Goal: Task Accomplishment & Management: Complete application form

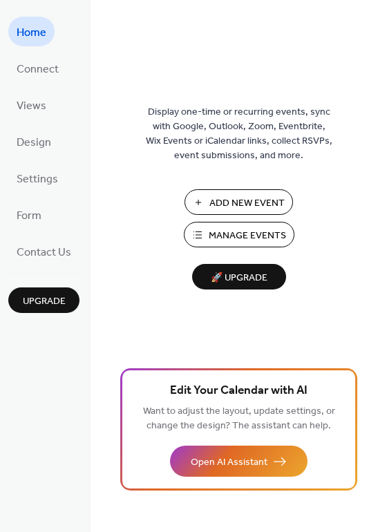
click at [240, 234] on span "Manage Events" at bounding box center [247, 236] width 77 height 15
click at [259, 238] on span "Manage Events" at bounding box center [247, 236] width 77 height 15
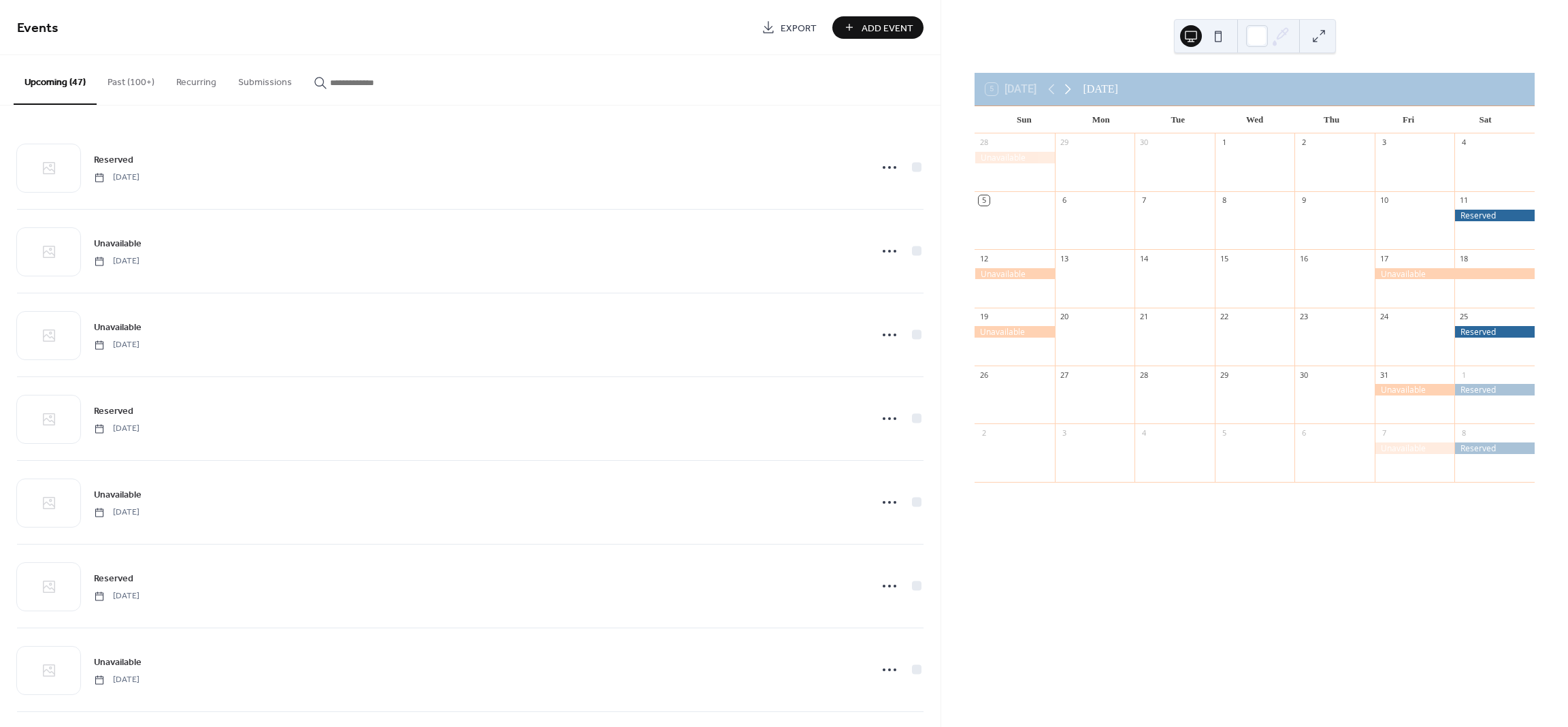
click at [1071, 89] on icon at bounding box center [1068, 90] width 6 height 10
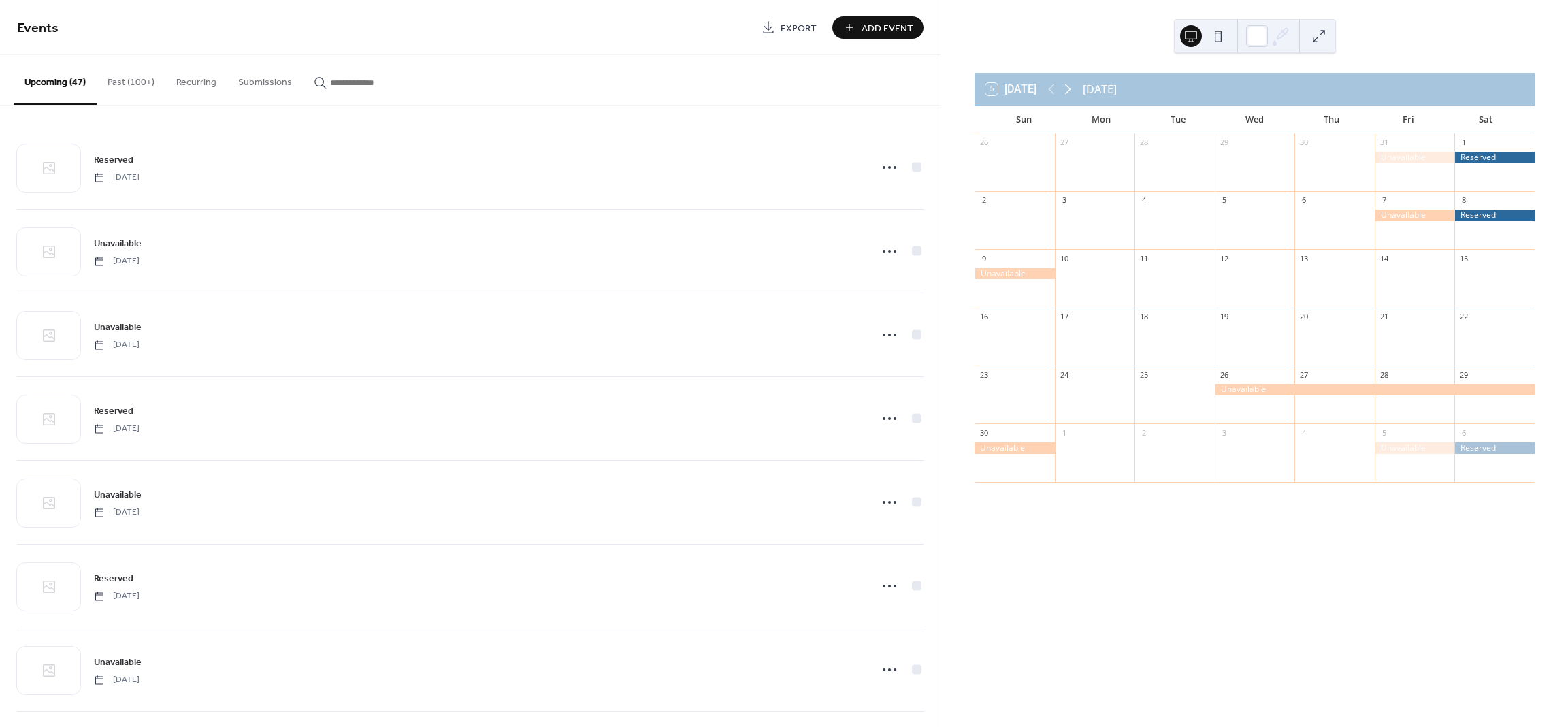
click at [1071, 89] on icon at bounding box center [1068, 90] width 6 height 10
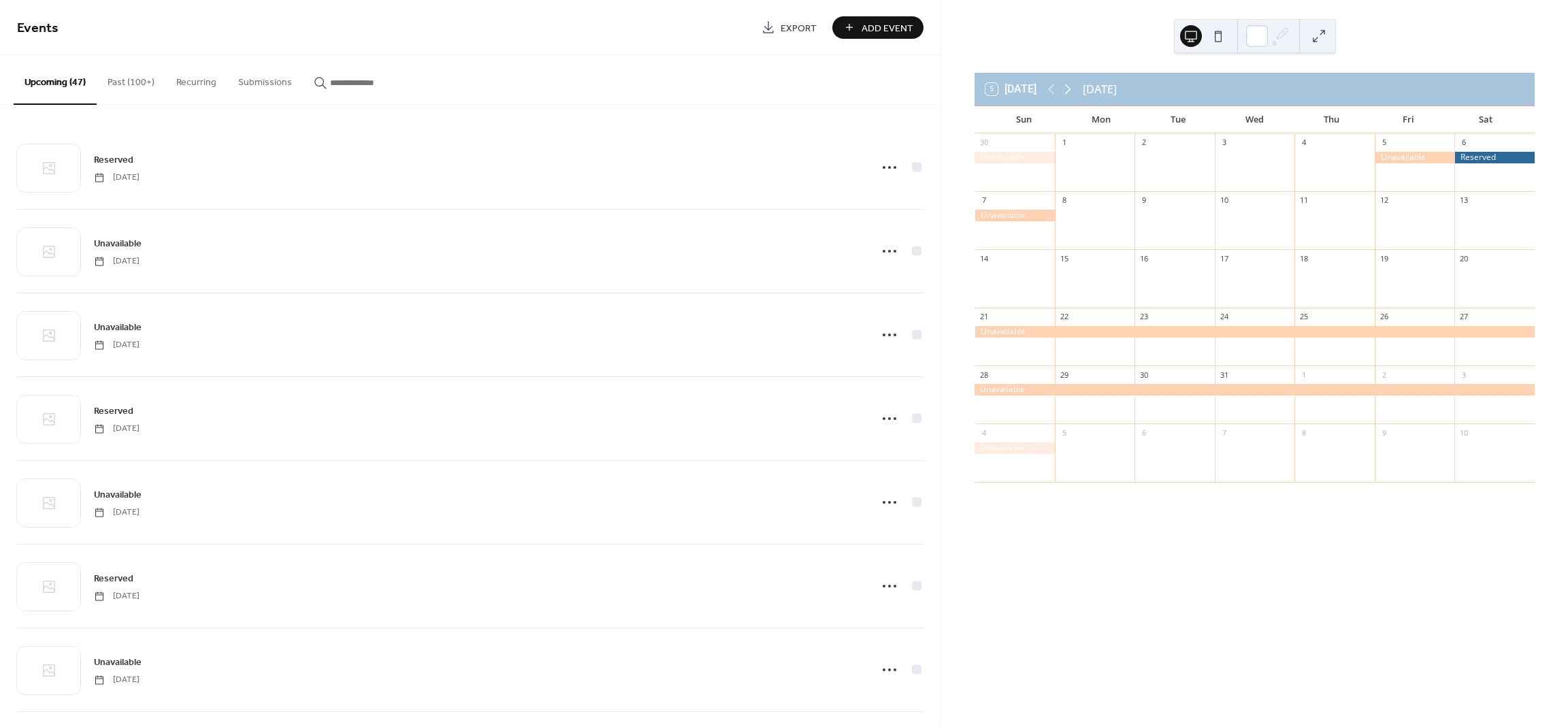
click at [1071, 89] on icon at bounding box center [1068, 90] width 6 height 10
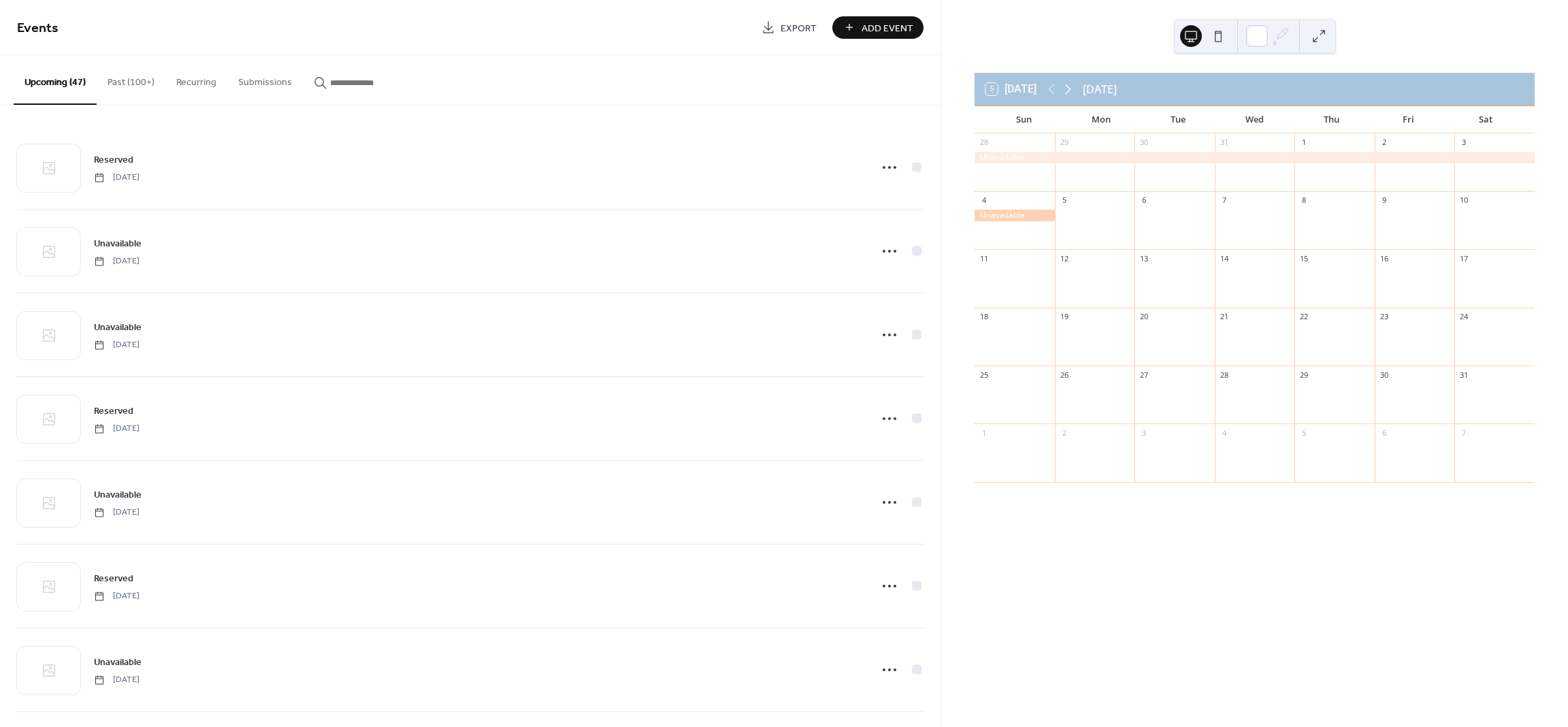
click at [1071, 89] on icon at bounding box center [1068, 90] width 6 height 10
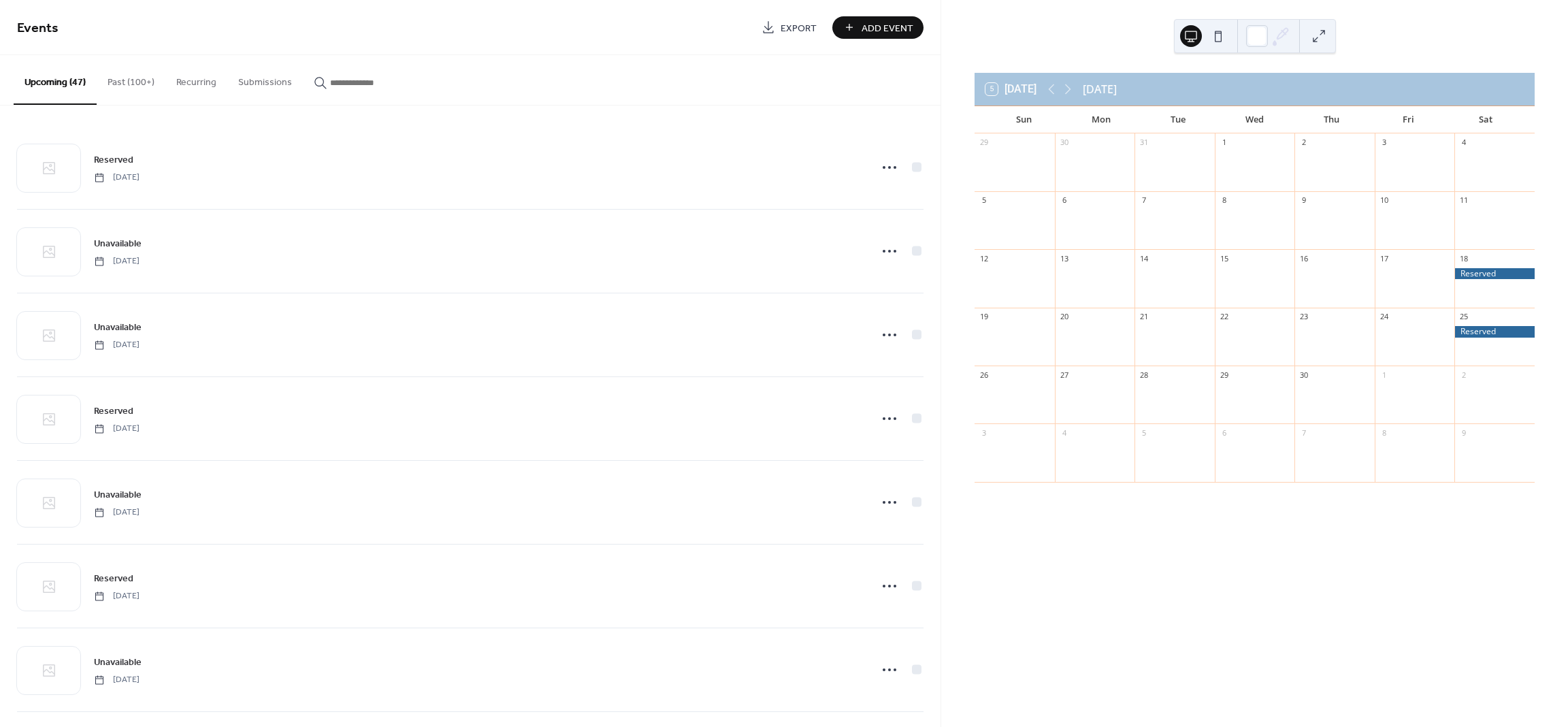
click at [1457, 337] on div at bounding box center [1494, 332] width 81 height 12
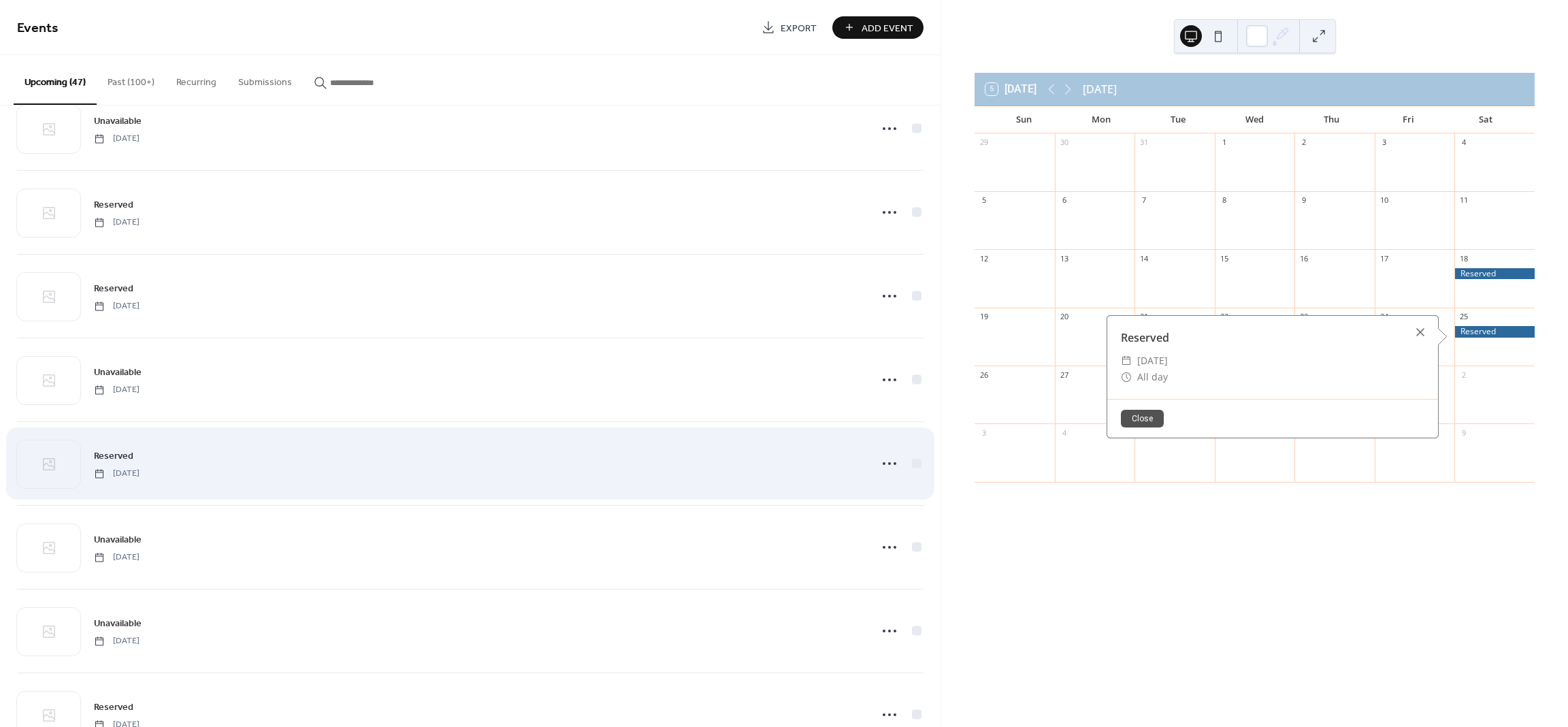
scroll to position [1089, 0]
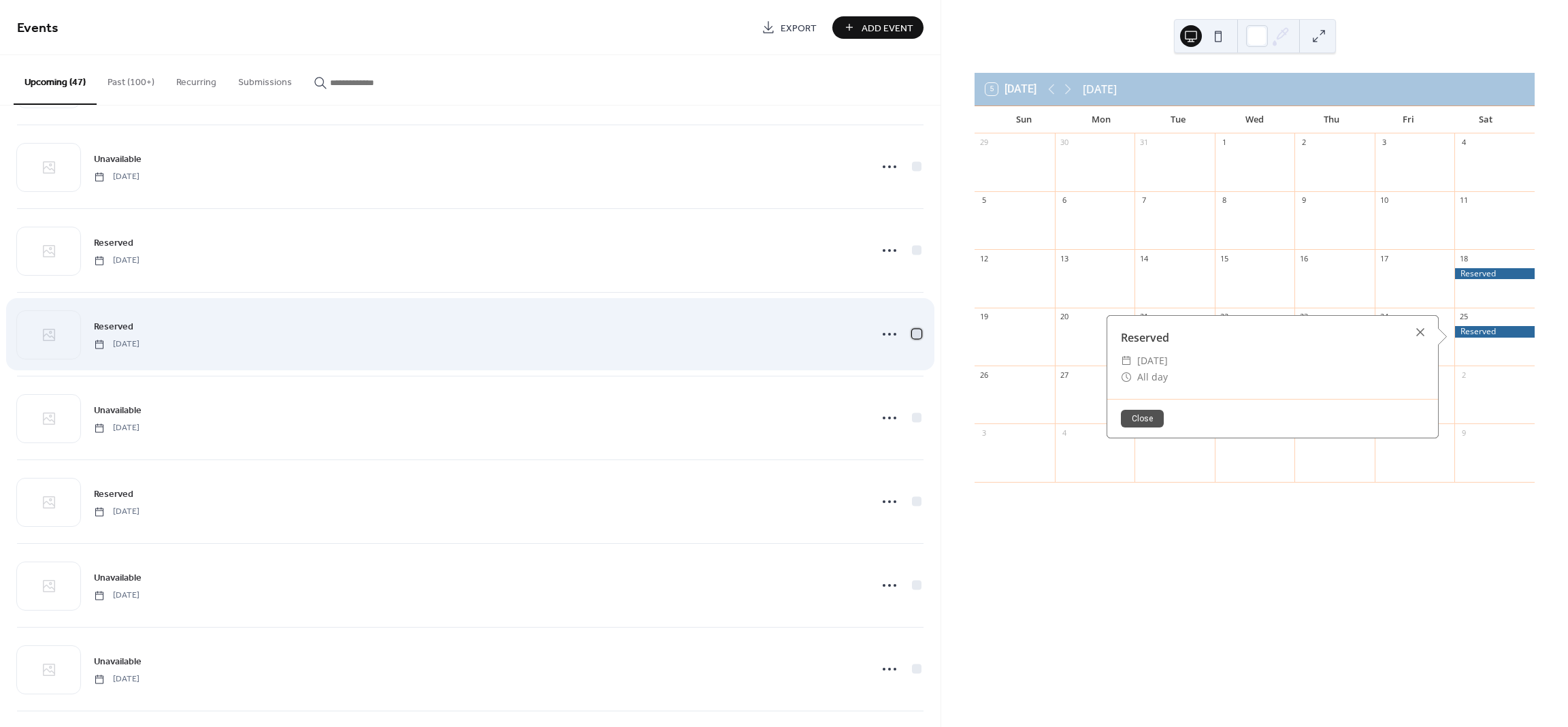
click at [914, 338] on div at bounding box center [917, 334] width 10 height 10
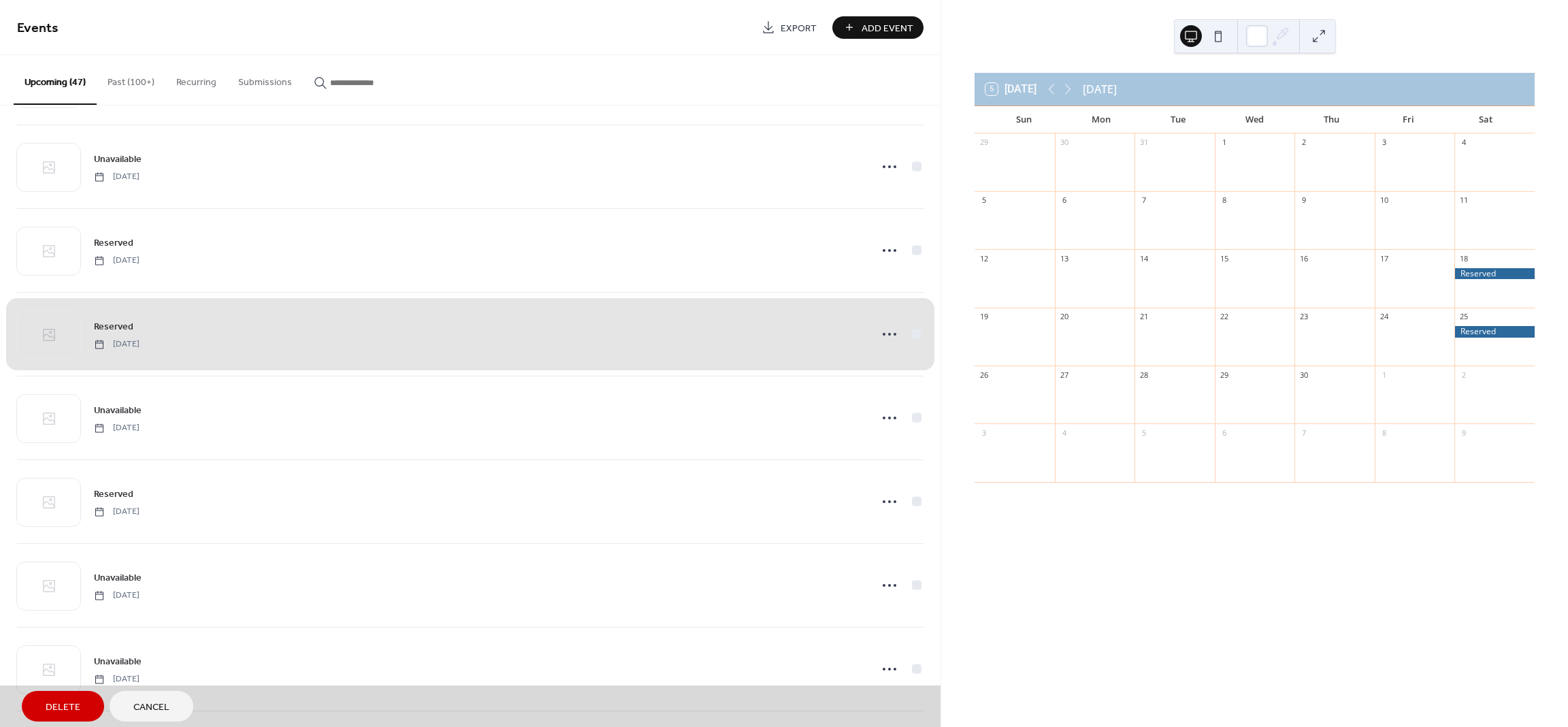
click at [49, 703] on span "Delete" at bounding box center [62, 707] width 34 height 15
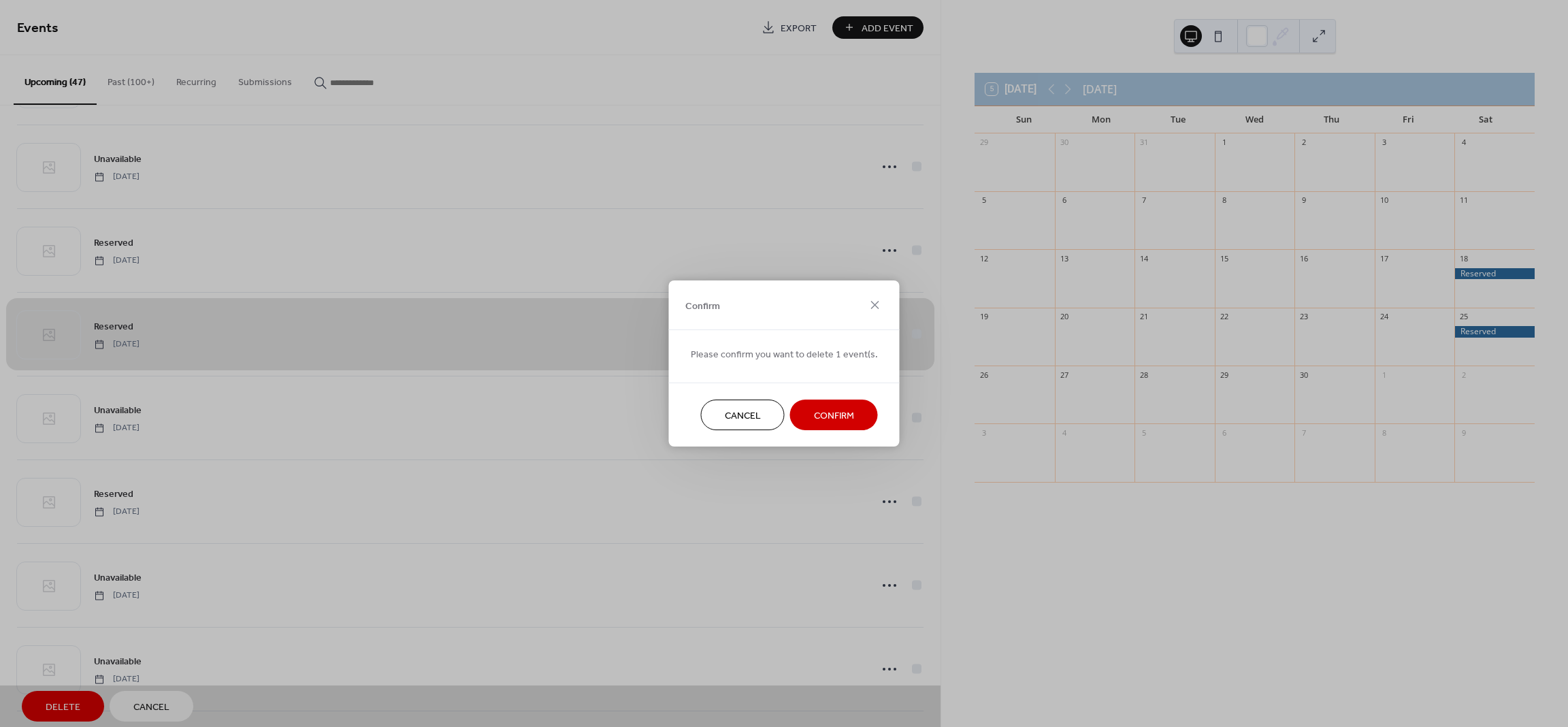
click at [831, 413] on span "Confirm" at bounding box center [833, 416] width 40 height 15
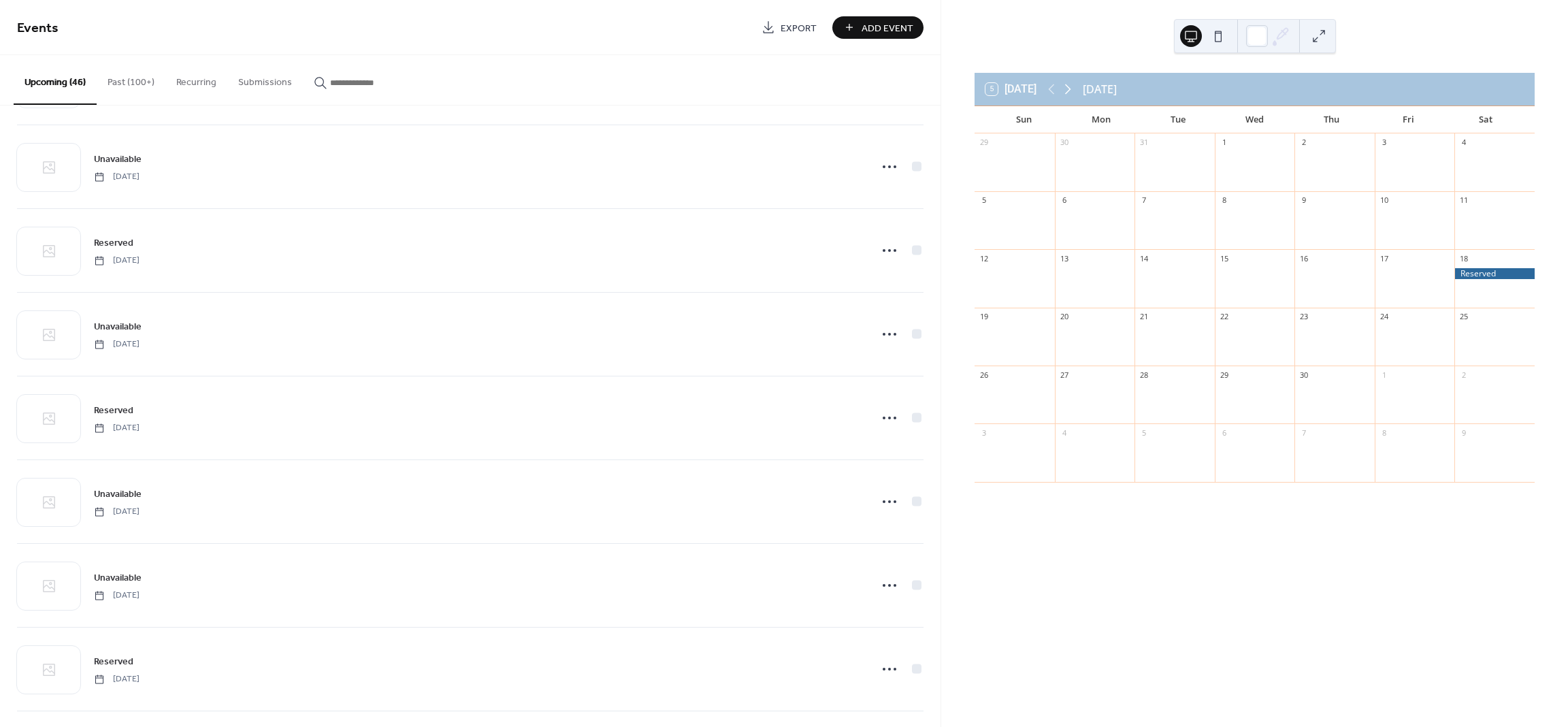
click at [1071, 95] on icon at bounding box center [1068, 89] width 17 height 17
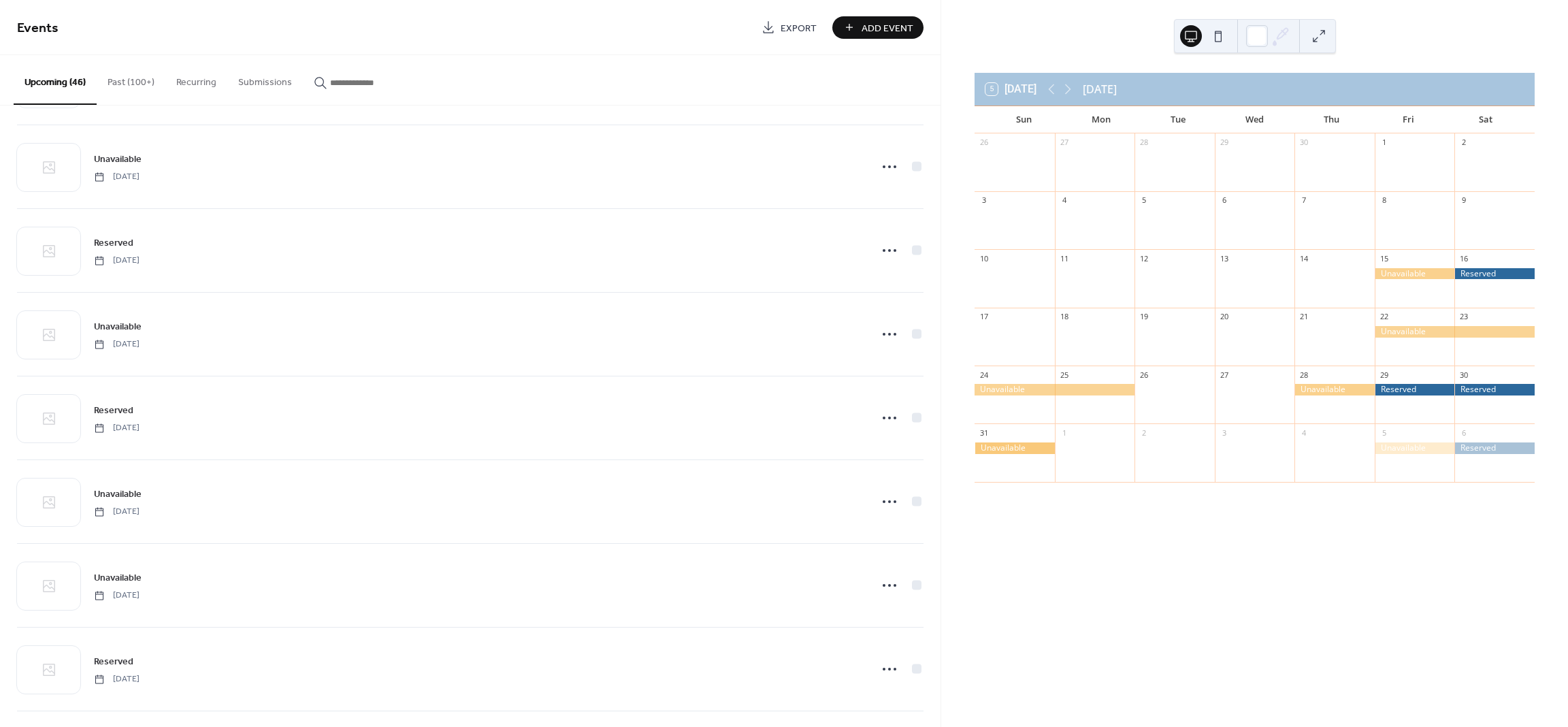
click at [884, 27] on span "Add Event" at bounding box center [887, 28] width 51 height 15
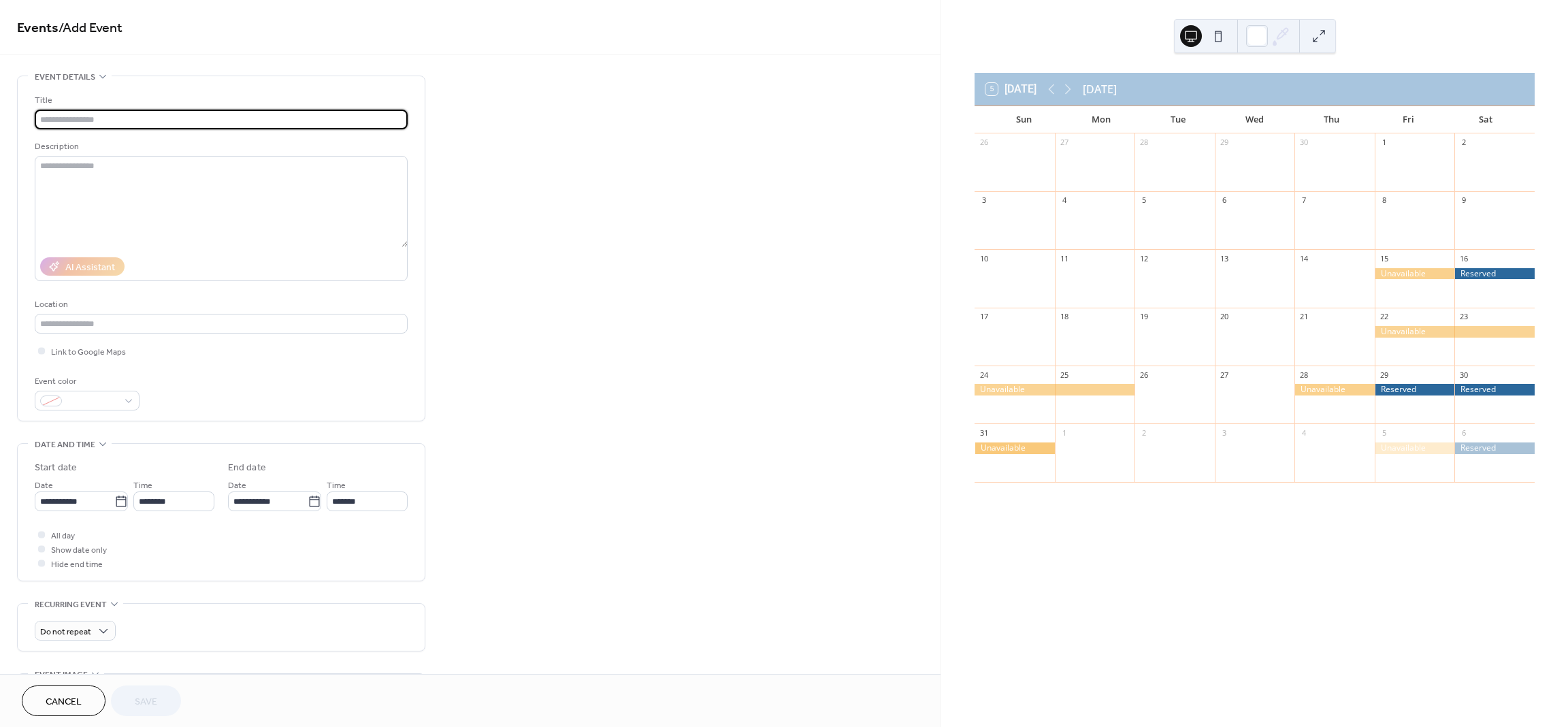
click at [166, 109] on input "text" at bounding box center [221, 119] width 373 height 20
type input "********"
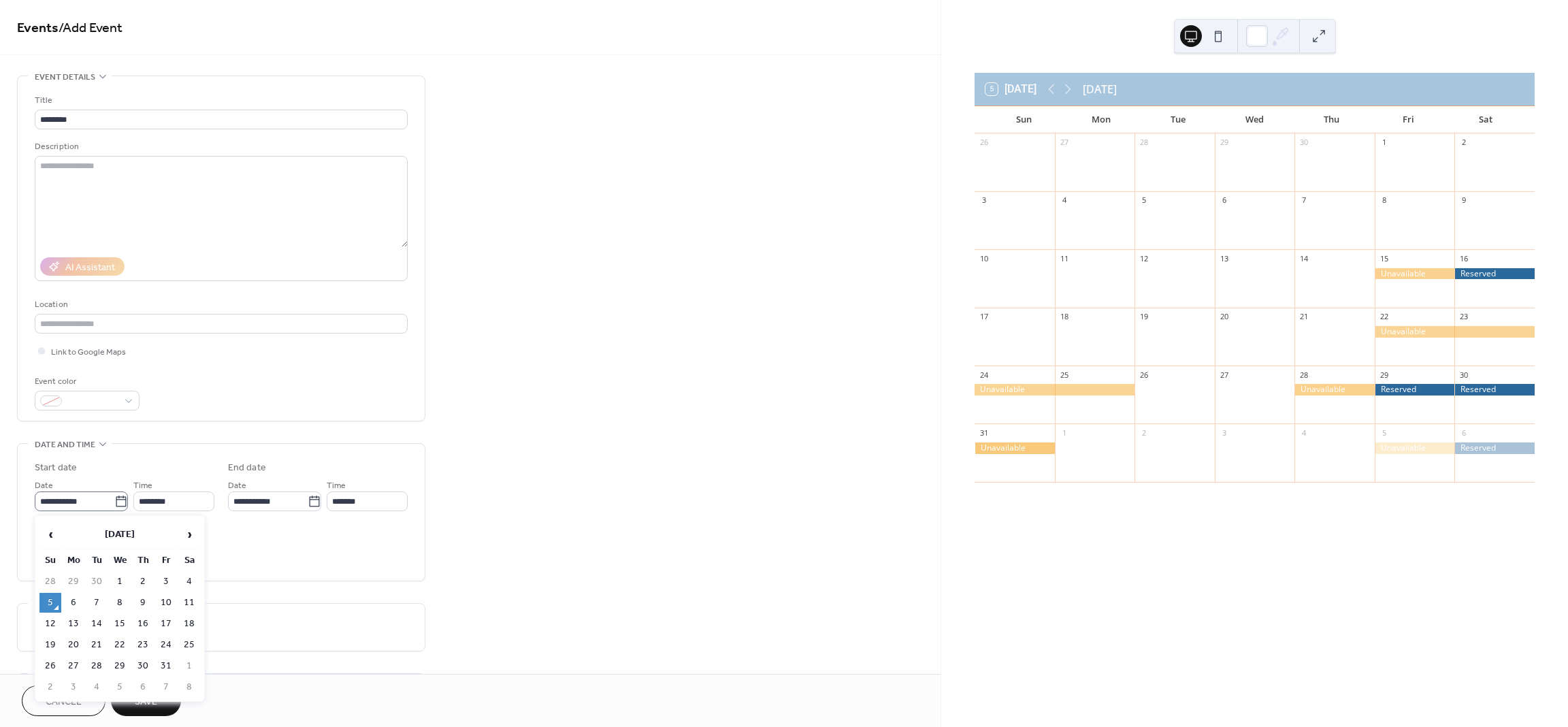
click at [115, 506] on icon at bounding box center [120, 500] width 10 height 11
click at [114, 507] on input "**********" at bounding box center [74, 501] width 80 height 20
click at [192, 540] on span "›" at bounding box center [189, 534] width 21 height 28
click at [191, 540] on span "›" at bounding box center [189, 534] width 21 height 28
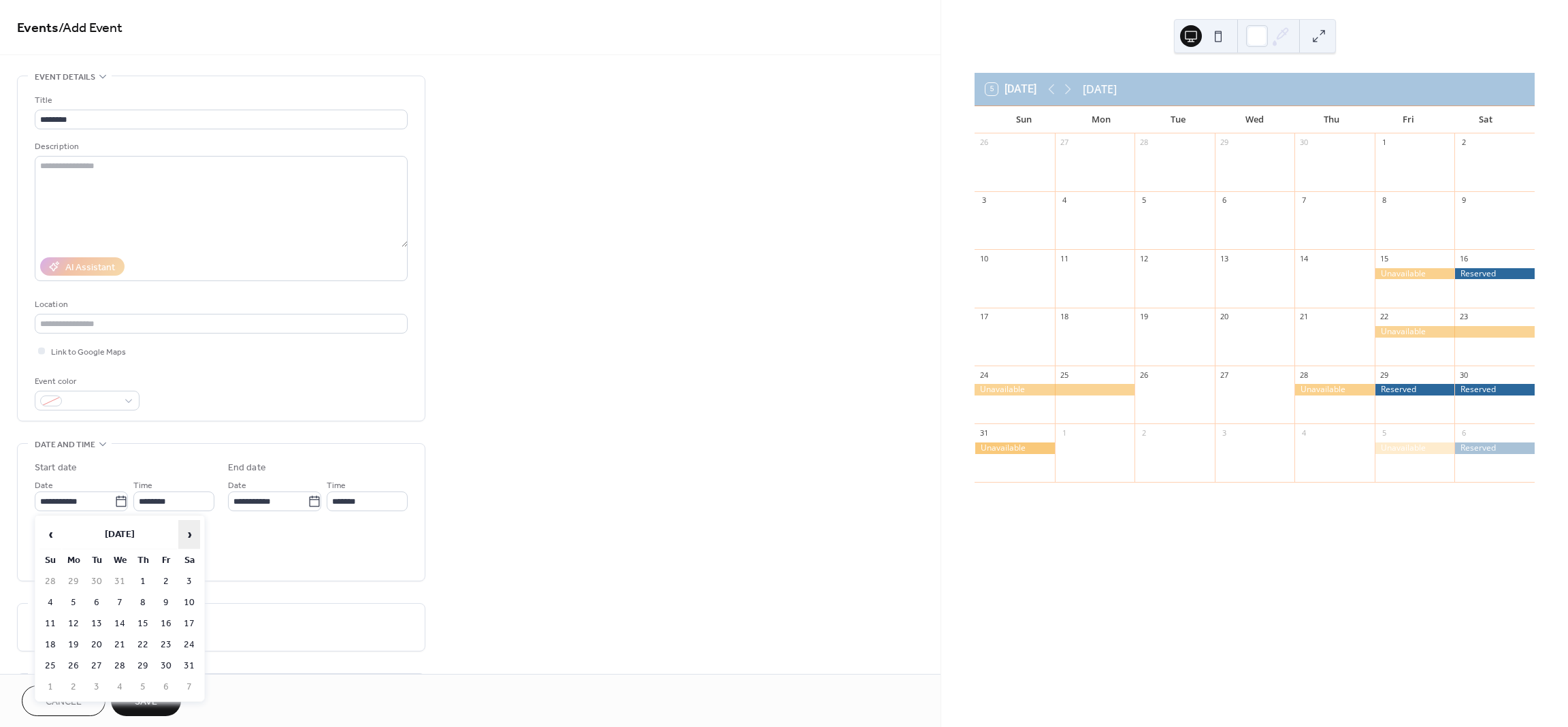
click at [190, 539] on span "›" at bounding box center [189, 534] width 21 height 28
click at [190, 540] on span "›" at bounding box center [189, 534] width 21 height 28
click at [189, 540] on span "›" at bounding box center [189, 534] width 21 height 28
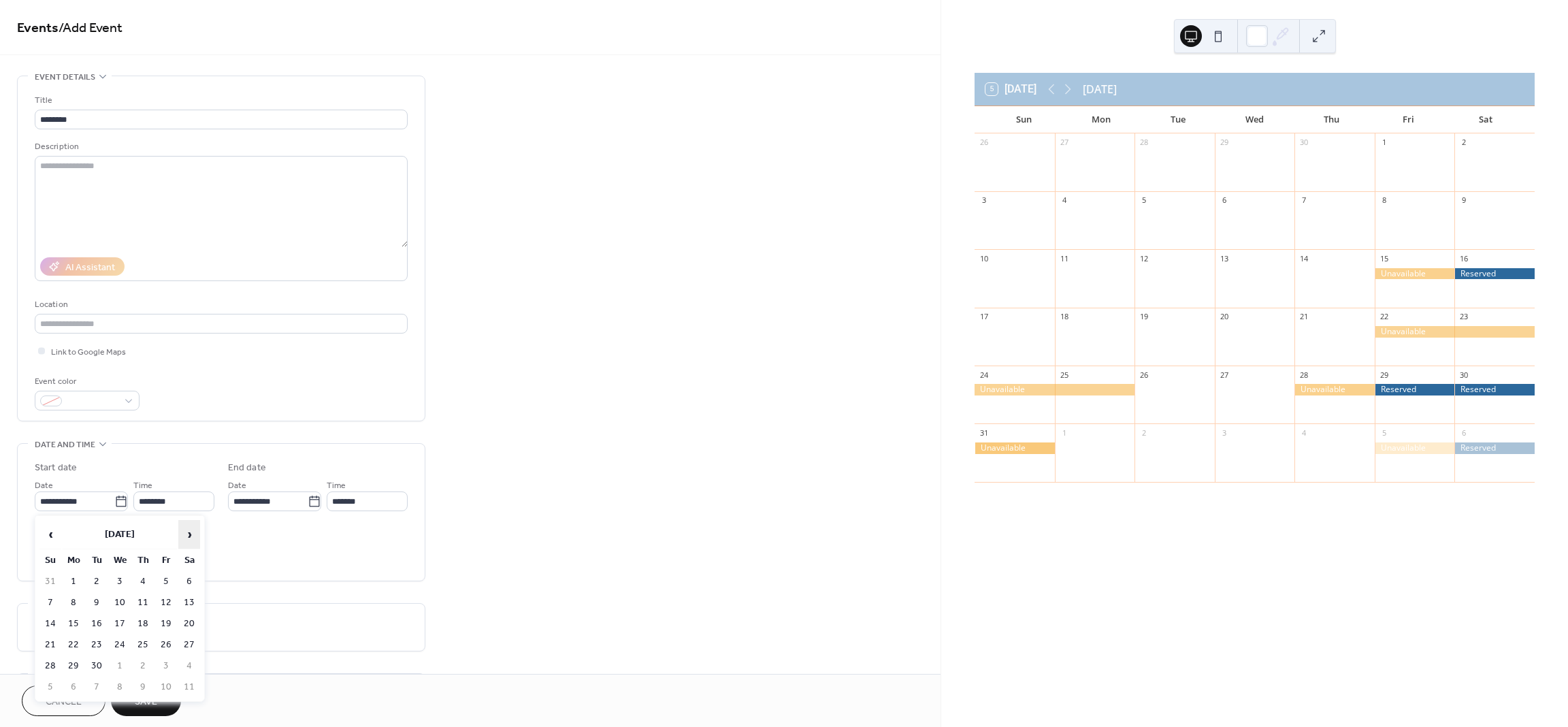
click at [188, 540] on span "›" at bounding box center [189, 534] width 21 height 28
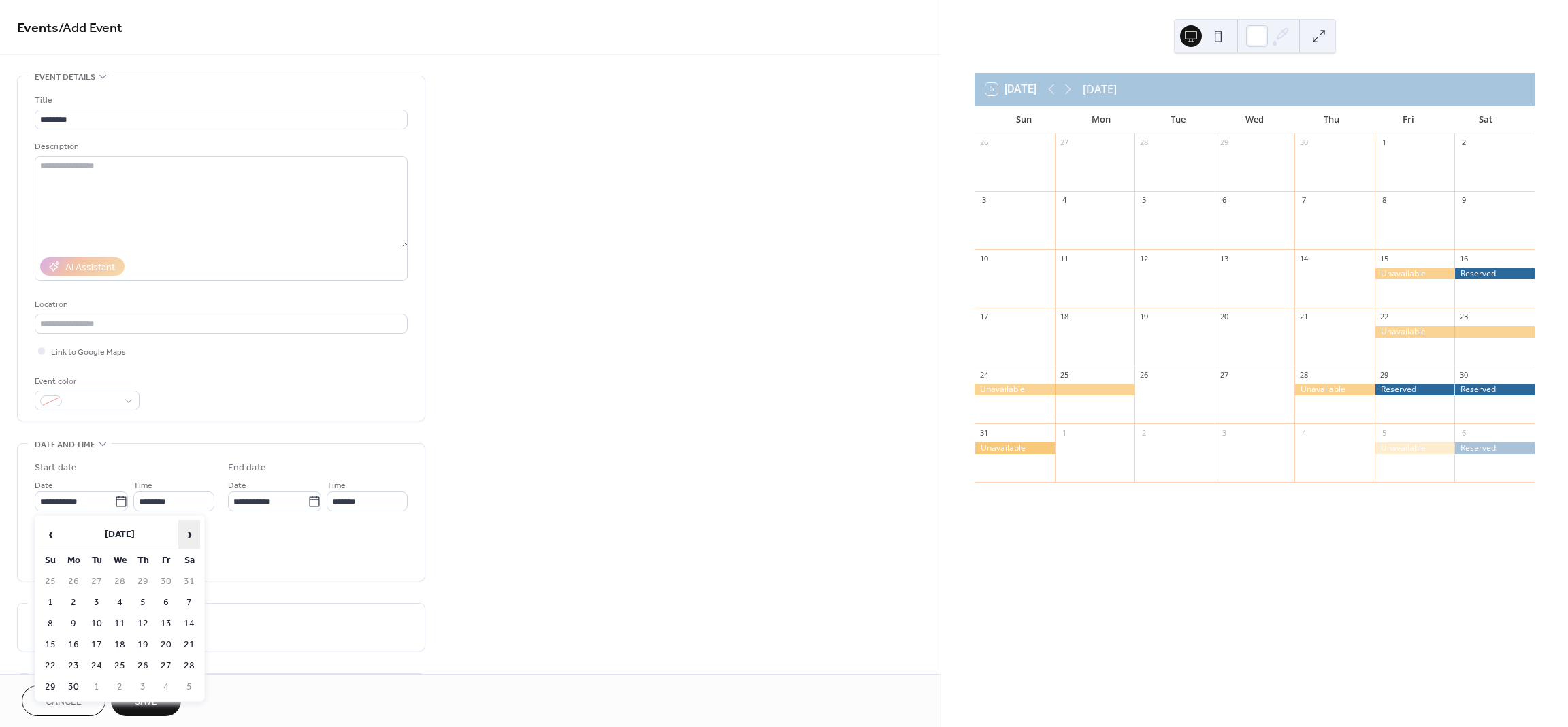
click at [188, 540] on span "›" at bounding box center [189, 534] width 21 height 28
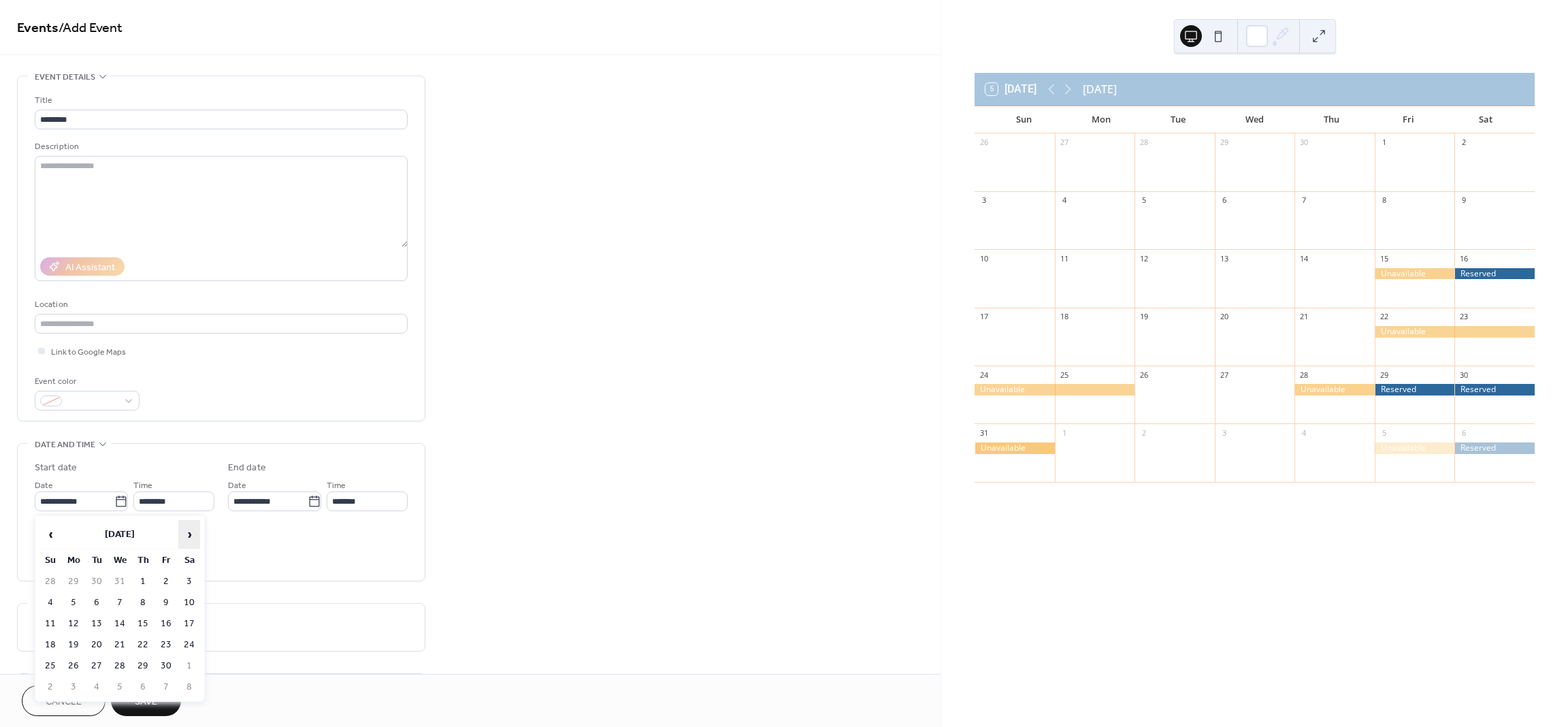
click at [188, 540] on span "›" at bounding box center [189, 534] width 21 height 28
click at [184, 661] on td "29" at bounding box center [189, 666] width 22 height 20
type input "**********"
click at [61, 538] on span "All day" at bounding box center [63, 536] width 24 height 15
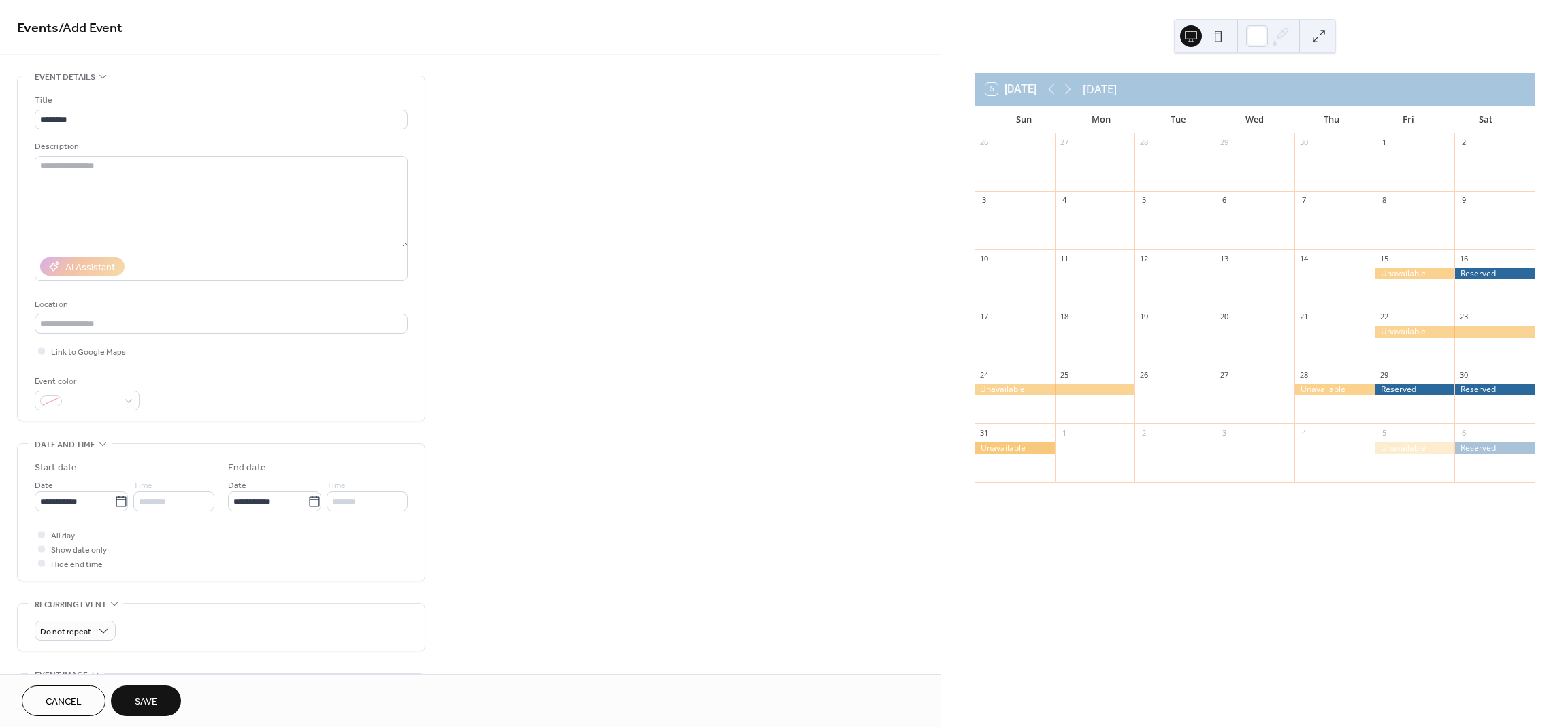
click at [146, 703] on span "Save" at bounding box center [146, 701] width 23 height 15
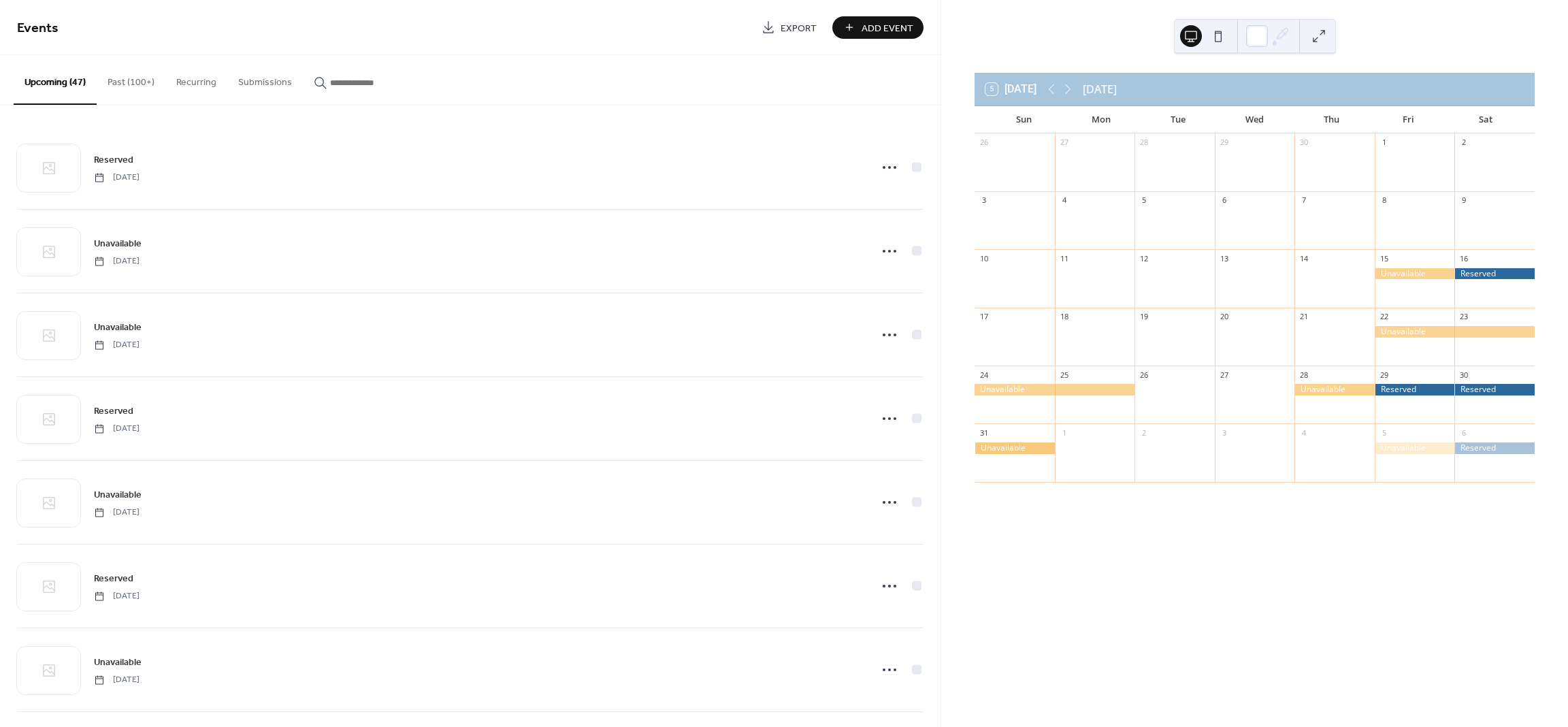
click at [871, 28] on span "Add Event" at bounding box center [887, 28] width 51 height 15
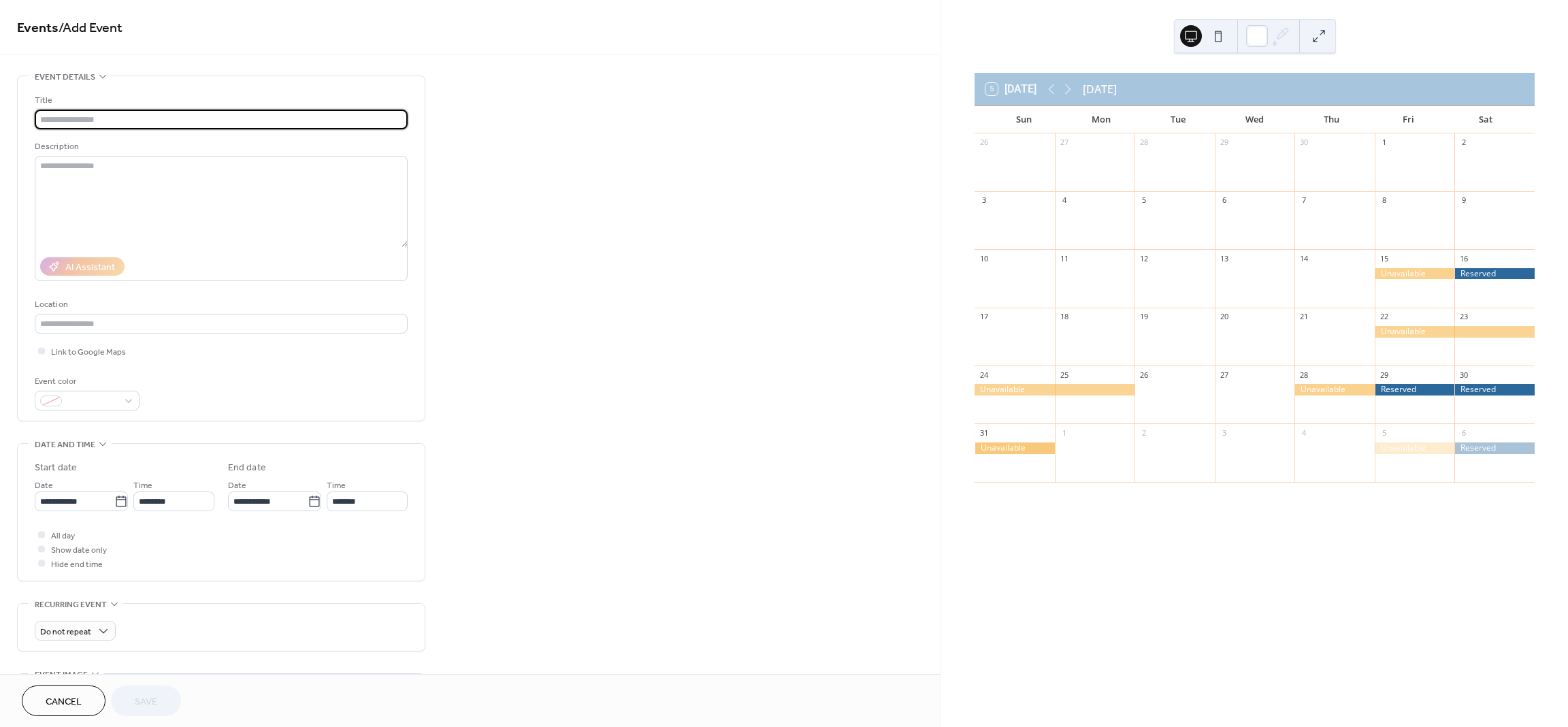
click at [313, 116] on input "text" at bounding box center [221, 119] width 373 height 20
type input "**********"
click at [118, 505] on icon at bounding box center [121, 501] width 14 height 14
click at [114, 505] on input "**********" at bounding box center [74, 501] width 80 height 20
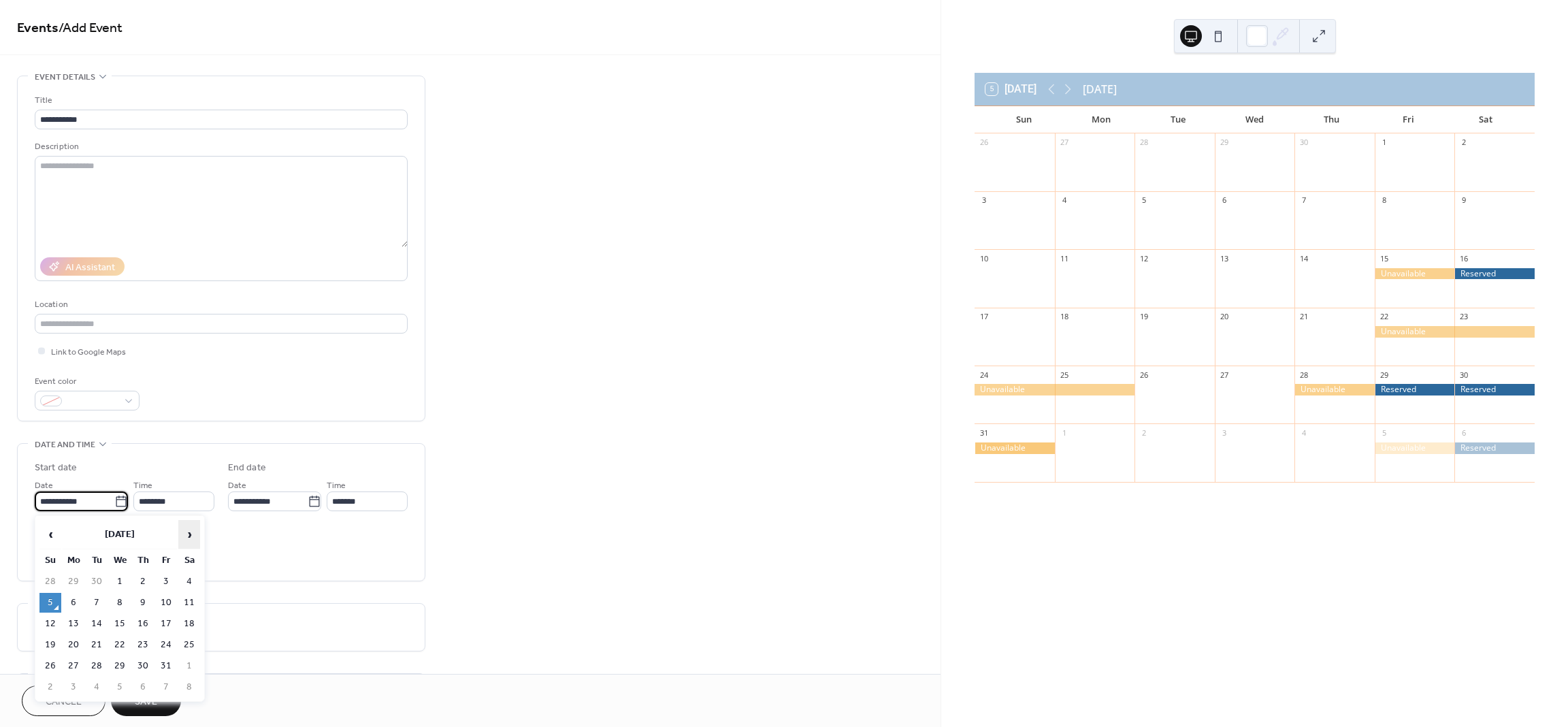
click at [186, 540] on span "›" at bounding box center [189, 534] width 21 height 28
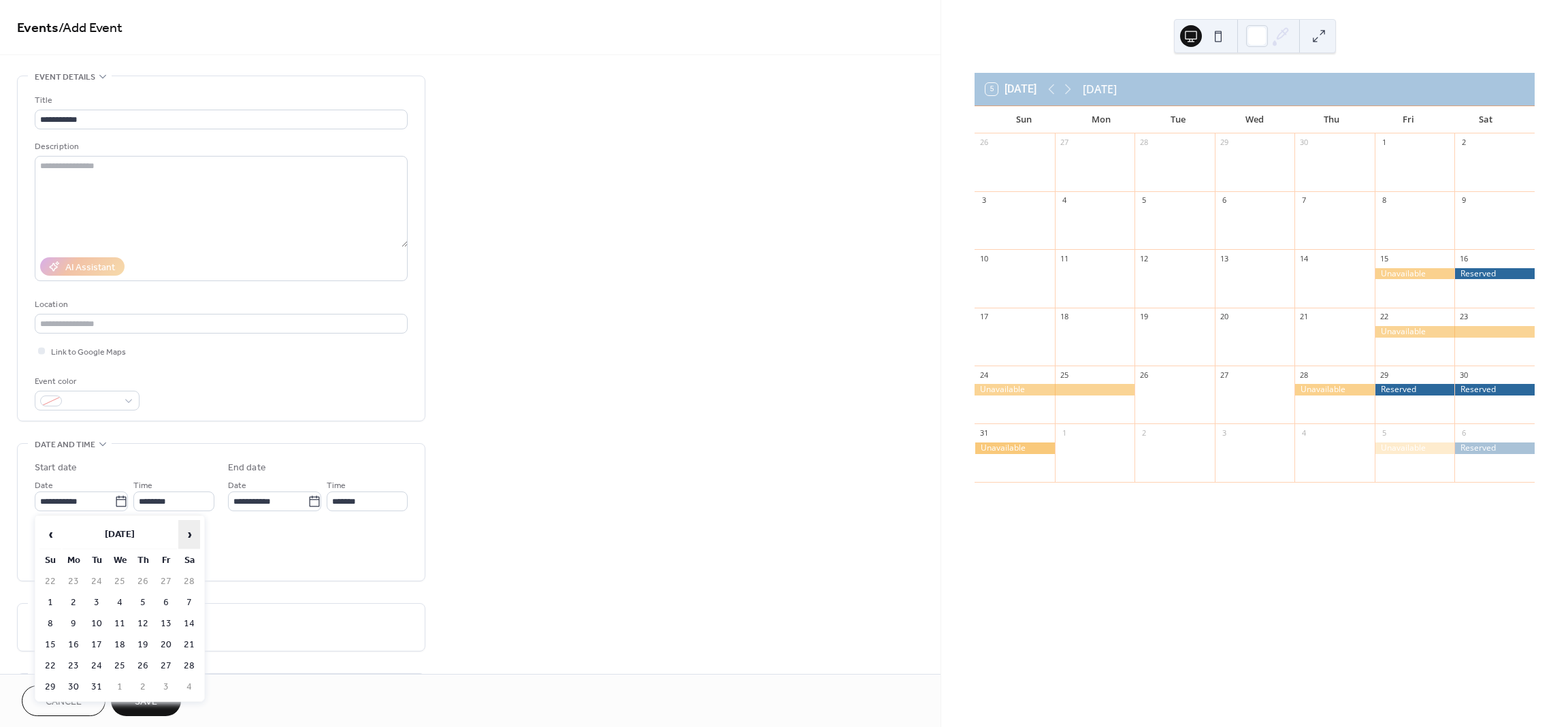
click at [186, 540] on span "›" at bounding box center [189, 534] width 21 height 28
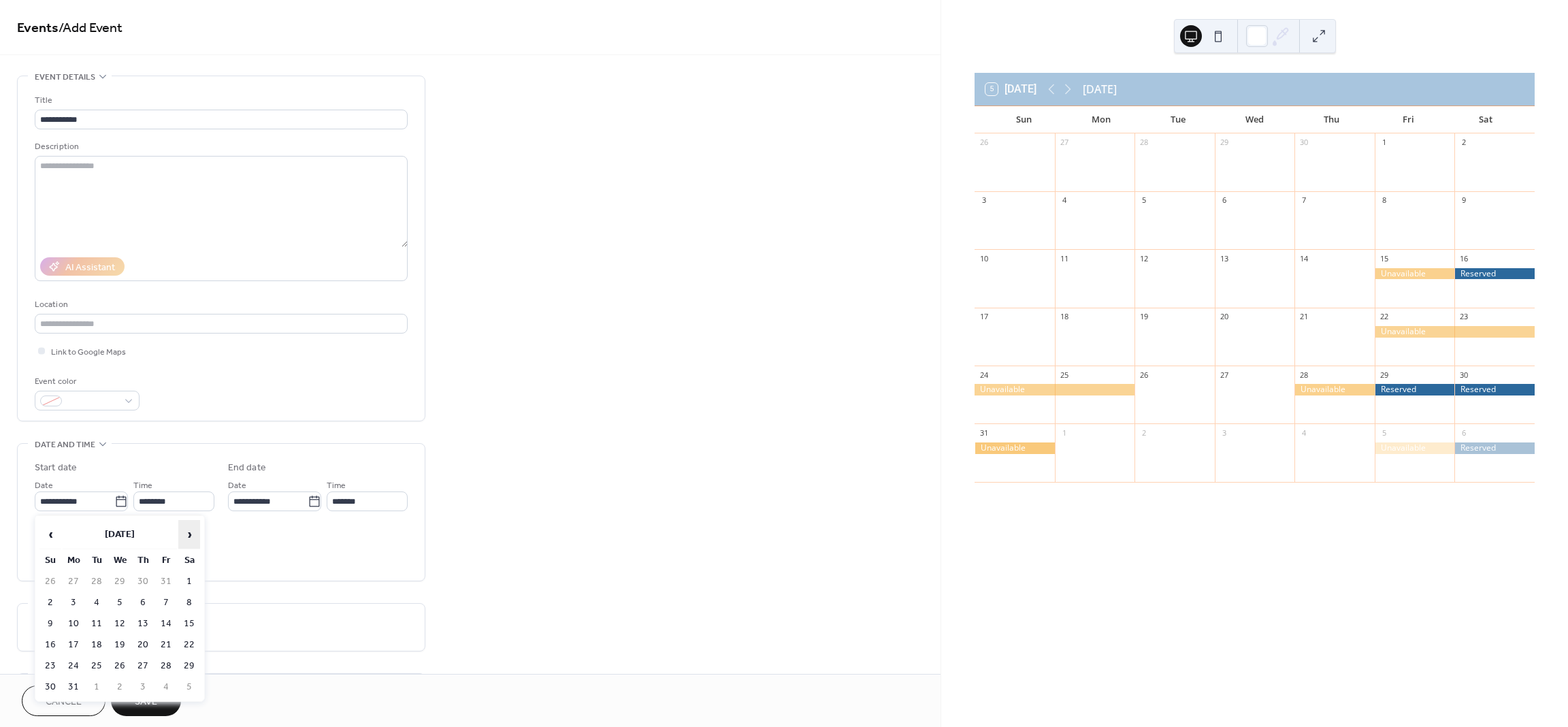
click at [186, 540] on span "›" at bounding box center [189, 534] width 21 height 28
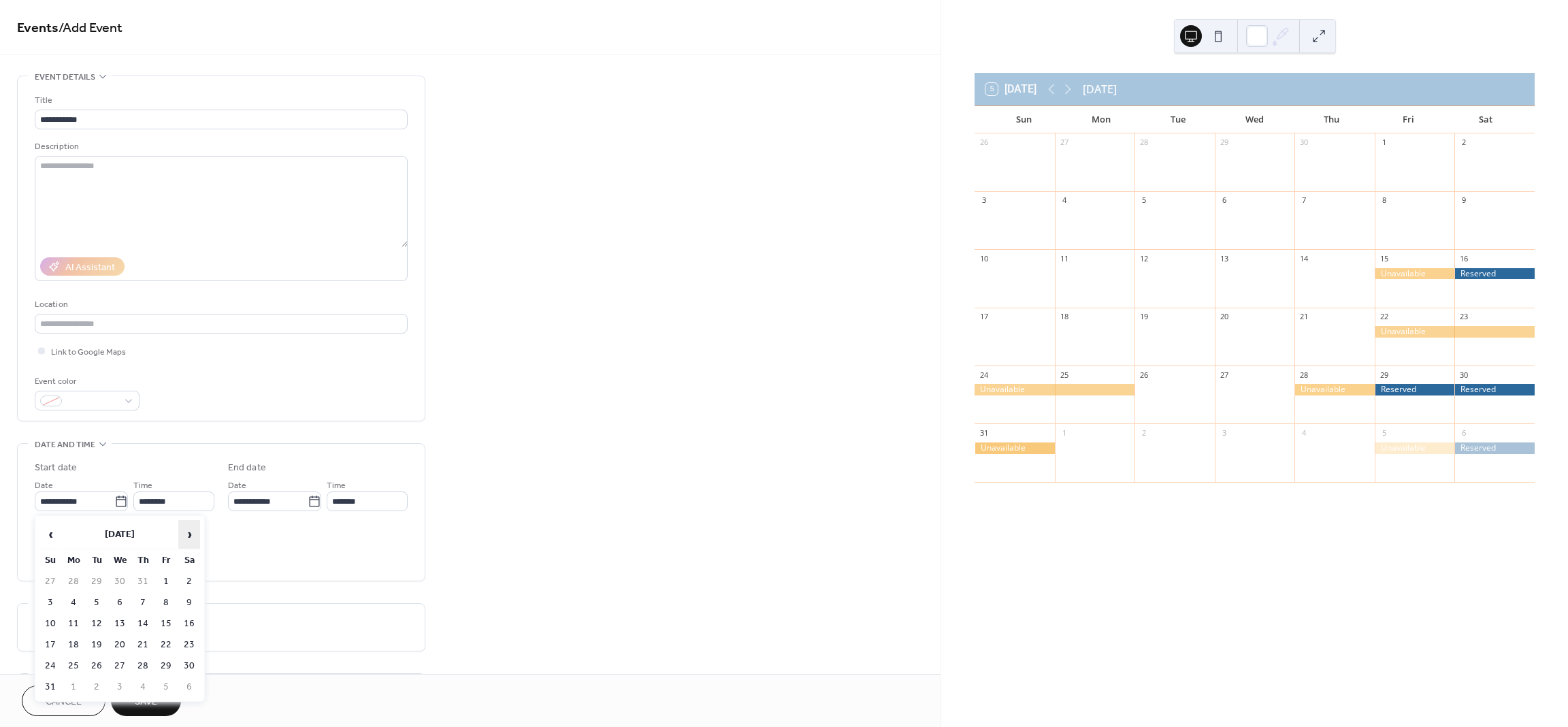
click at [186, 540] on span "›" at bounding box center [189, 534] width 21 height 28
click at [168, 660] on td "28" at bounding box center [165, 666] width 22 height 20
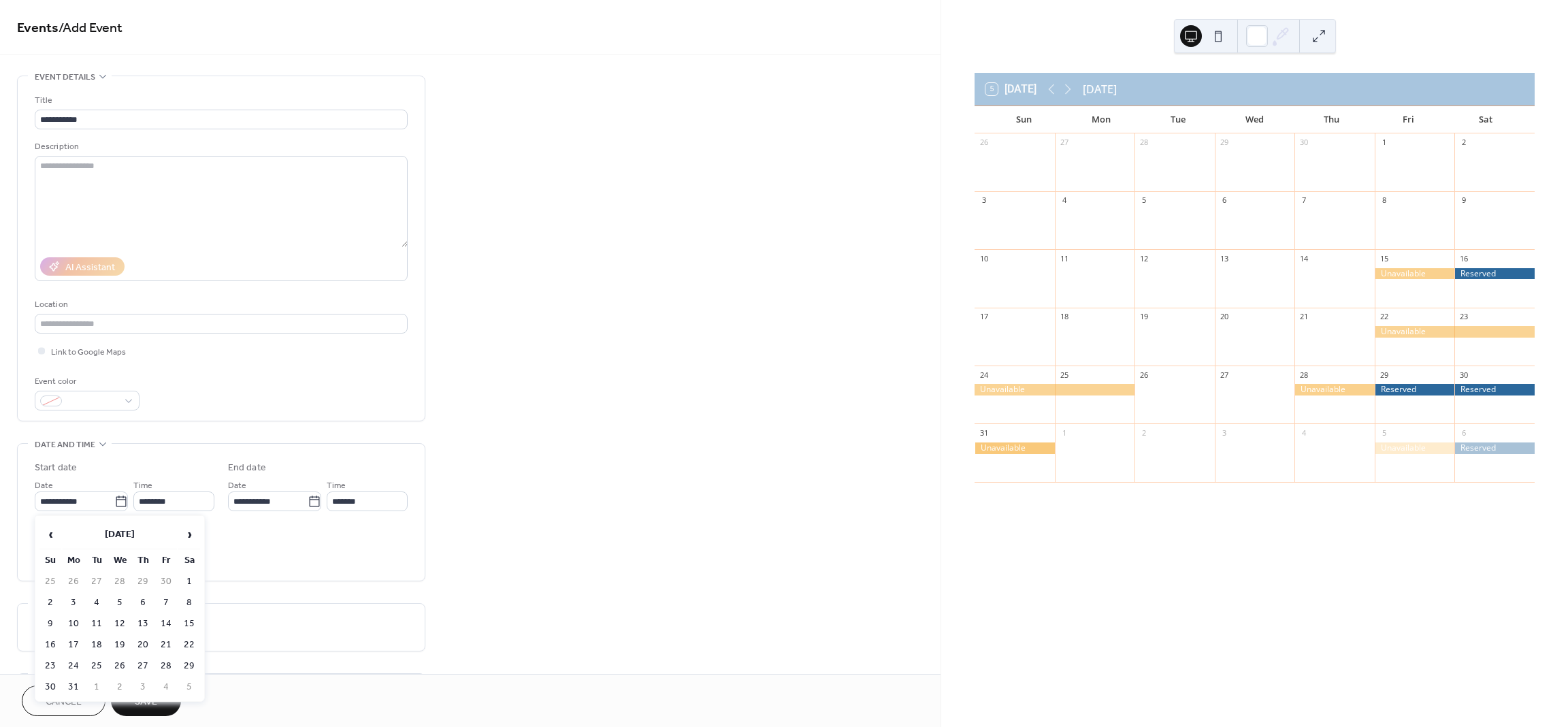
type input "**********"
click at [66, 534] on span "All day" at bounding box center [63, 536] width 24 height 15
click at [109, 404] on span at bounding box center [92, 402] width 50 height 15
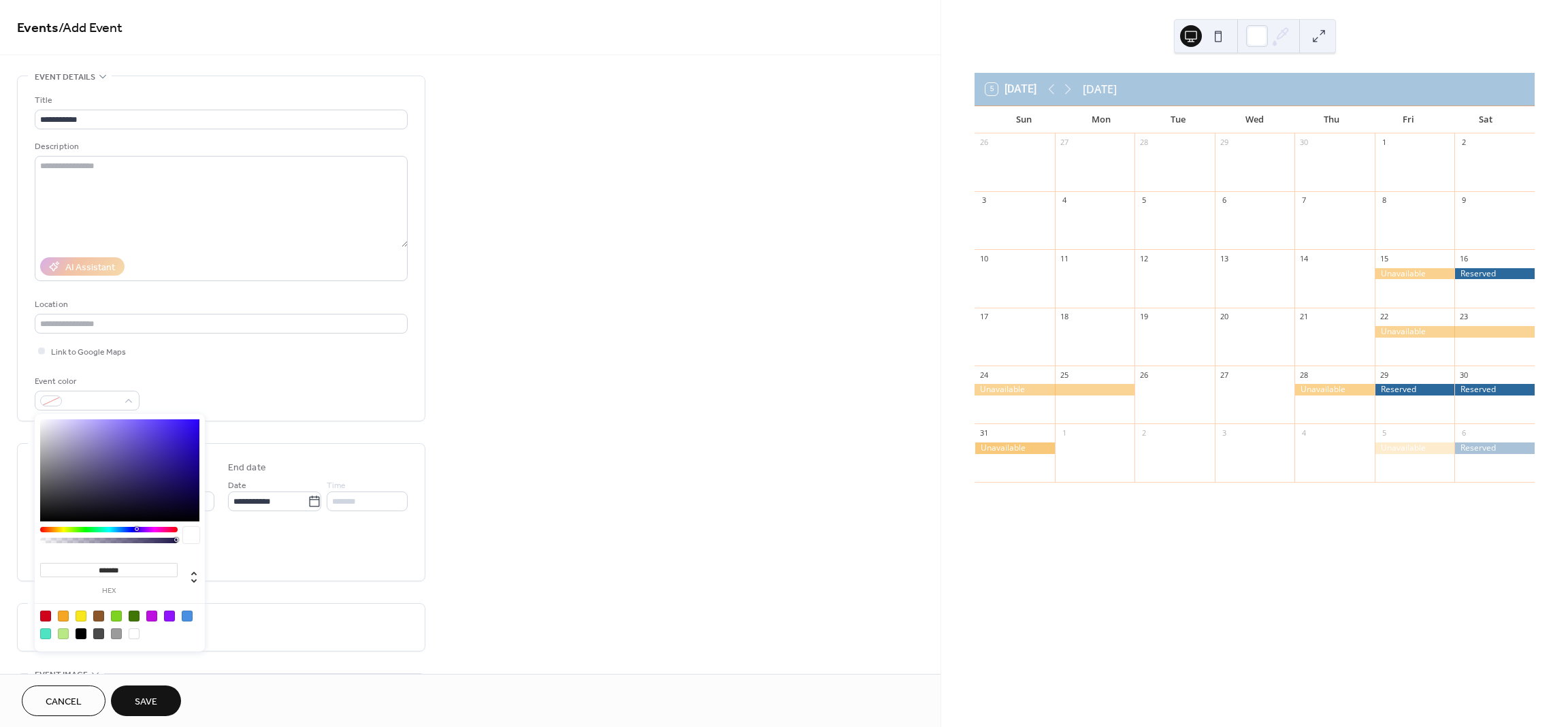
click at [63, 614] on div at bounding box center [63, 616] width 11 height 11
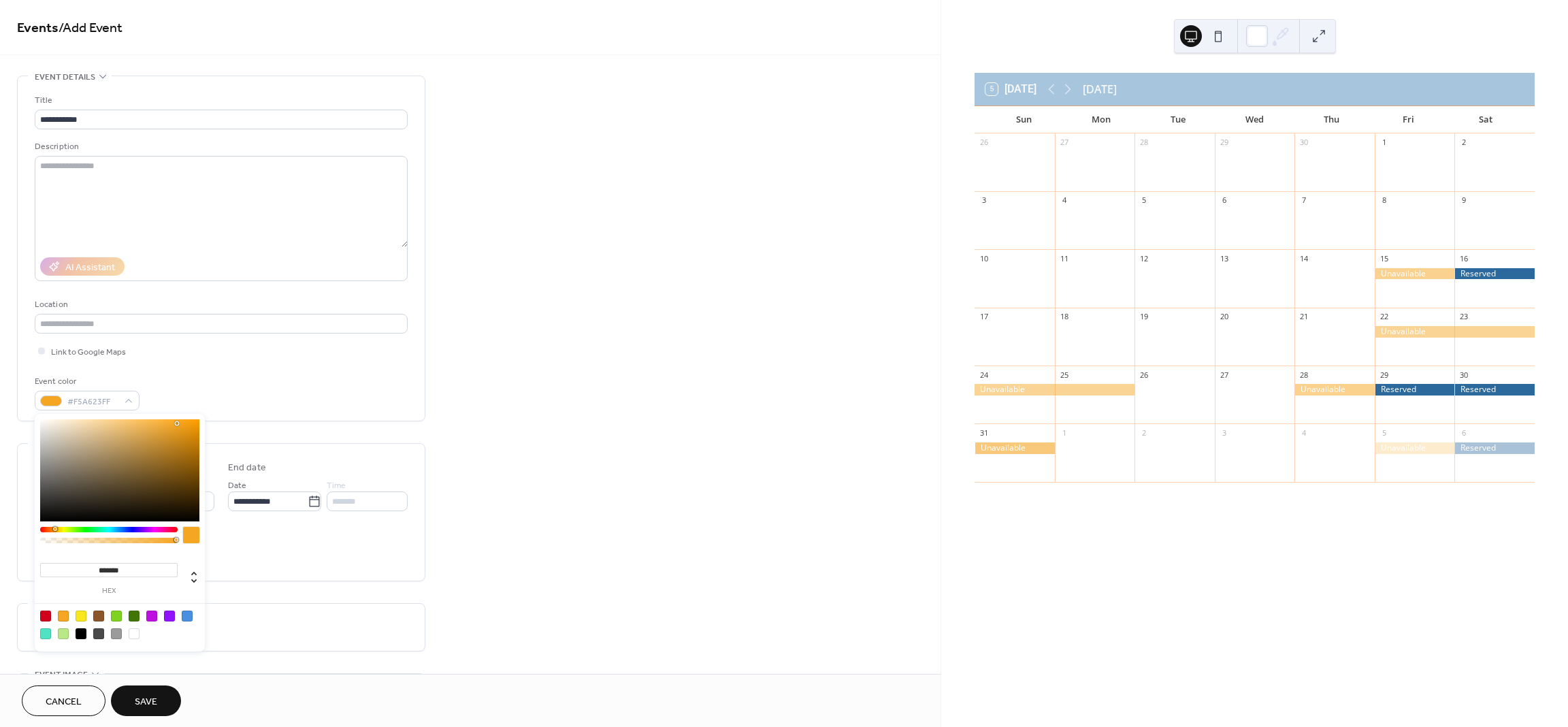
drag, startPoint x: 175, startPoint y: 541, endPoint x: 129, endPoint y: 549, distance: 46.7
click at [129, 549] on div "******* hex" at bounding box center [119, 532] width 170 height 237
type input "***"
type input "**********"
drag, startPoint x: 174, startPoint y: 540, endPoint x: 121, endPoint y: 547, distance: 53.5
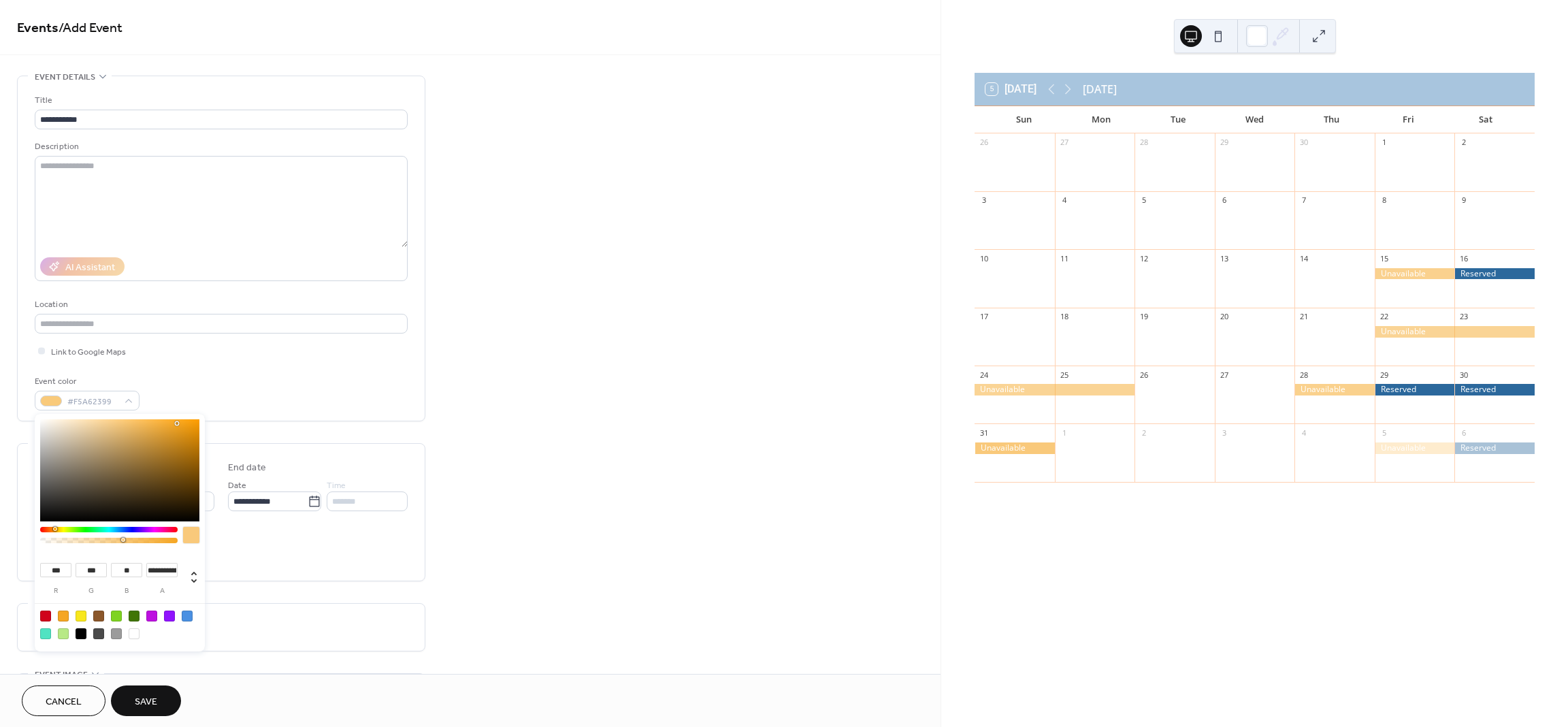
click at [121, 547] on div at bounding box center [109, 538] width 138 height 23
click at [156, 695] on span "Save" at bounding box center [146, 701] width 23 height 15
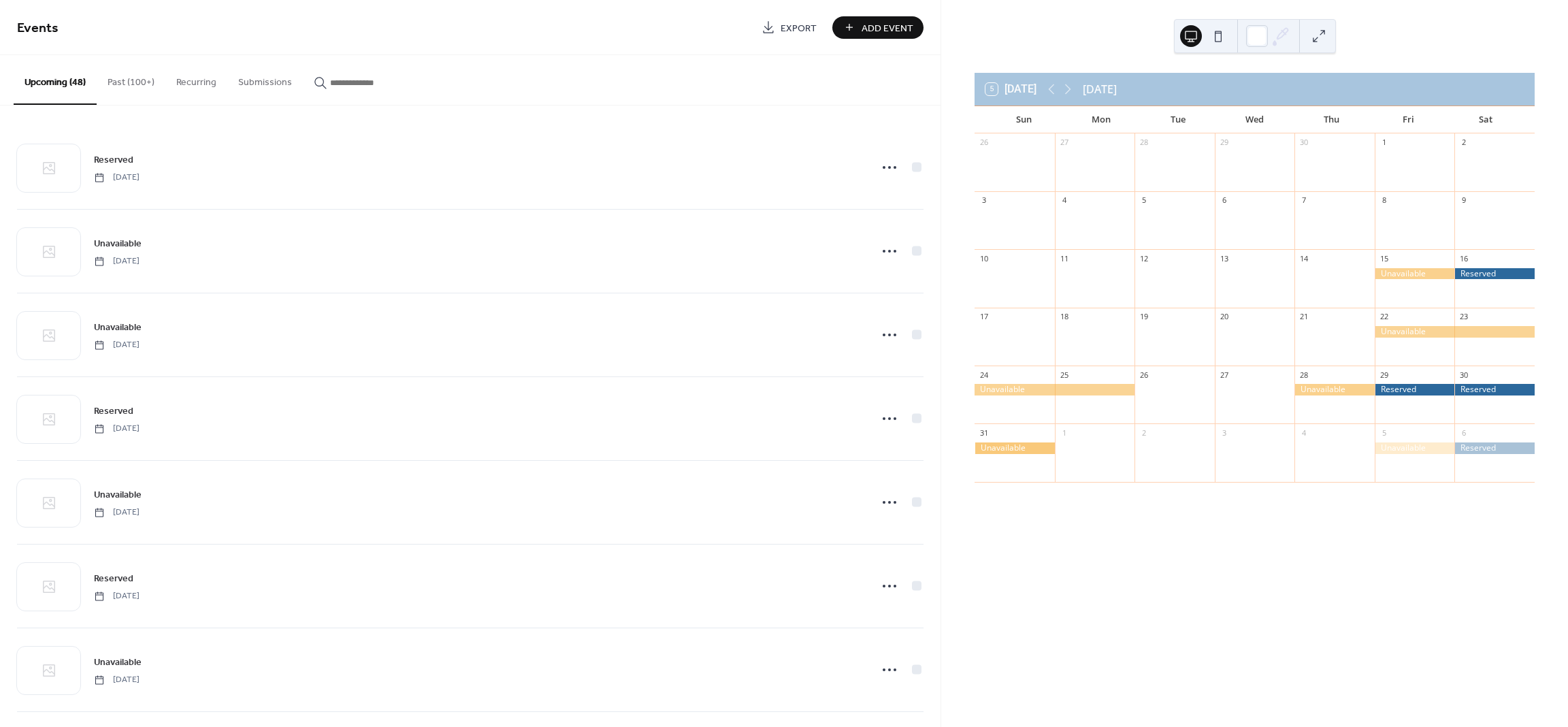
click at [912, 32] on span "Add Event" at bounding box center [887, 28] width 51 height 15
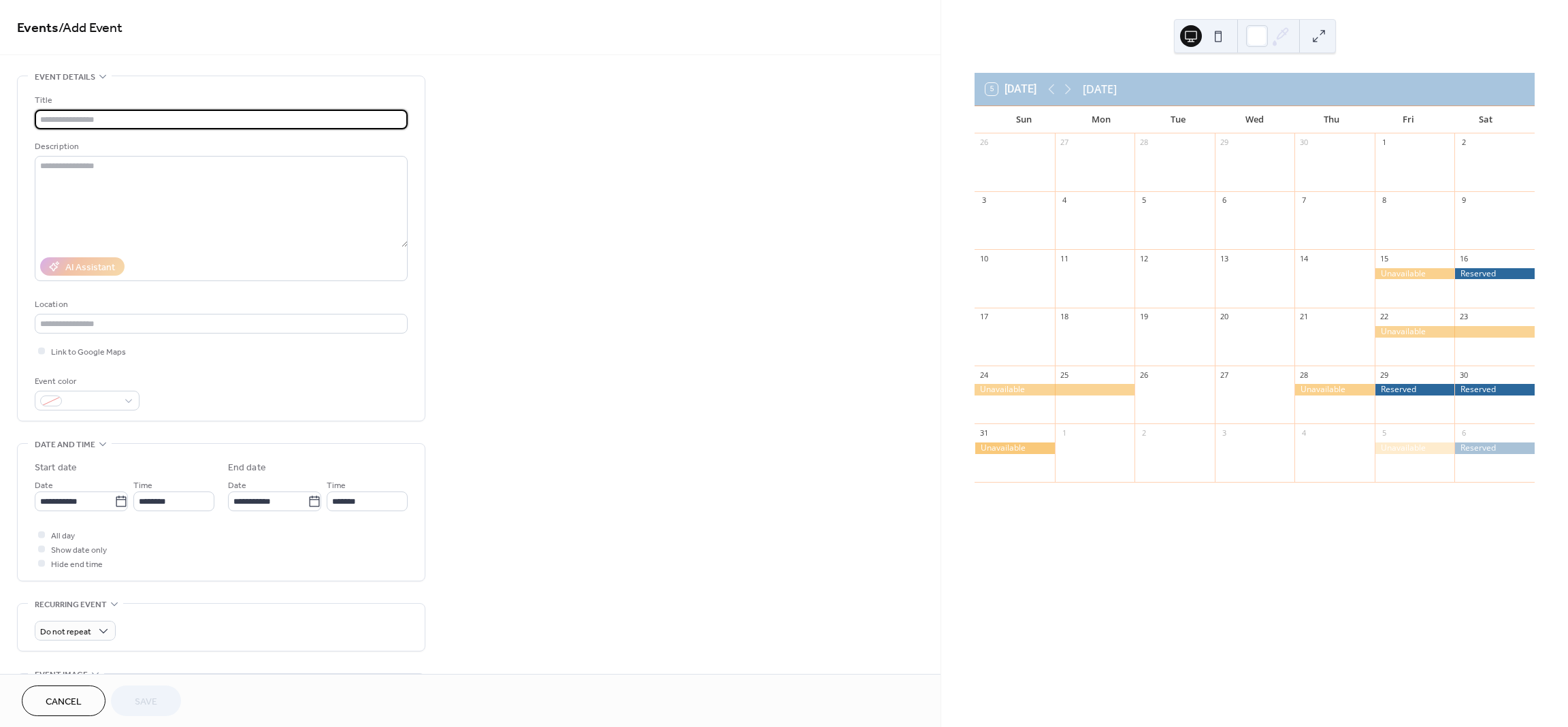
click at [166, 115] on input "text" at bounding box center [221, 119] width 373 height 20
type input "**********"
click at [207, 76] on div "•••" at bounding box center [221, 76] width 407 height 1
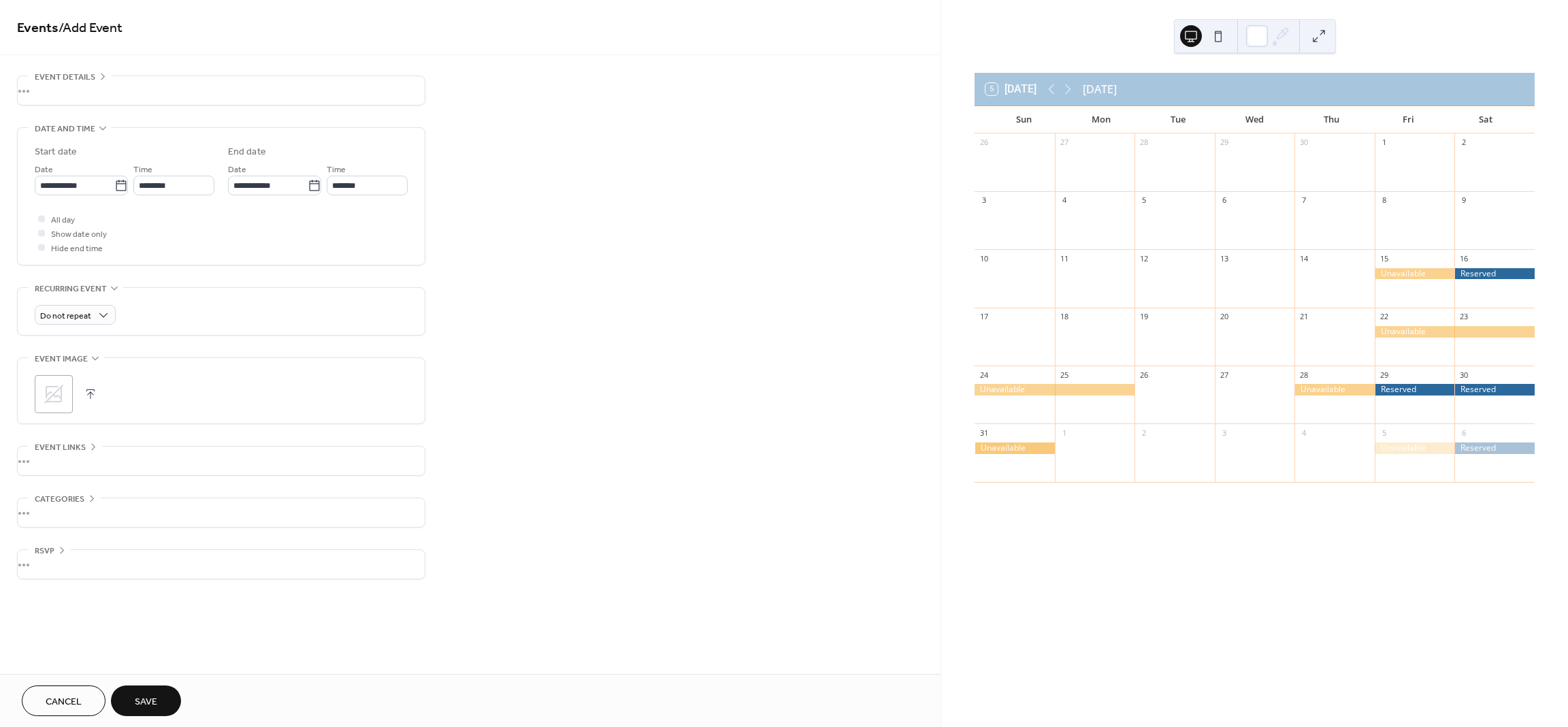
click at [107, 83] on div "•••" at bounding box center [221, 90] width 407 height 29
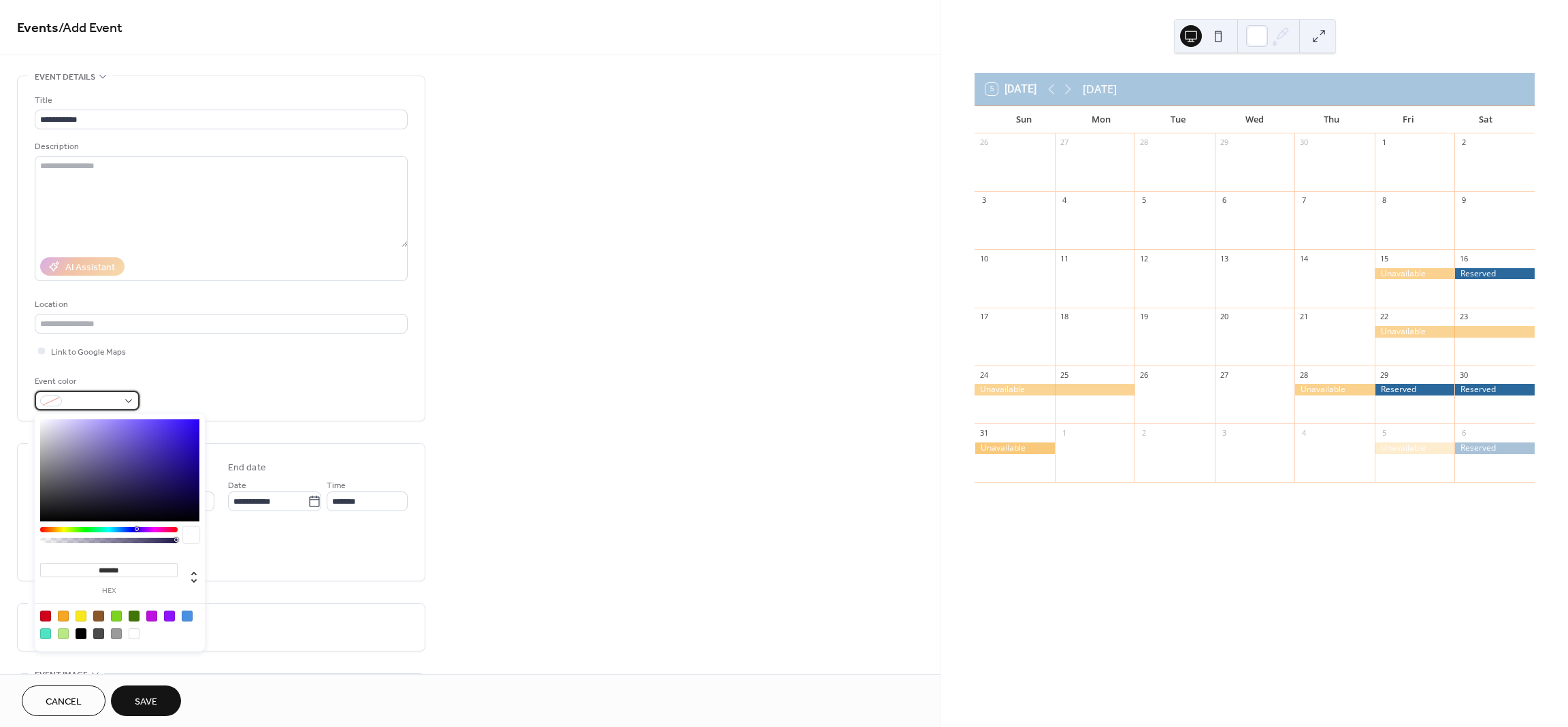
click at [96, 404] on span at bounding box center [92, 402] width 50 height 15
click at [61, 612] on div at bounding box center [63, 616] width 11 height 11
type input "*******"
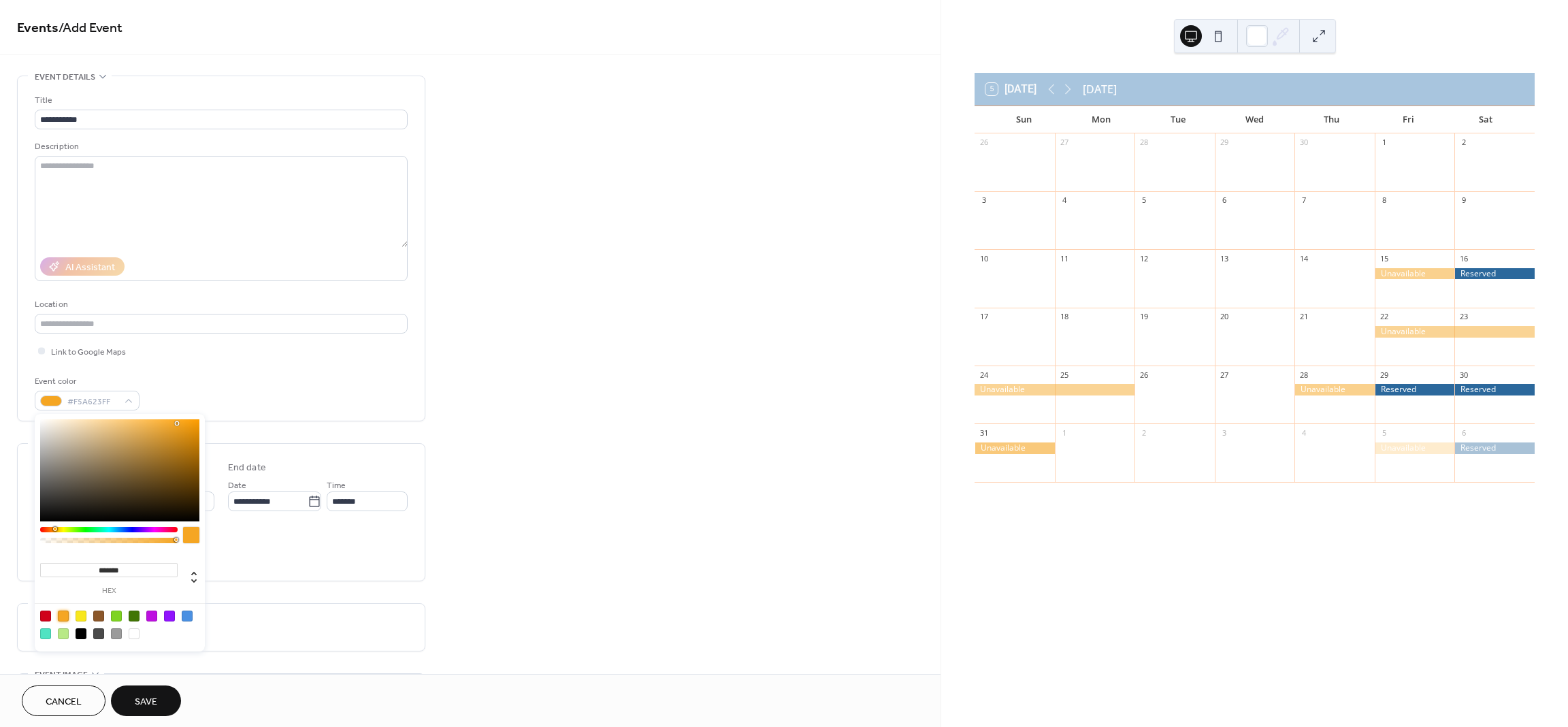
click at [252, 516] on div "**********" at bounding box center [221, 515] width 373 height 109
click at [98, 404] on span "#F5A623FF" at bounding box center [92, 402] width 50 height 15
type input "***"
type input "**********"
drag, startPoint x: 167, startPoint y: 541, endPoint x: 124, endPoint y: 541, distance: 43.0
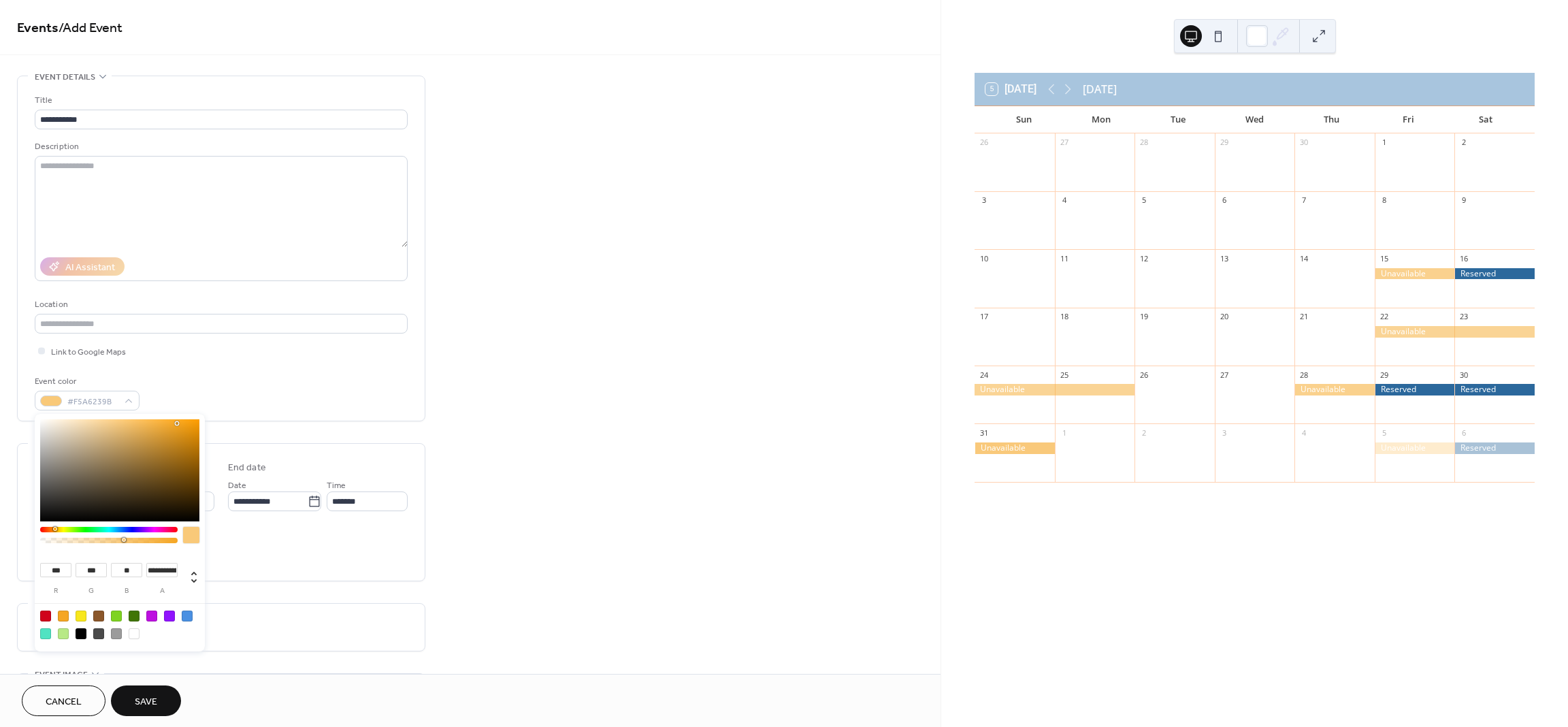
click at [124, 541] on div at bounding box center [124, 540] width 4 height 4
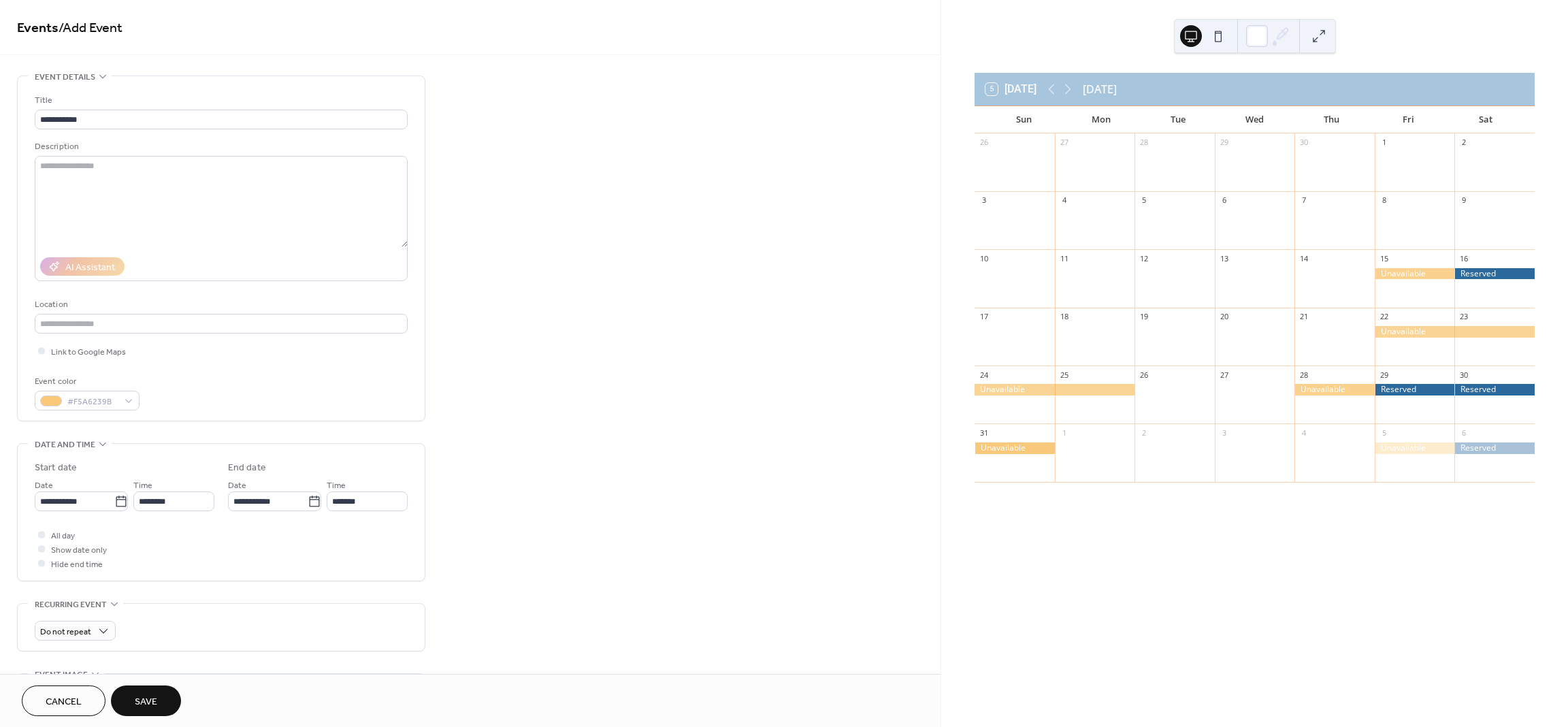
click at [260, 562] on div "All day Show date only Hide end time" at bounding box center [221, 549] width 373 height 43
click at [58, 537] on span "All day" at bounding box center [63, 536] width 24 height 15
click at [115, 502] on icon at bounding box center [121, 501] width 14 height 14
click at [114, 502] on input "**********" at bounding box center [74, 501] width 80 height 20
click at [185, 535] on span "›" at bounding box center [189, 534] width 21 height 28
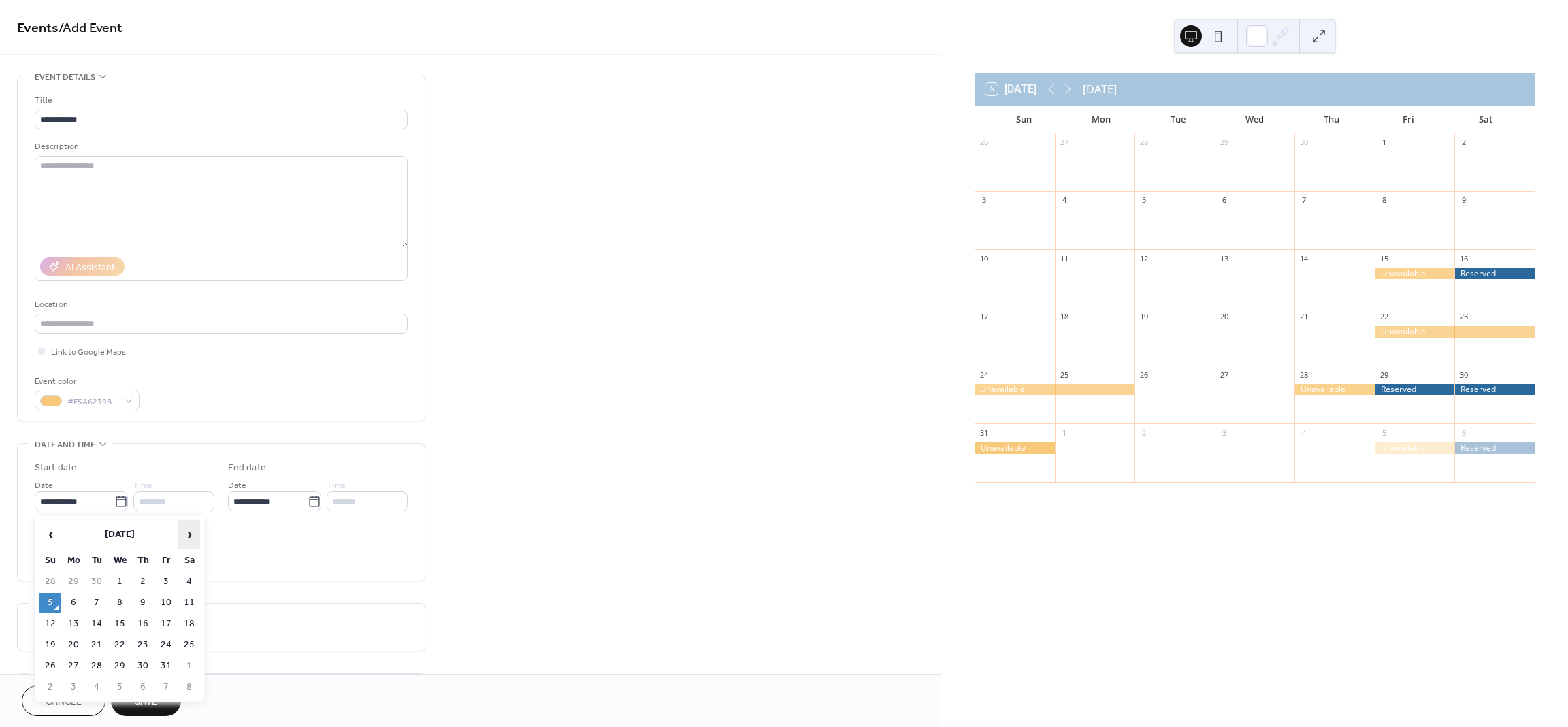
click at [185, 535] on span "›" at bounding box center [189, 534] width 21 height 28
click at [186, 535] on span "›" at bounding box center [189, 534] width 21 height 28
click at [188, 535] on span "›" at bounding box center [189, 534] width 21 height 28
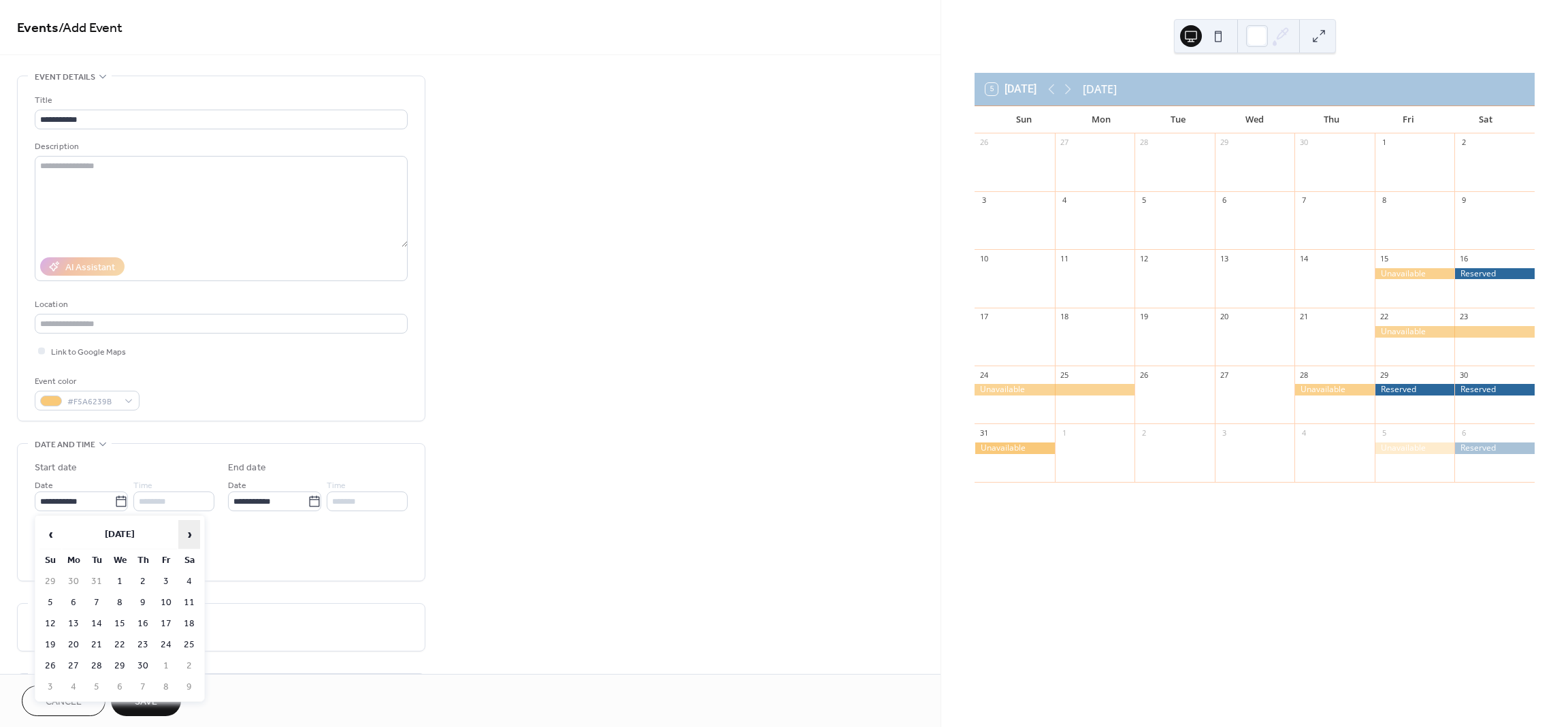
click at [188, 535] on span "›" at bounding box center [189, 534] width 21 height 28
click at [186, 544] on span "›" at bounding box center [189, 534] width 21 height 28
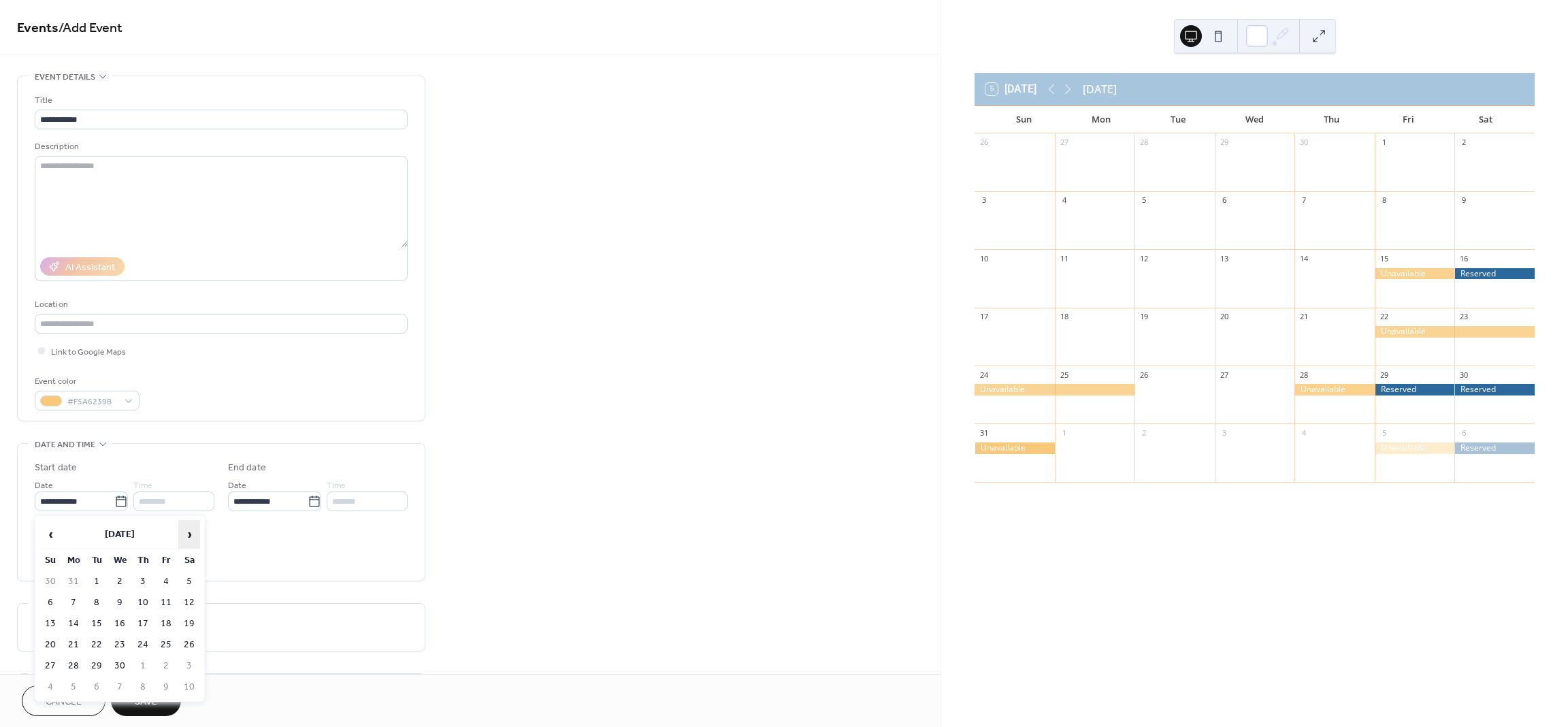
click at [186, 544] on span "›" at bounding box center [189, 534] width 21 height 28
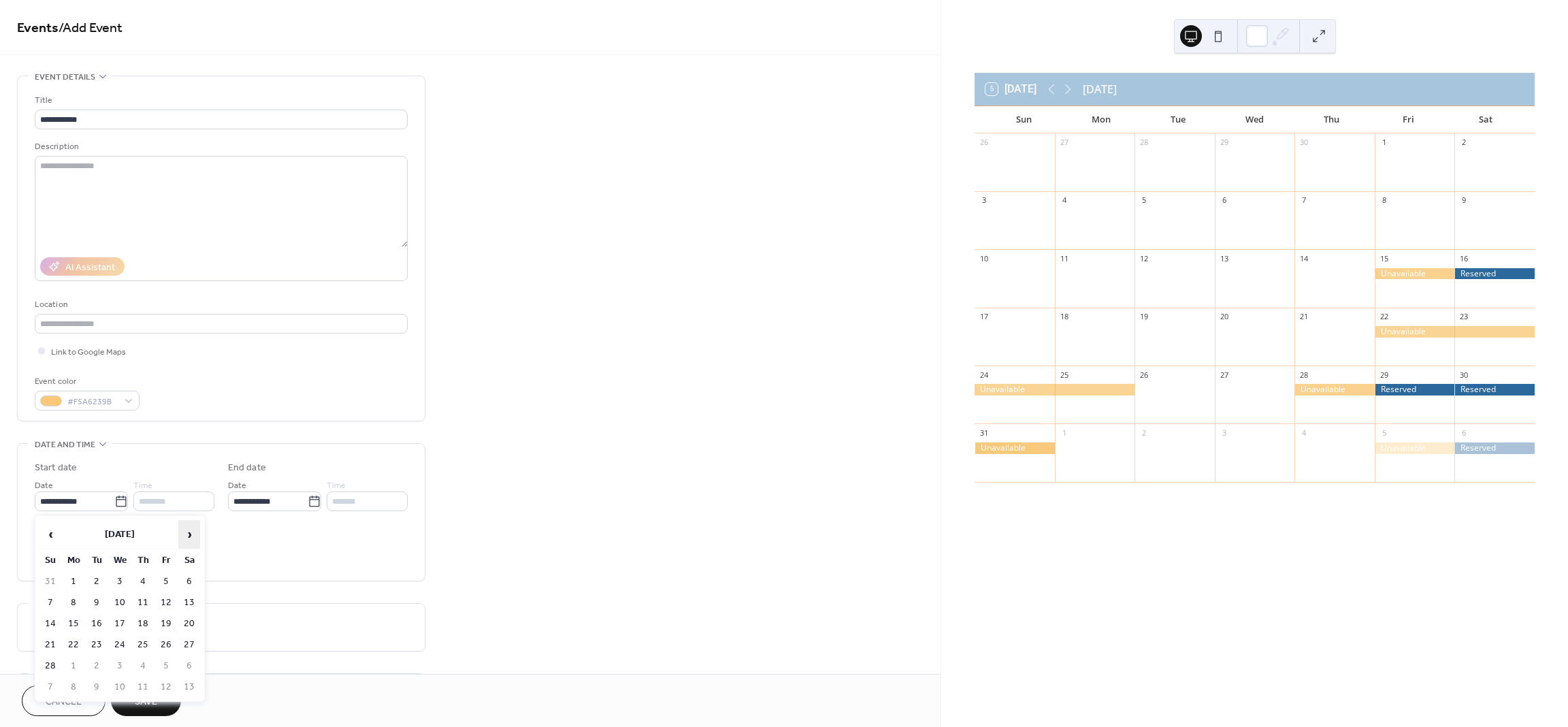
click at [186, 544] on span "›" at bounding box center [189, 534] width 21 height 28
click at [49, 683] on td "30" at bounding box center [50, 687] width 22 height 20
type input "**********"
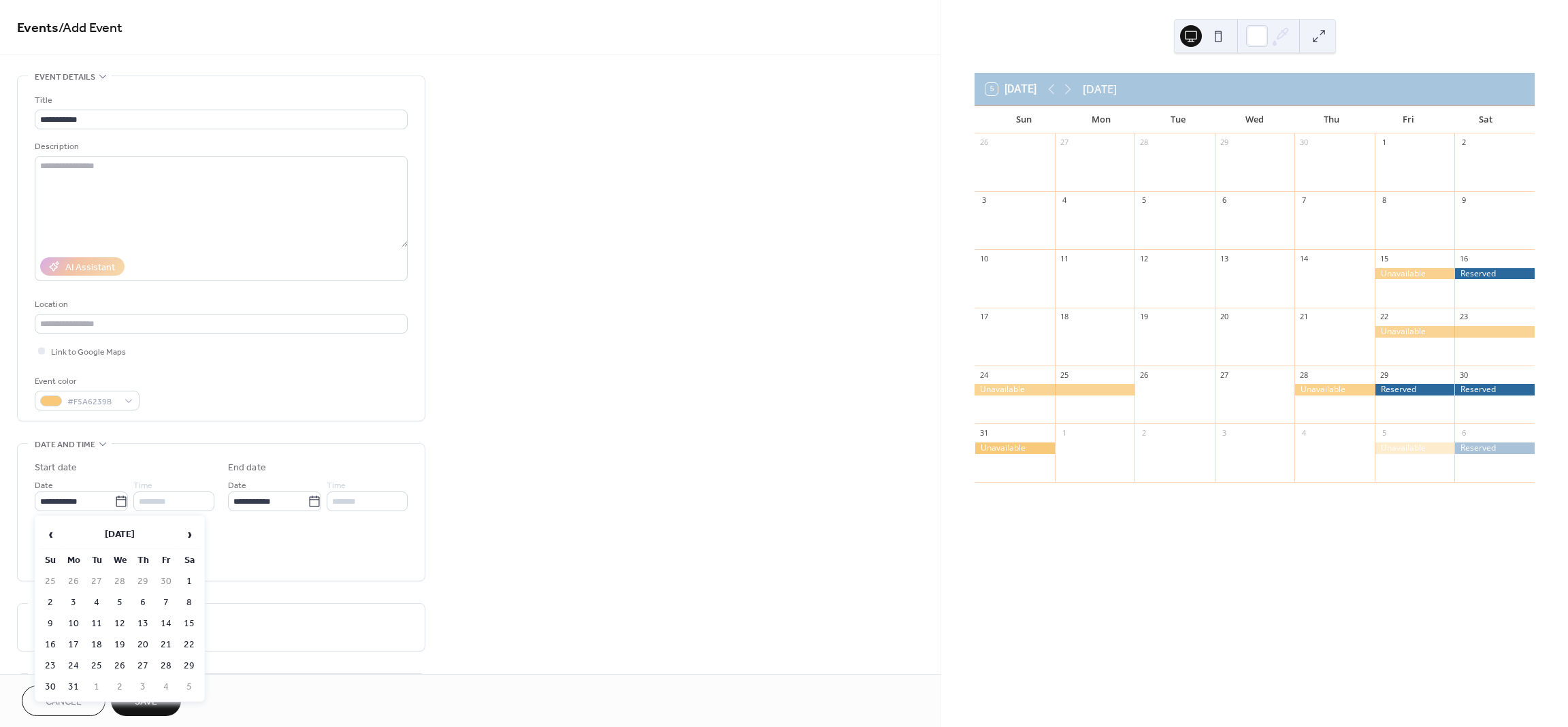
type input "**********"
click at [153, 688] on button "Save" at bounding box center [146, 700] width 70 height 31
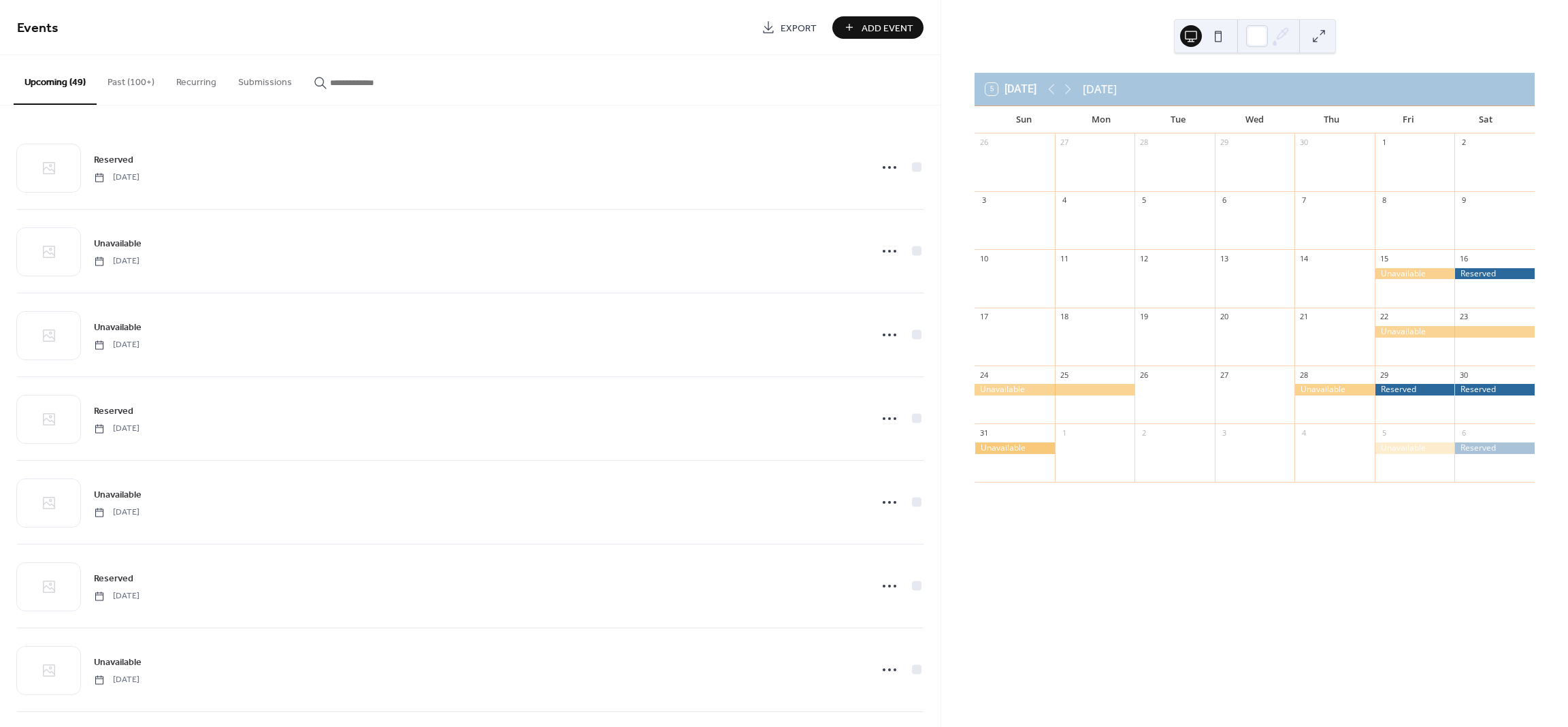
click at [892, 28] on span "Add Event" at bounding box center [887, 28] width 51 height 15
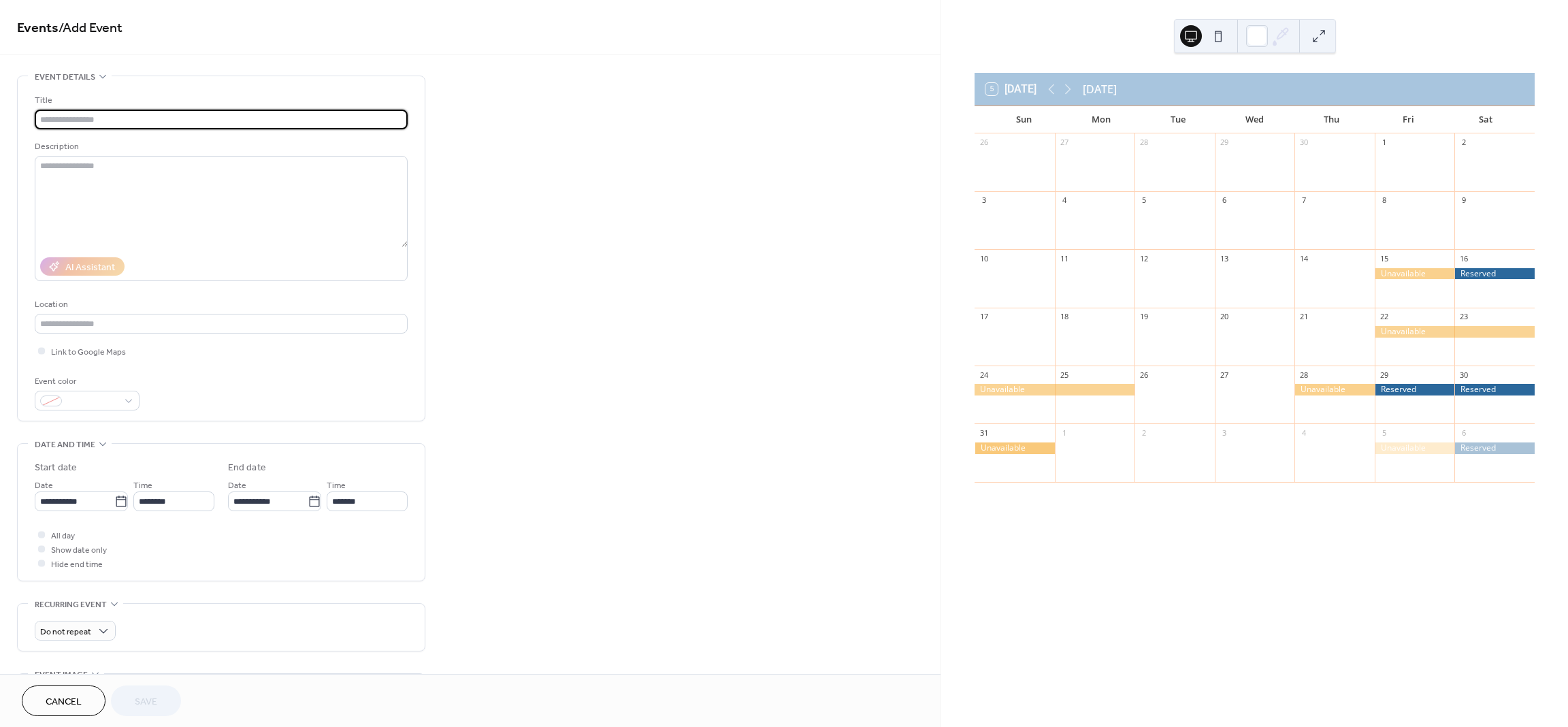
click at [197, 126] on input "text" at bounding box center [221, 119] width 373 height 20
type input "********"
click at [72, 534] on span "All day" at bounding box center [63, 536] width 24 height 15
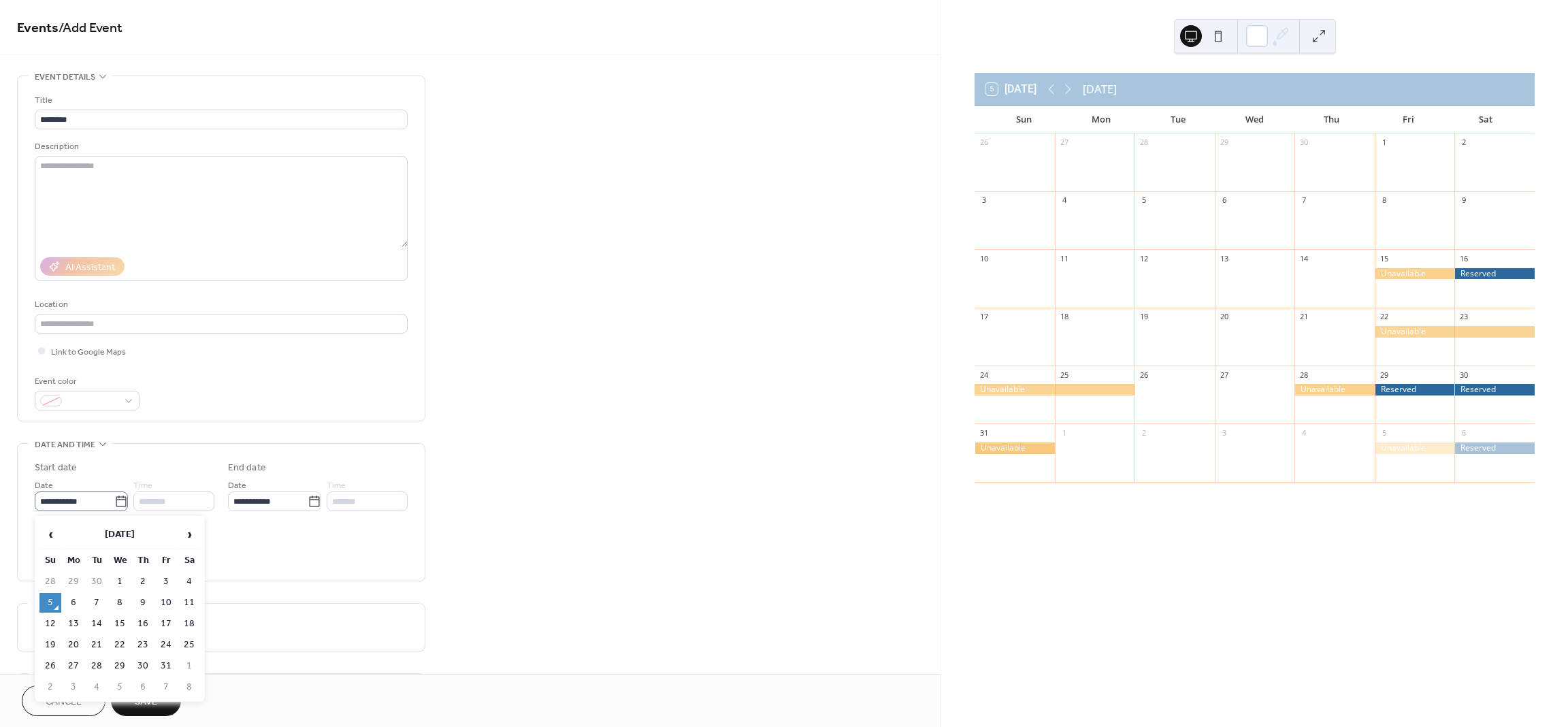
click at [118, 510] on label "**********" at bounding box center [81, 501] width 94 height 20
click at [114, 510] on input "**********" at bounding box center [74, 501] width 80 height 20
click at [188, 538] on span "›" at bounding box center [189, 534] width 21 height 28
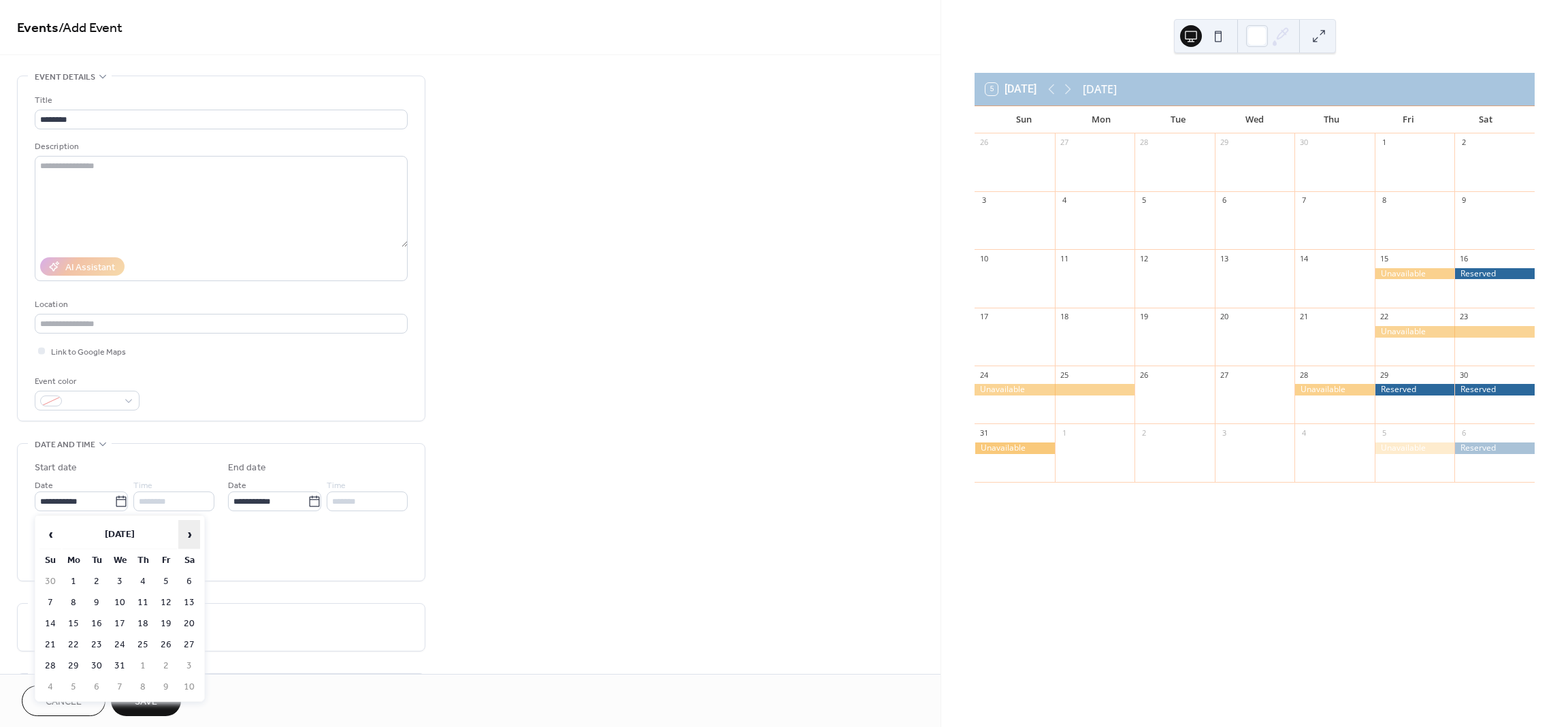
click at [188, 538] on span "›" at bounding box center [189, 534] width 21 height 28
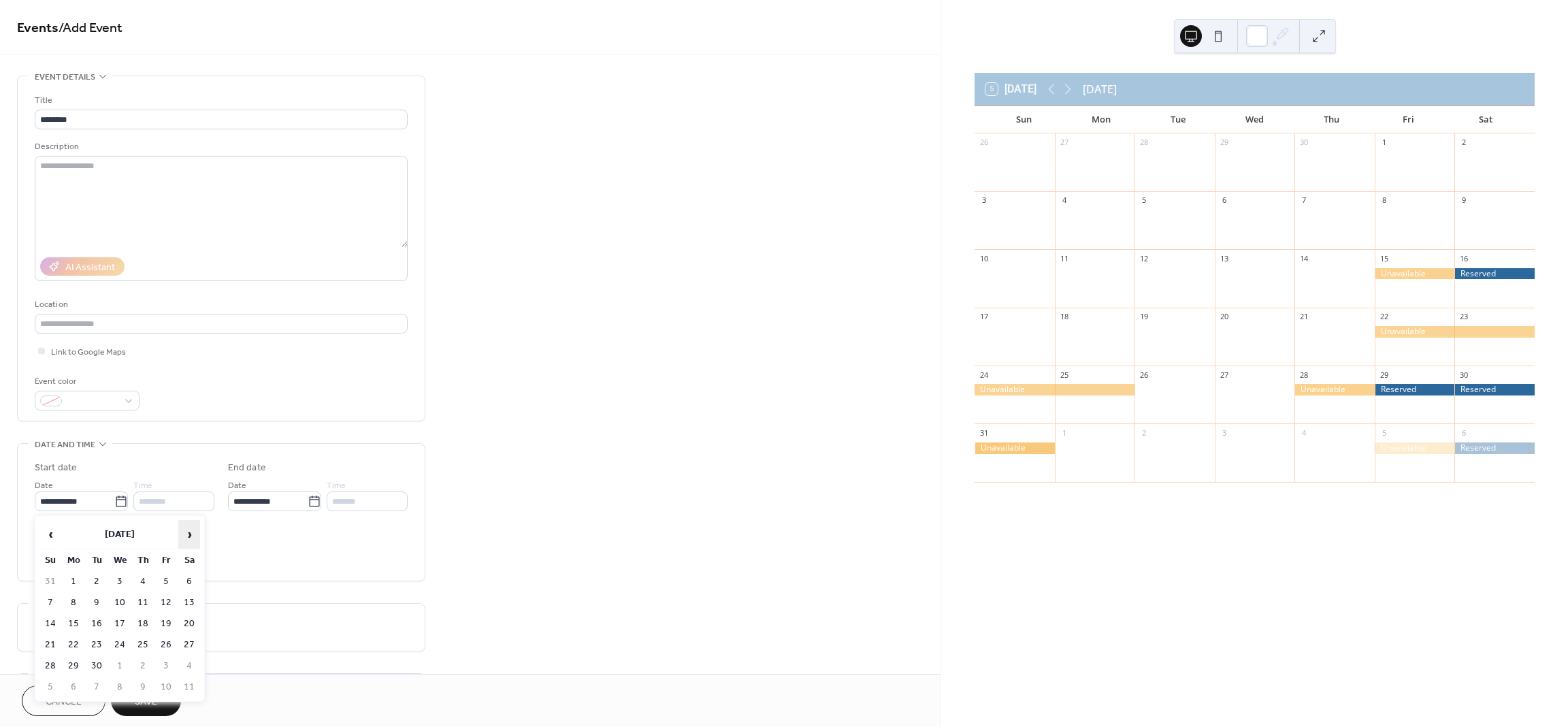
click at [188, 538] on span "›" at bounding box center [189, 534] width 21 height 28
click at [189, 538] on span "›" at bounding box center [189, 534] width 21 height 28
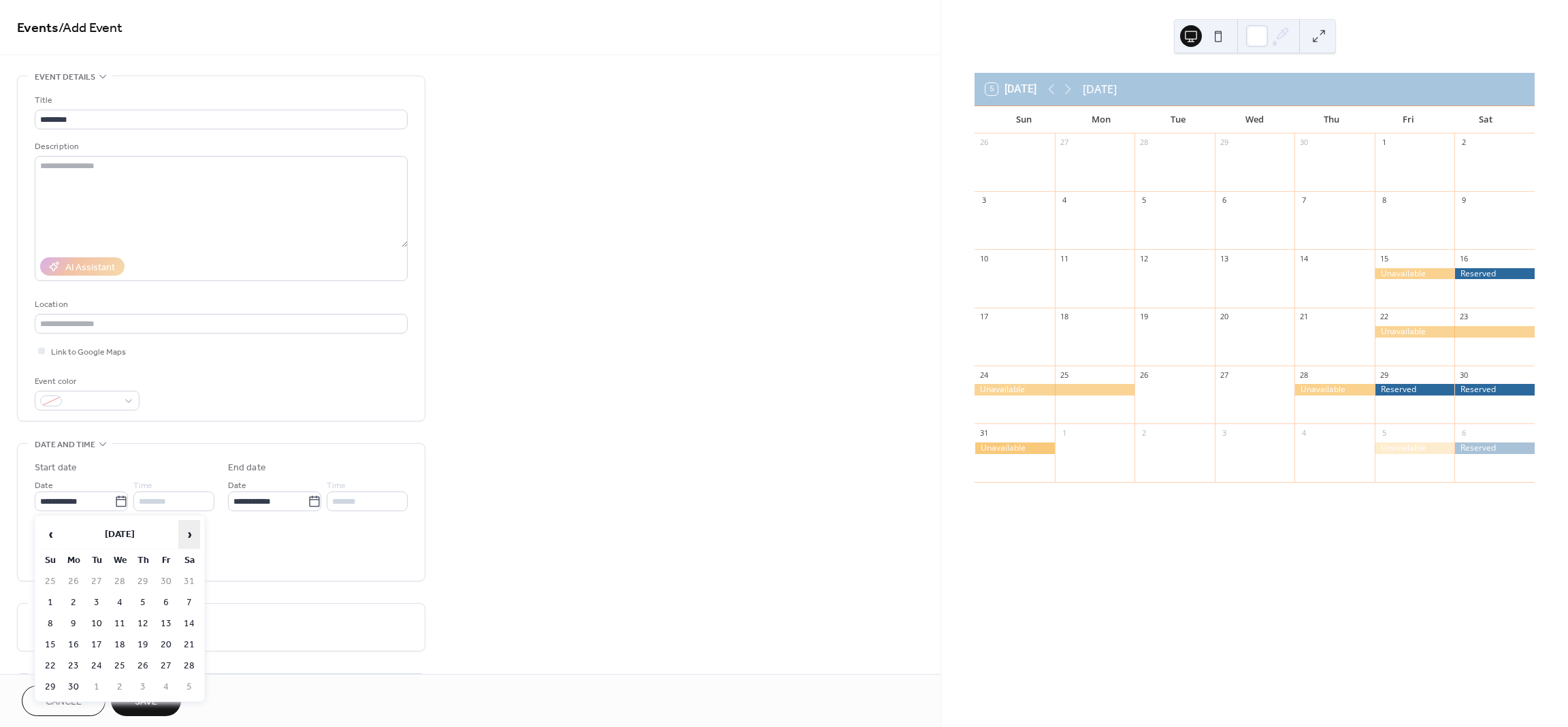
click at [189, 538] on span "›" at bounding box center [189, 534] width 21 height 28
click at [190, 539] on span "›" at bounding box center [189, 534] width 21 height 28
click at [190, 540] on span "›" at bounding box center [189, 534] width 21 height 28
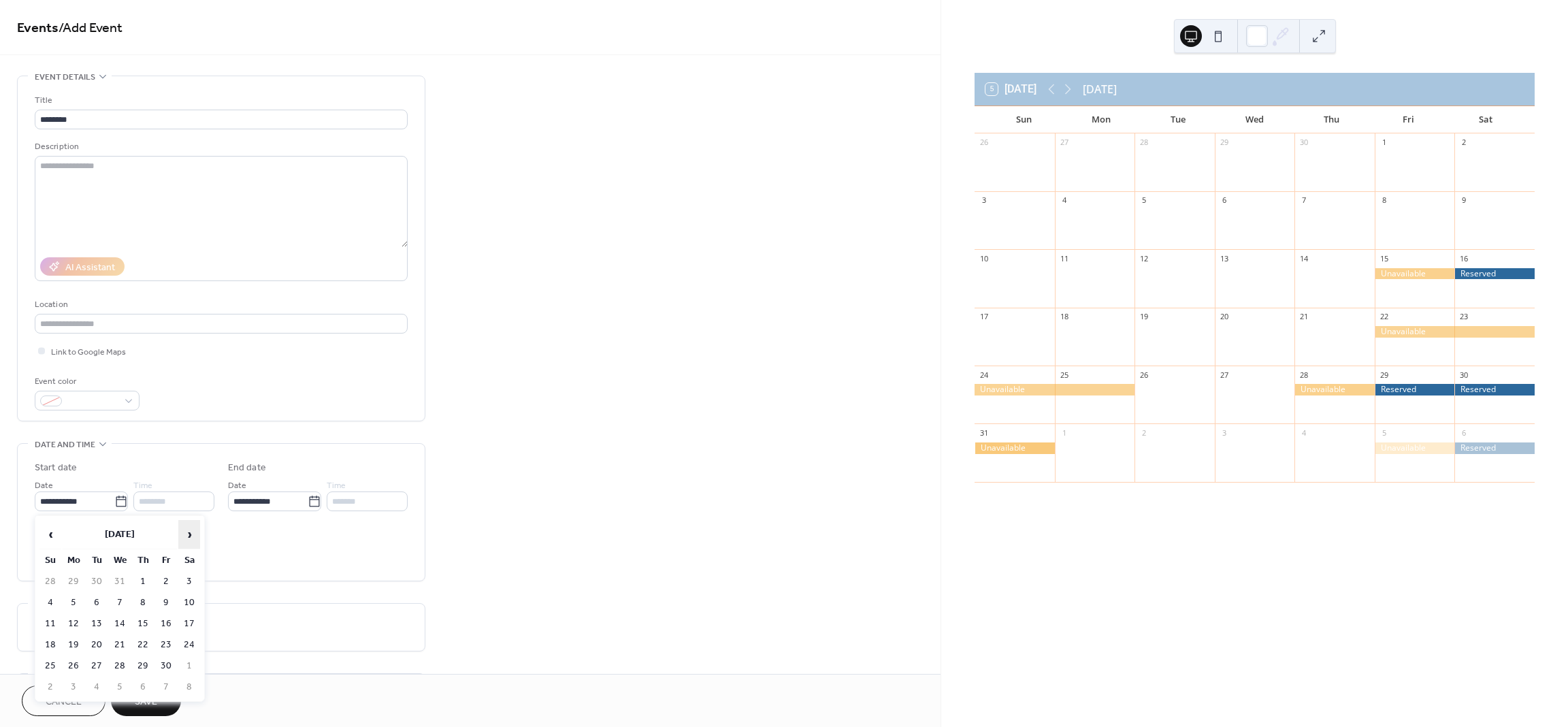
click at [190, 540] on span "›" at bounding box center [189, 534] width 21 height 28
click at [188, 581] on td "5" at bounding box center [189, 581] width 22 height 20
type input "**********"
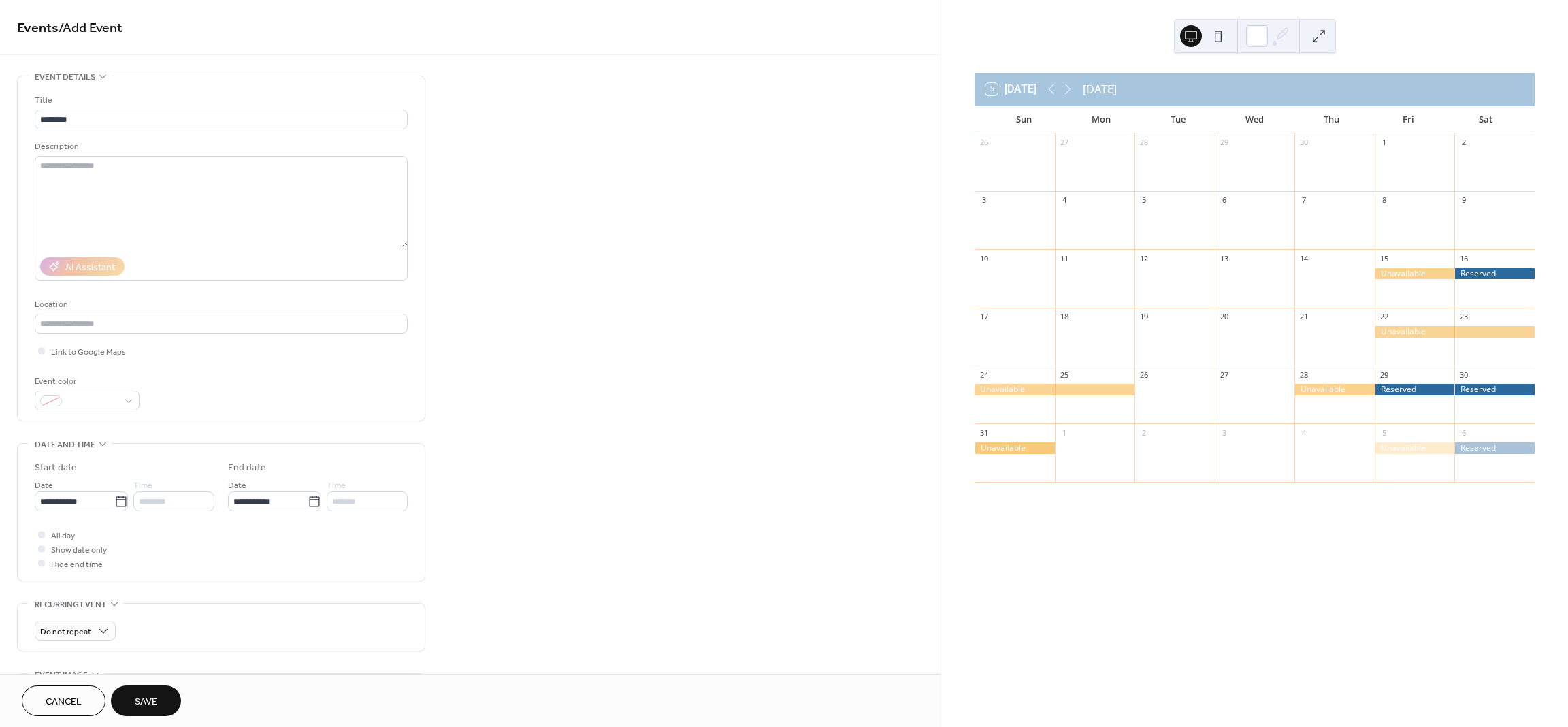
click at [142, 698] on span "Save" at bounding box center [146, 701] width 23 height 15
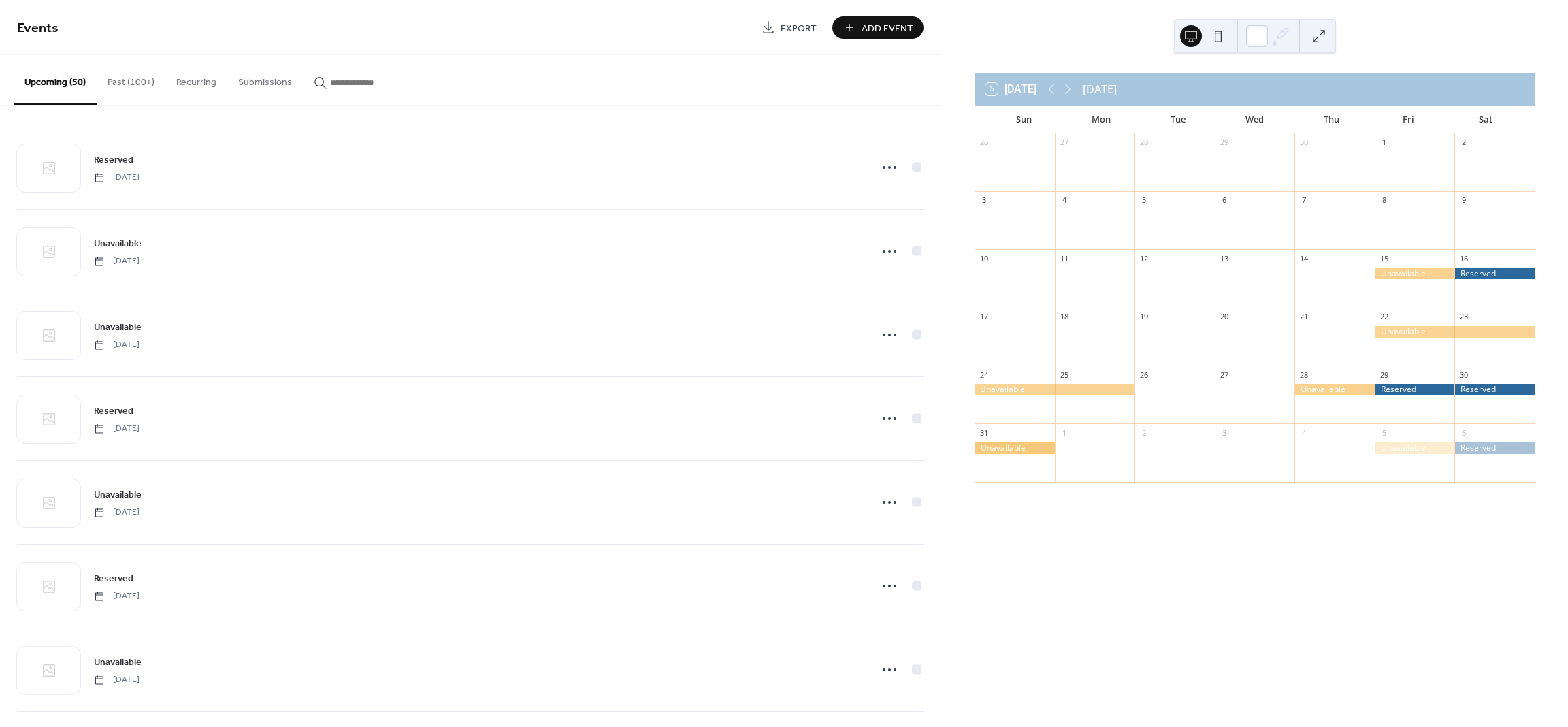
click at [885, 21] on span "Add Event" at bounding box center [887, 28] width 51 height 15
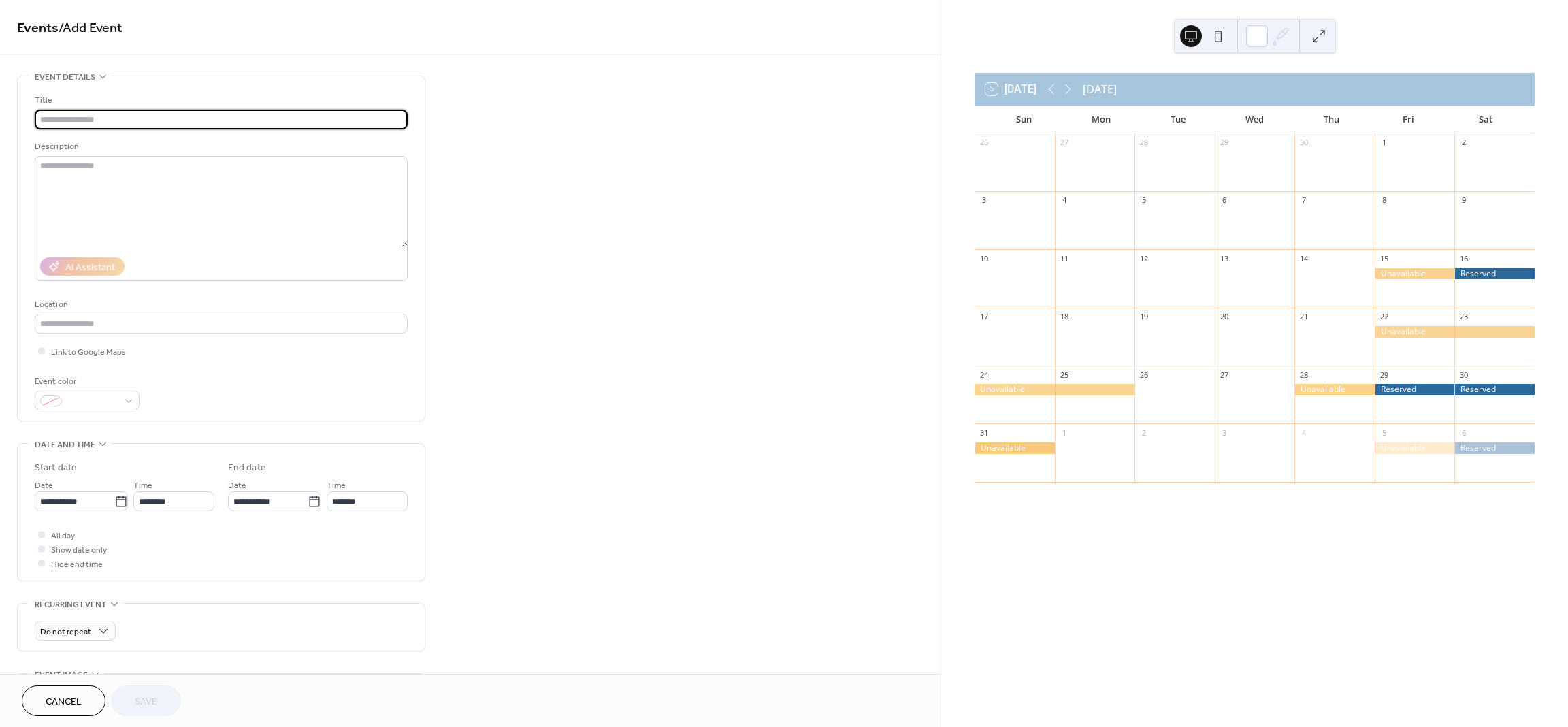
click at [236, 120] on input "text" at bounding box center [221, 119] width 373 height 20
type input "**********"
click at [115, 499] on icon at bounding box center [120, 500] width 10 height 11
click at [114, 499] on input "**********" at bounding box center [74, 501] width 80 height 20
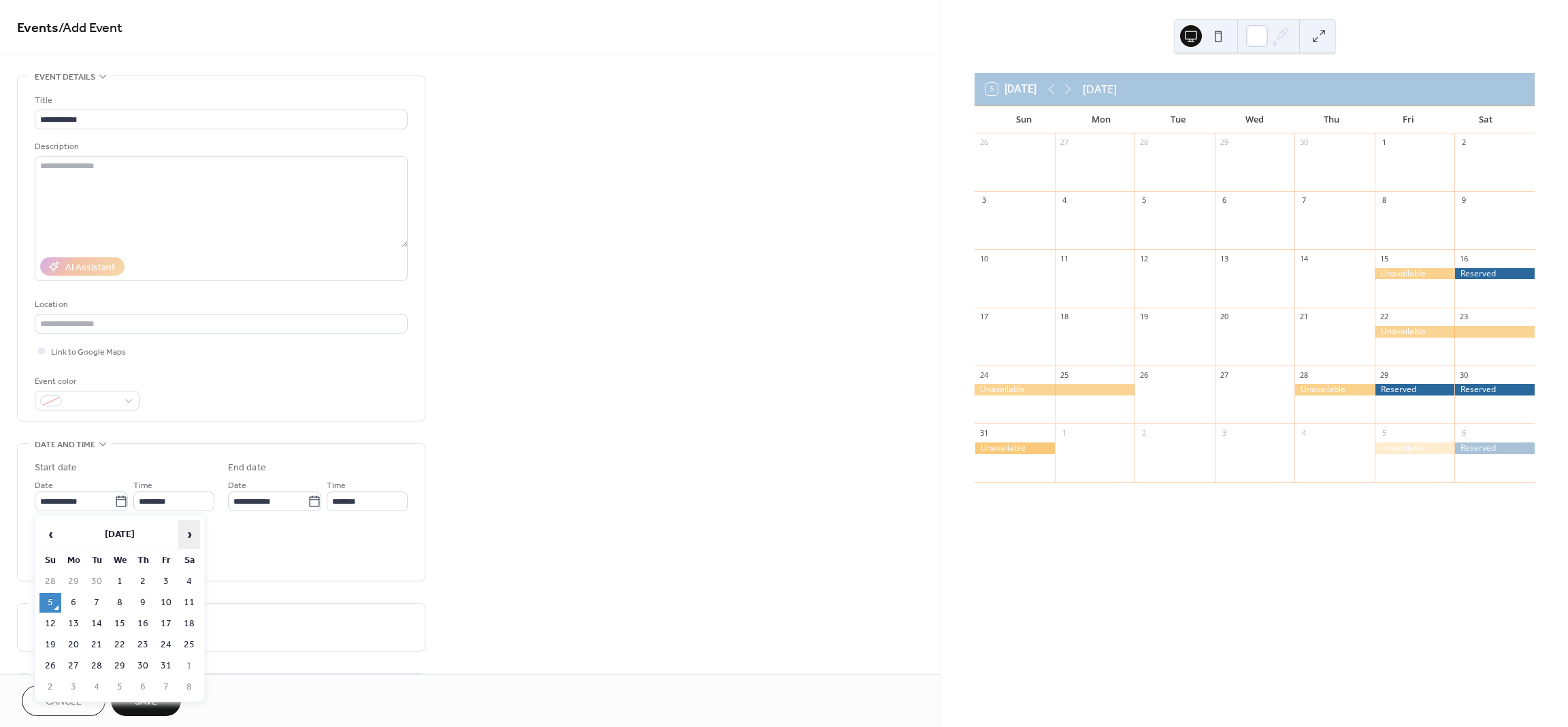
click at [182, 537] on span "›" at bounding box center [189, 534] width 21 height 28
click at [184, 540] on span "›" at bounding box center [189, 534] width 21 height 28
click at [184, 543] on span "›" at bounding box center [189, 534] width 21 height 28
click at [182, 544] on span "›" at bounding box center [189, 534] width 21 height 28
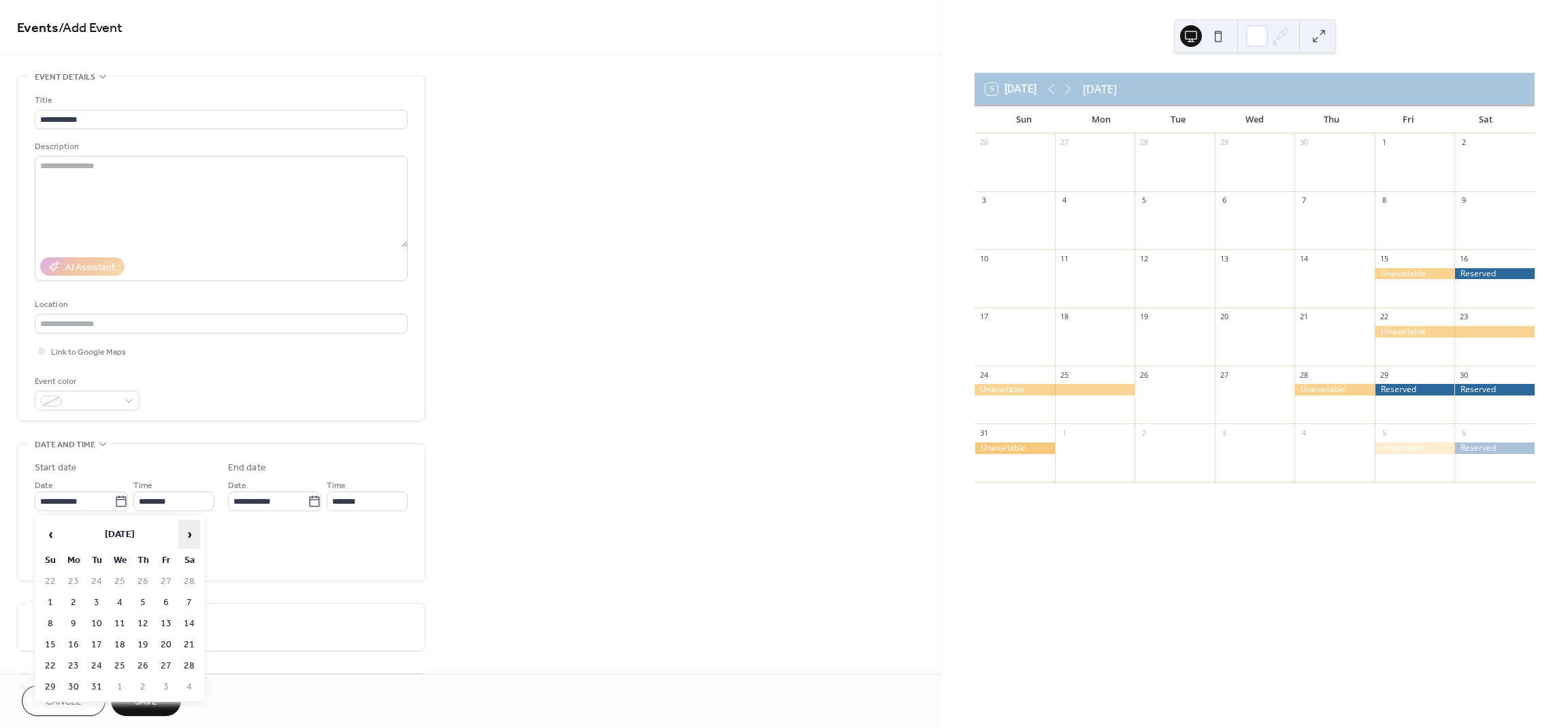
click at [182, 544] on span "›" at bounding box center [189, 534] width 21 height 28
click at [180, 545] on span "›" at bounding box center [189, 534] width 21 height 28
click at [184, 546] on span "›" at bounding box center [189, 534] width 21 height 28
click at [185, 546] on span "›" at bounding box center [189, 534] width 21 height 28
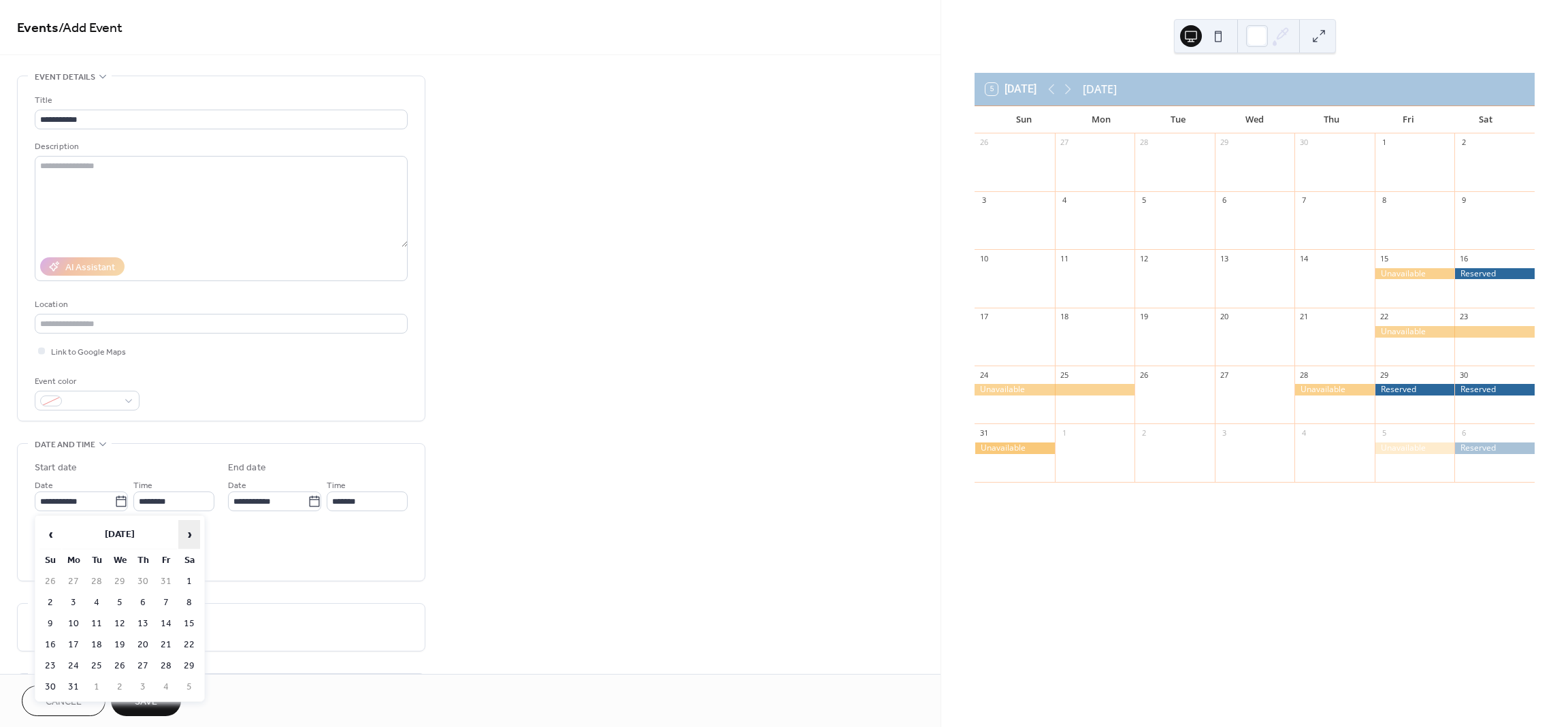
click at [188, 546] on span "›" at bounding box center [189, 534] width 21 height 28
click at [189, 545] on span "›" at bounding box center [189, 534] width 21 height 28
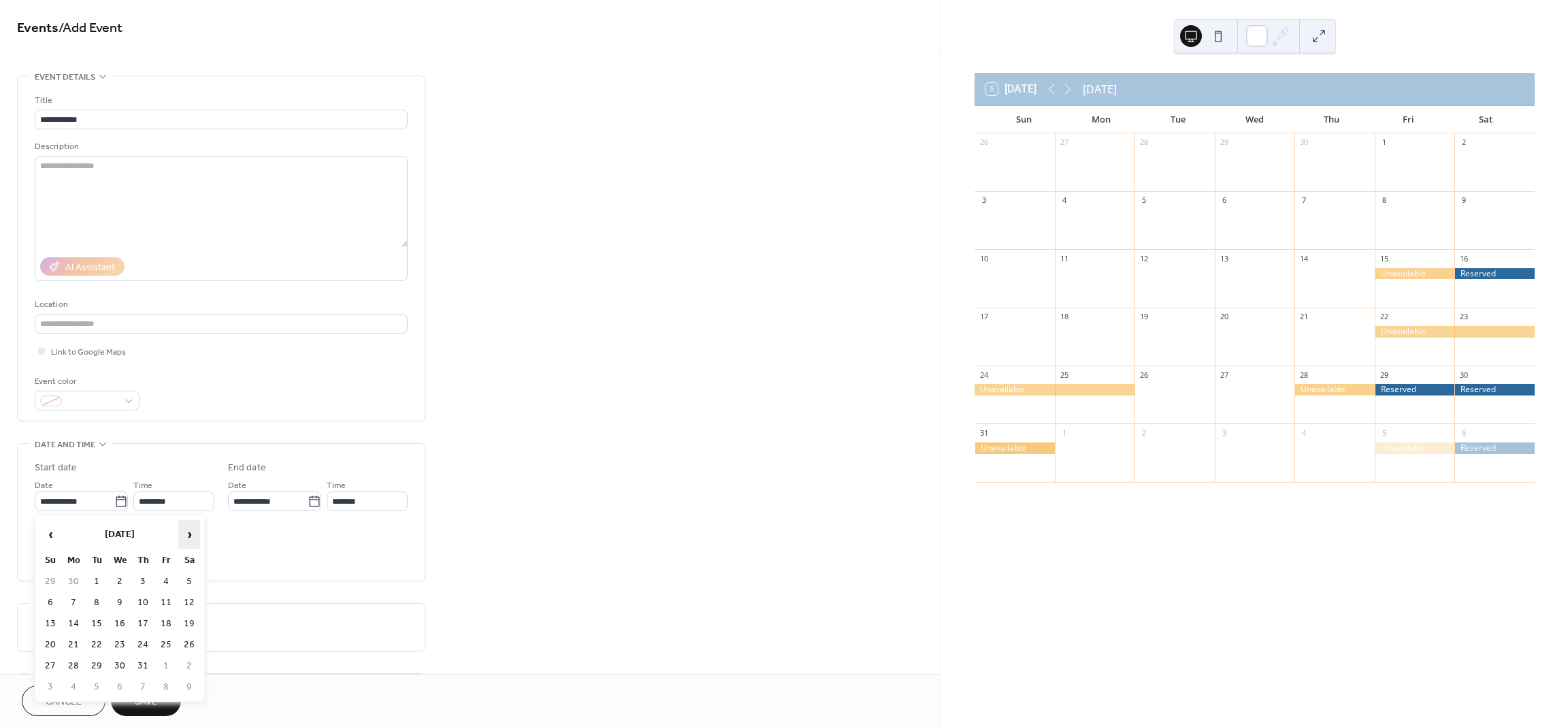
click at [189, 545] on span "›" at bounding box center [189, 534] width 21 height 28
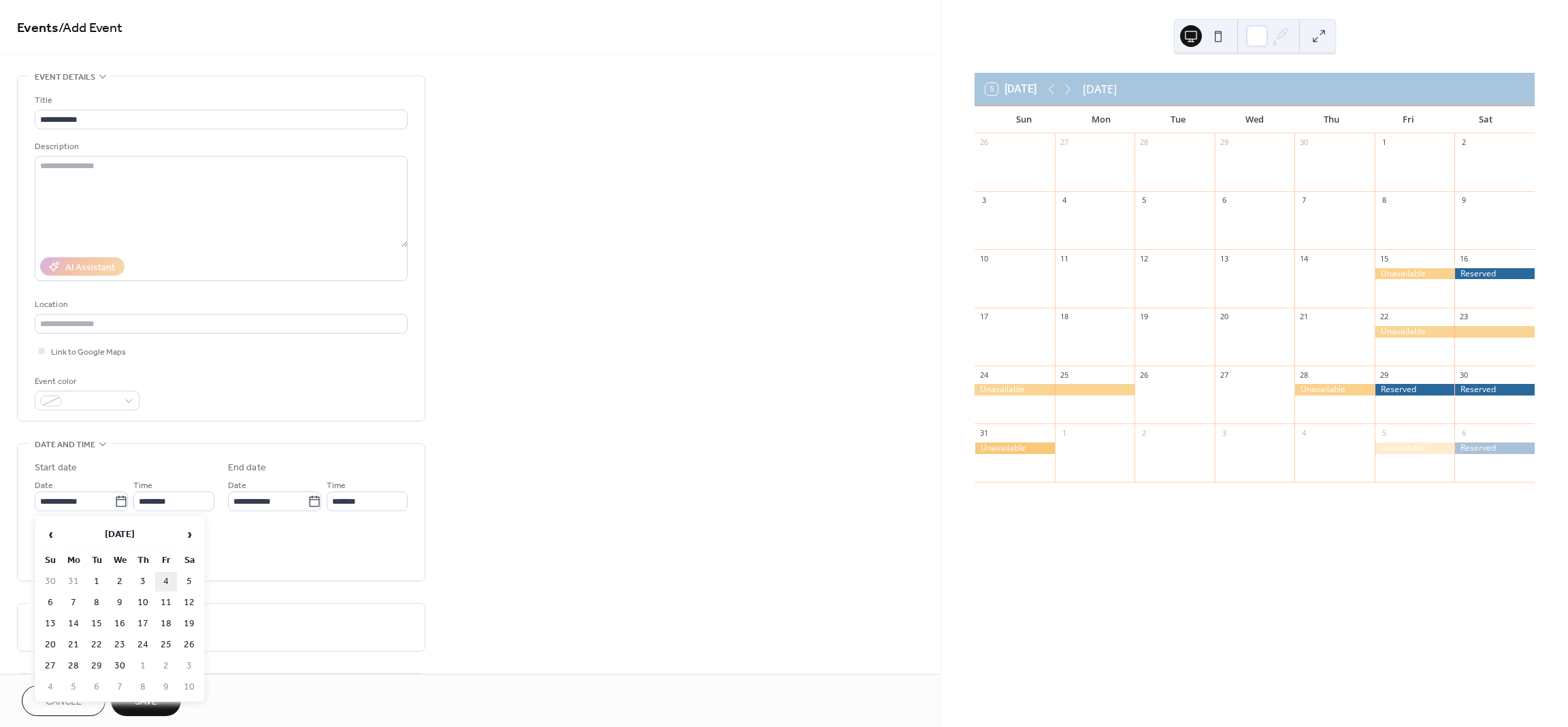
click at [168, 583] on td "4" at bounding box center [165, 581] width 22 height 20
type input "**********"
click at [112, 399] on span at bounding box center [92, 402] width 50 height 15
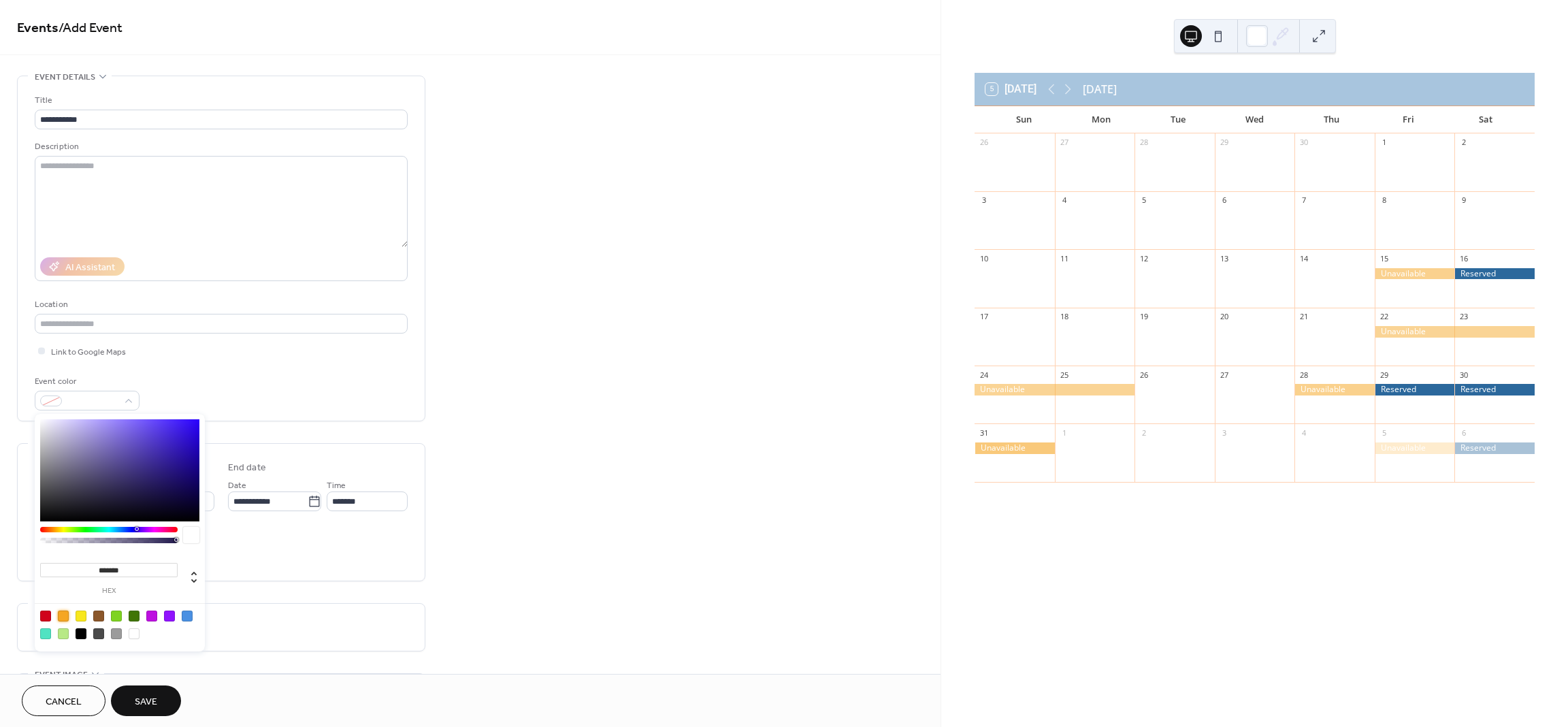
click at [63, 618] on div at bounding box center [63, 616] width 11 height 11
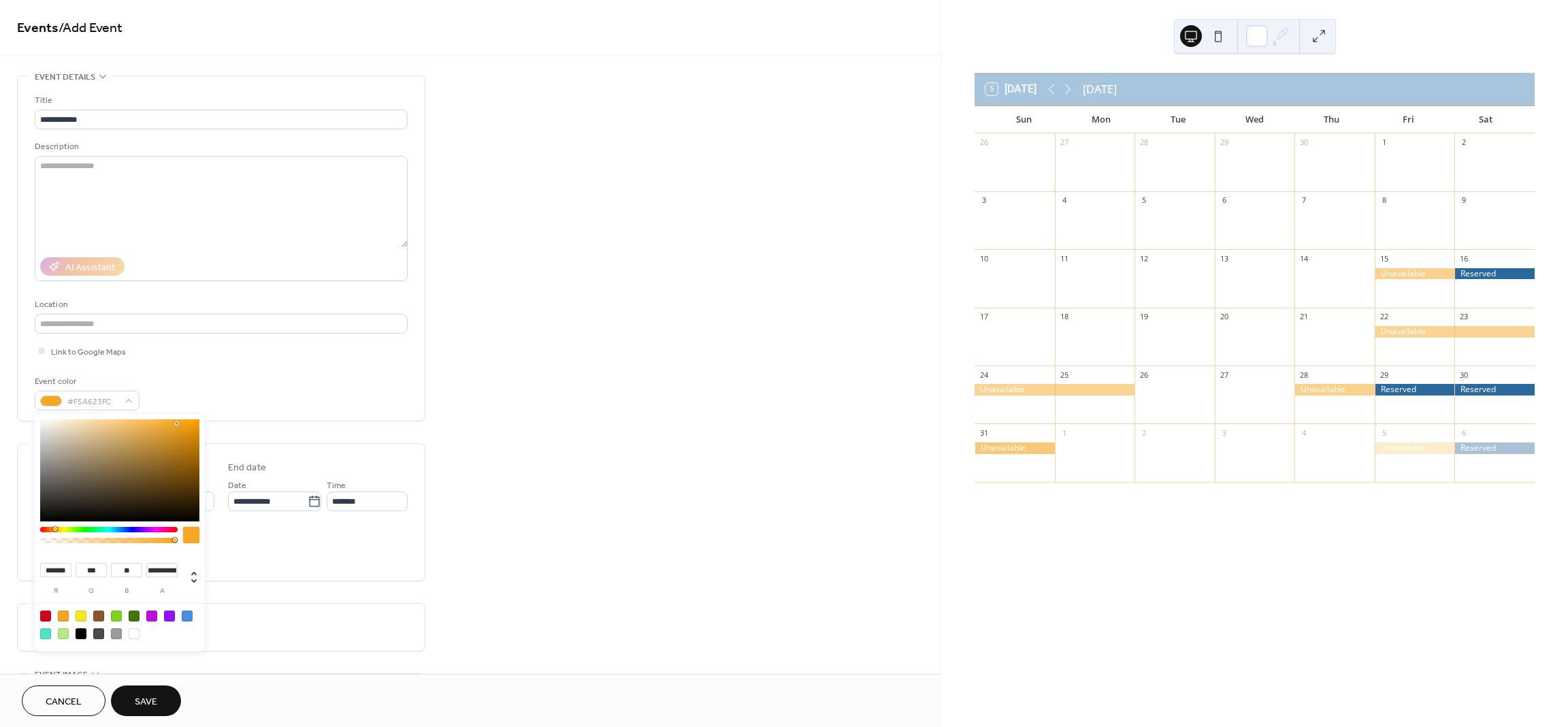
type input "***"
drag, startPoint x: 178, startPoint y: 540, endPoint x: 123, endPoint y: 624, distance: 100.4
click at [126, 553] on div "**********" at bounding box center [119, 532] width 170 height 237
type input "**********"
click at [129, 694] on button "Save" at bounding box center [146, 700] width 70 height 31
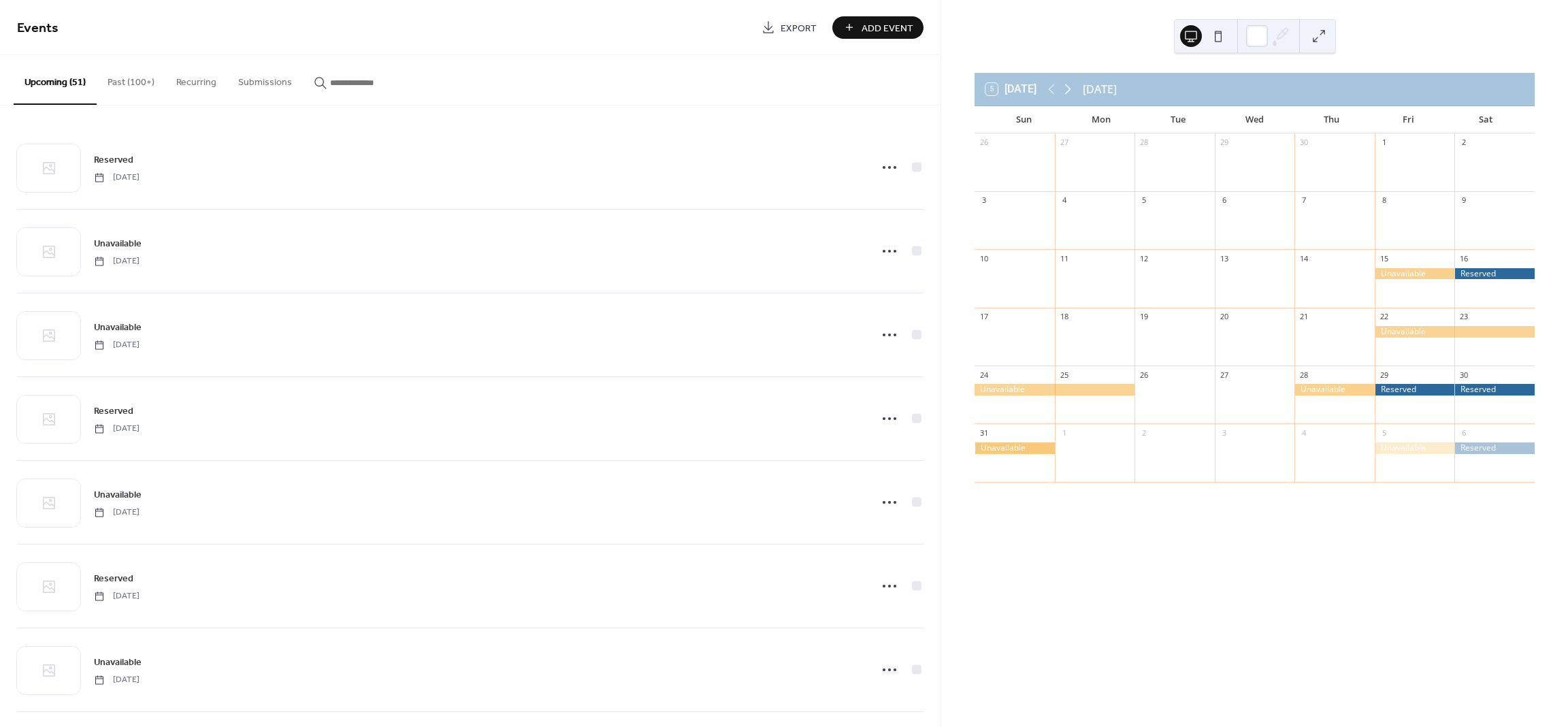
click at [1071, 91] on icon at bounding box center [1068, 89] width 17 height 17
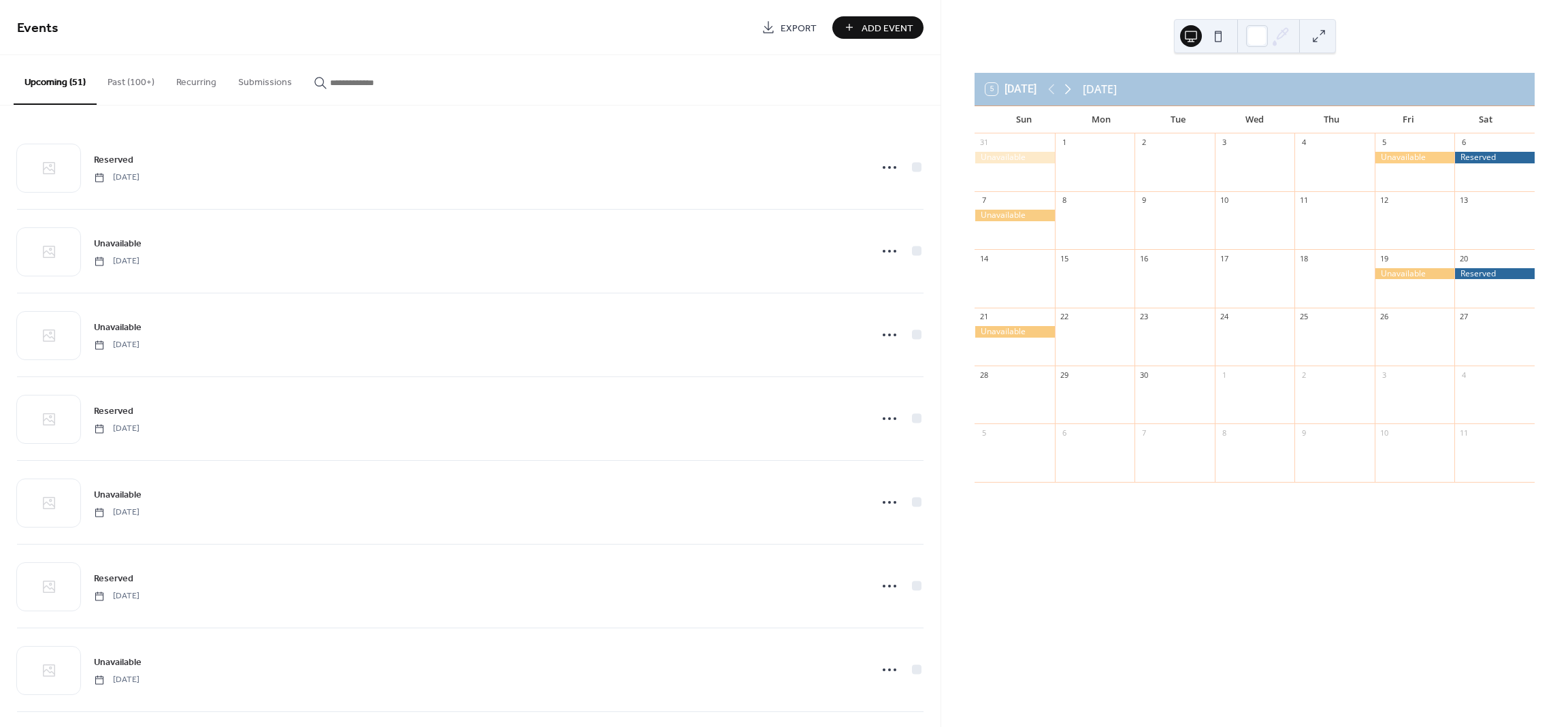
click at [1071, 92] on icon at bounding box center [1068, 89] width 17 height 17
click at [1069, 92] on icon at bounding box center [1068, 89] width 17 height 17
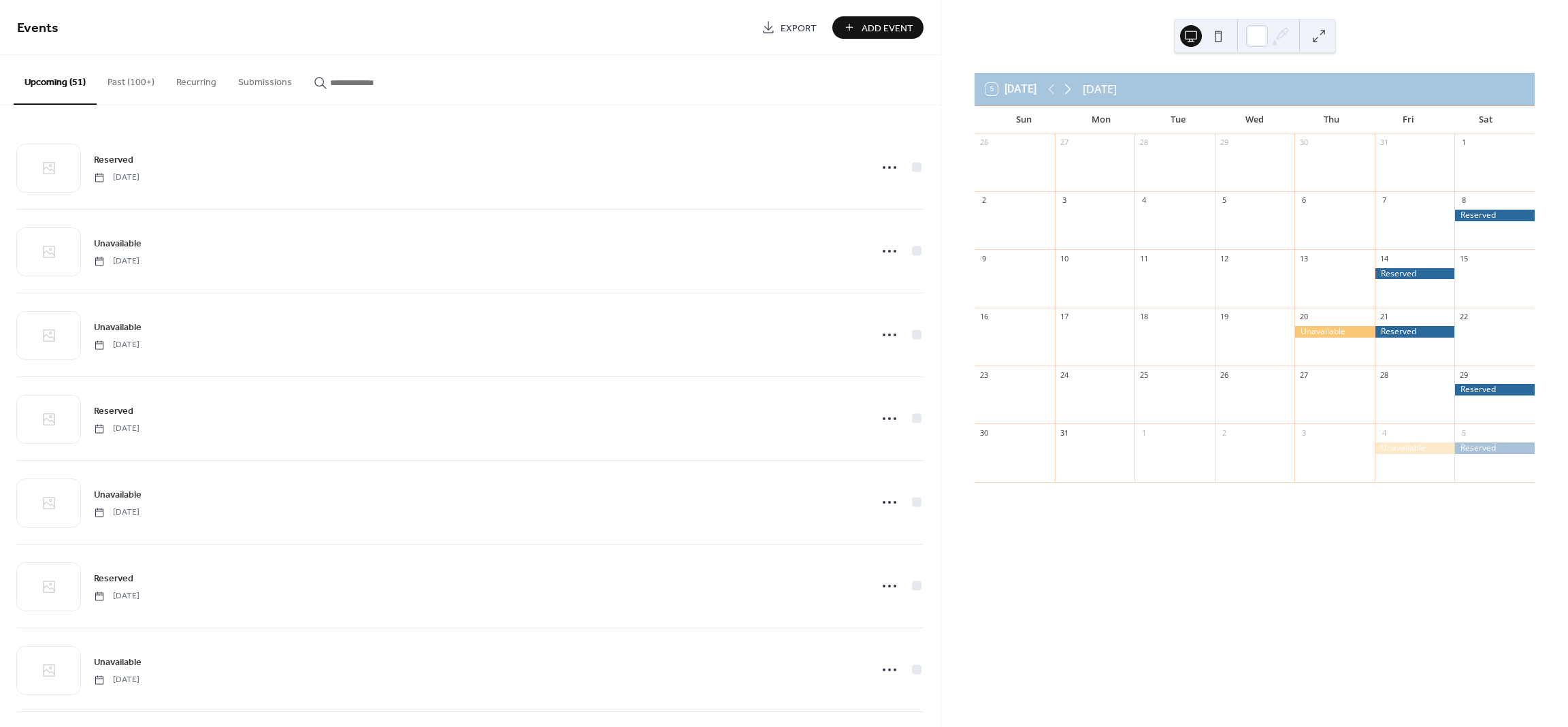
click at [1068, 92] on icon at bounding box center [1068, 89] width 17 height 17
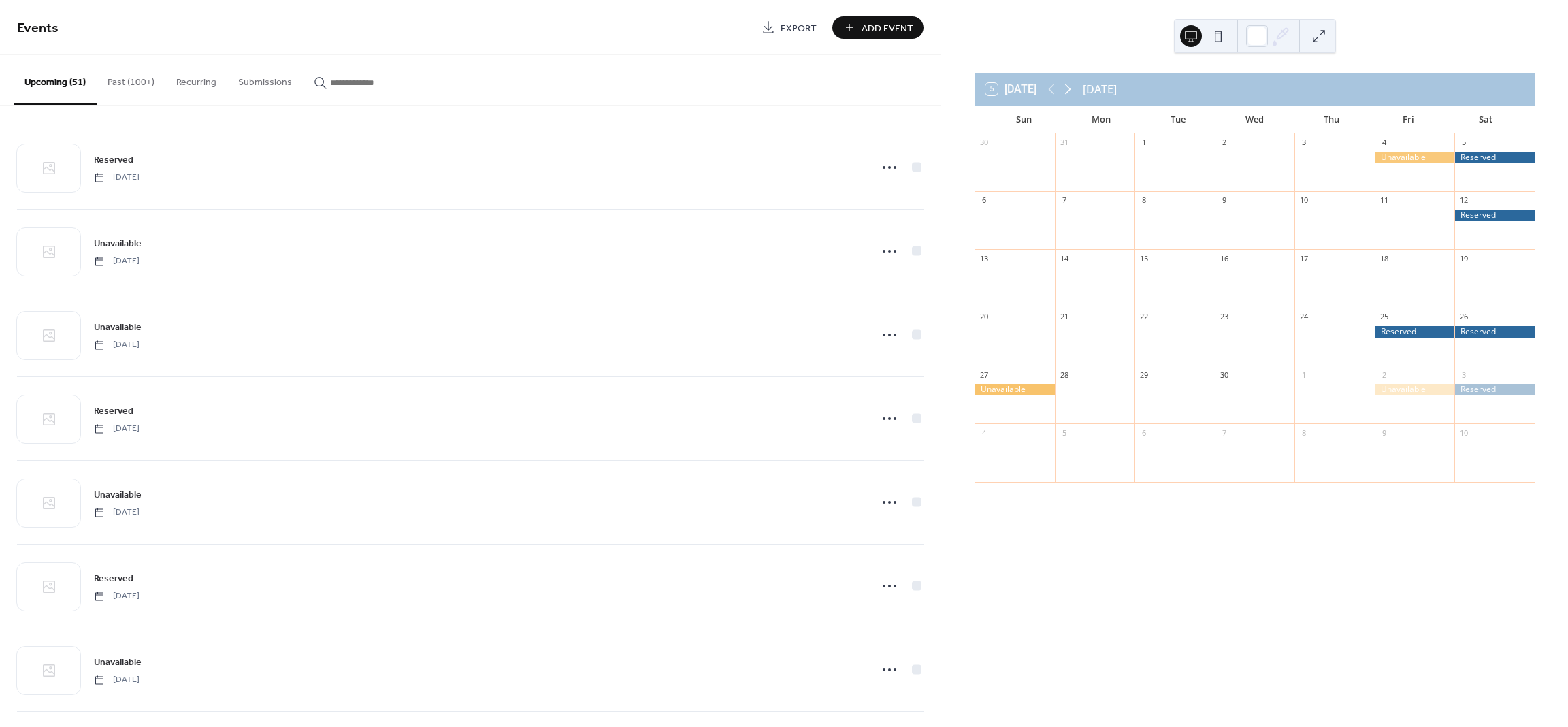
click at [1067, 94] on icon at bounding box center [1068, 89] width 17 height 17
click at [1066, 94] on icon at bounding box center [1068, 89] width 17 height 17
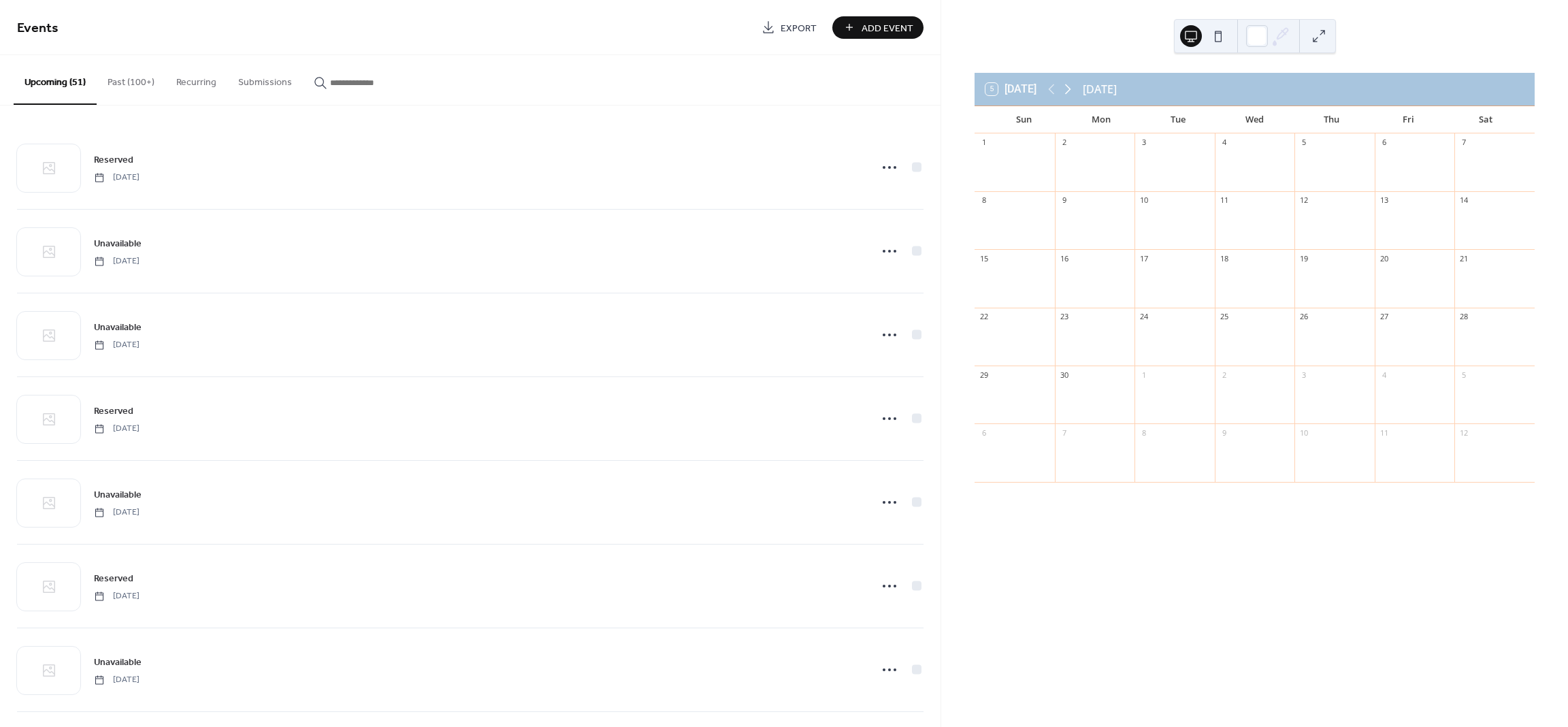
click at [1066, 94] on icon at bounding box center [1068, 89] width 17 height 17
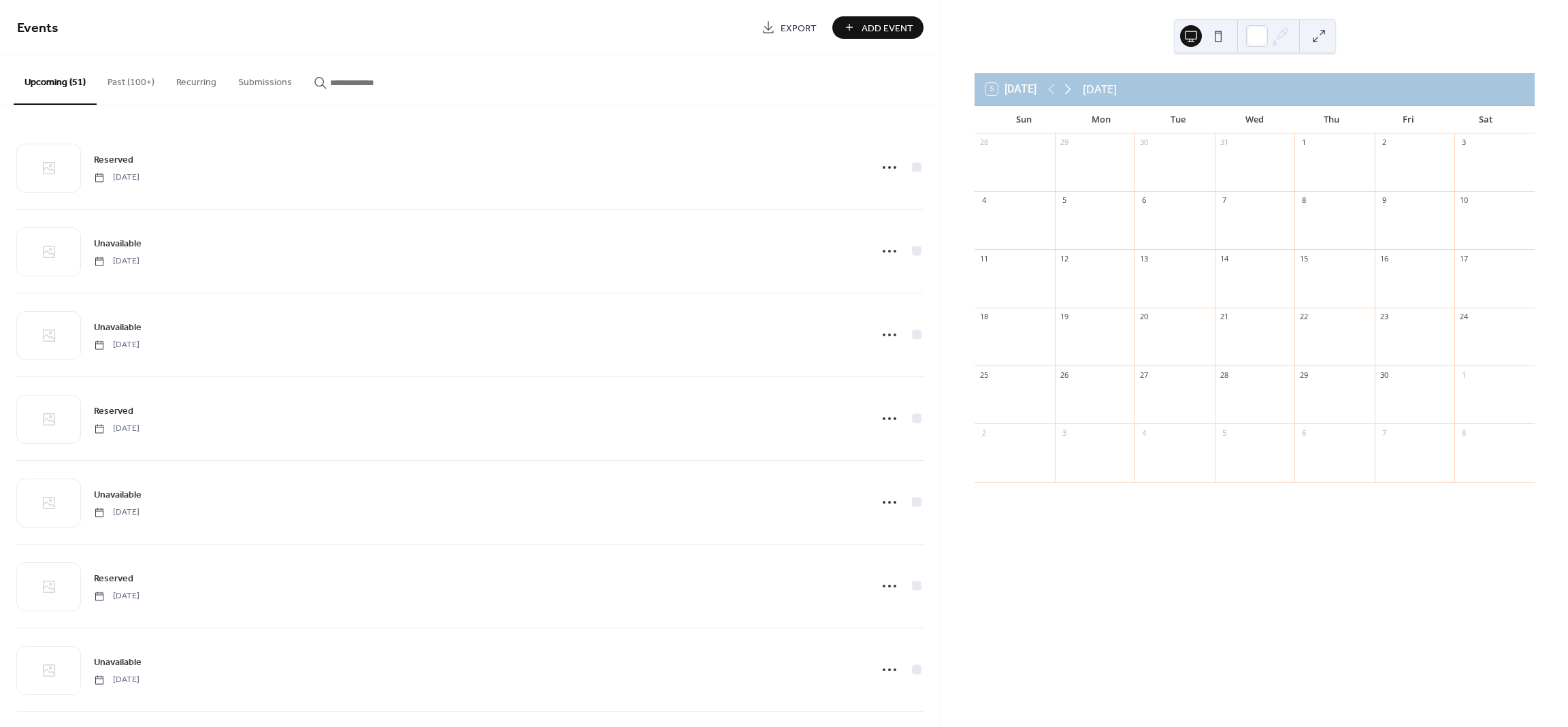
click at [1066, 94] on icon at bounding box center [1068, 89] width 17 height 17
click at [1388, 162] on div "Unavailable" at bounding box center [1409, 158] width 45 height 12
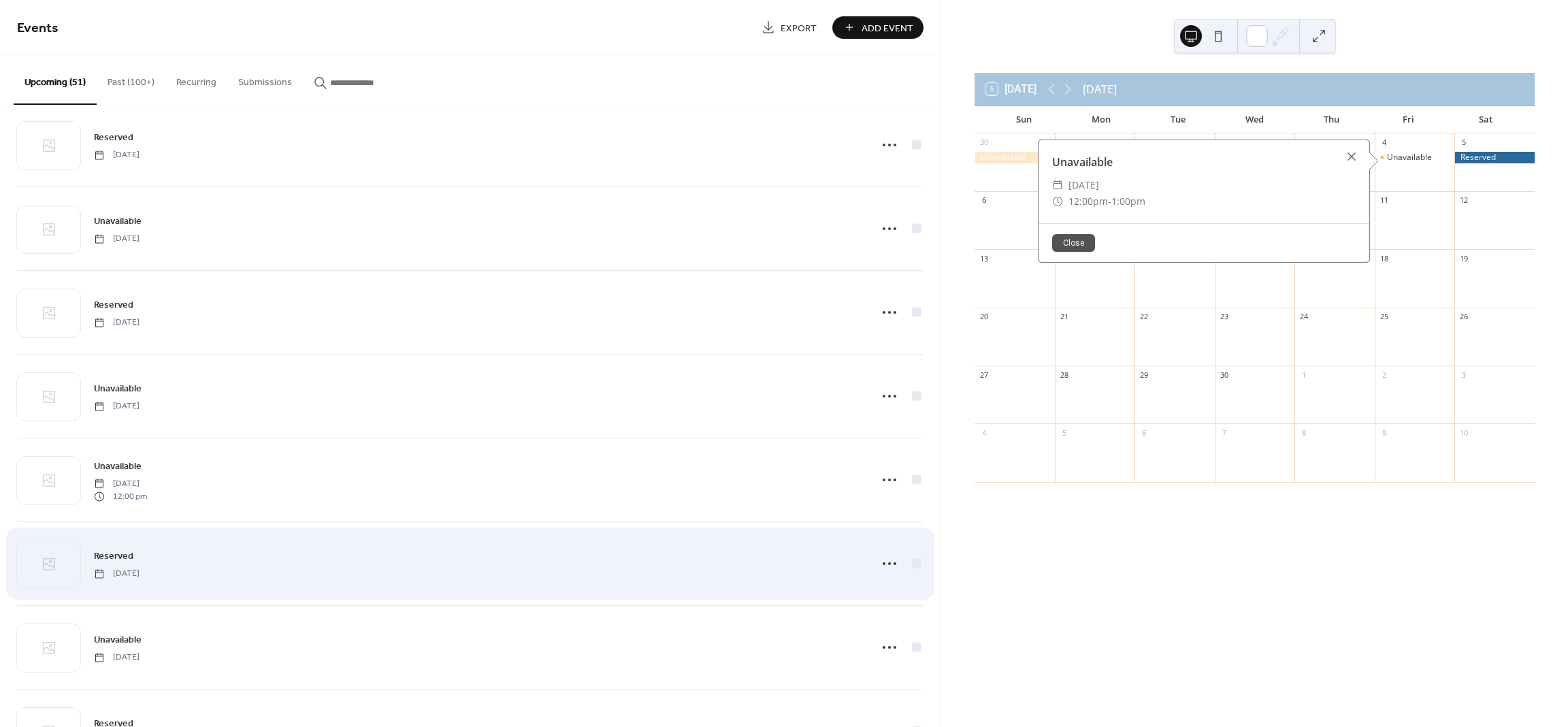
scroll to position [2843, 0]
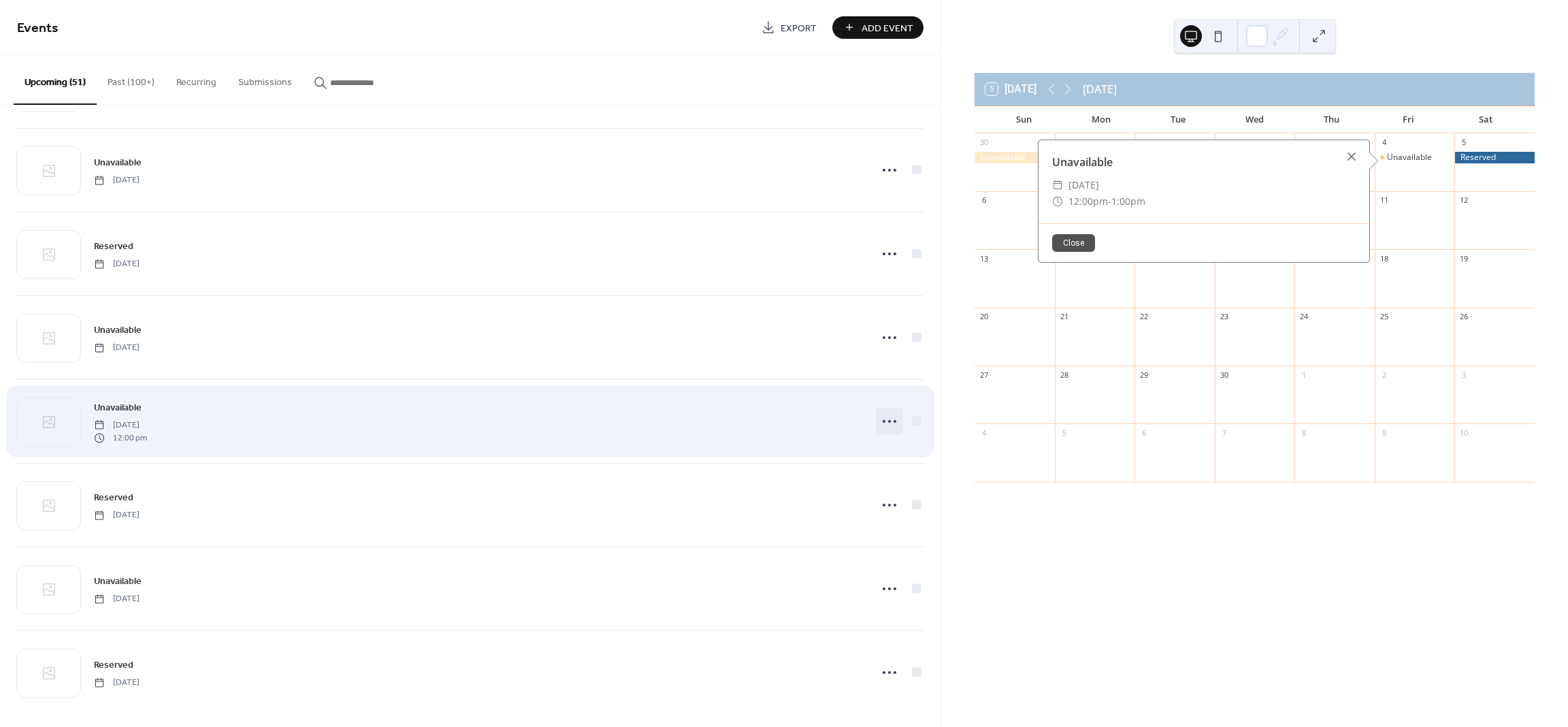
click at [883, 432] on icon at bounding box center [889, 422] width 22 height 22
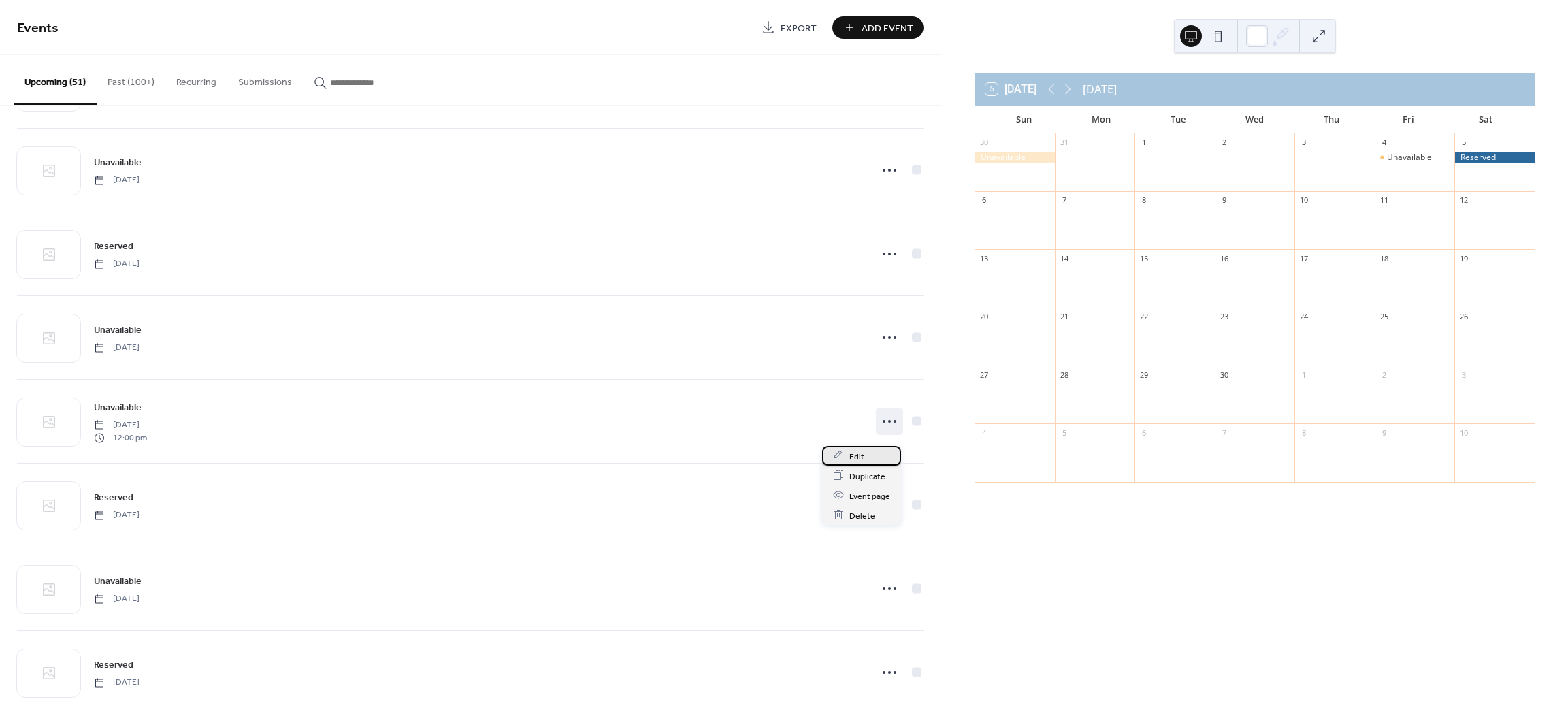
click at [867, 461] on div "Edit" at bounding box center [861, 455] width 79 height 20
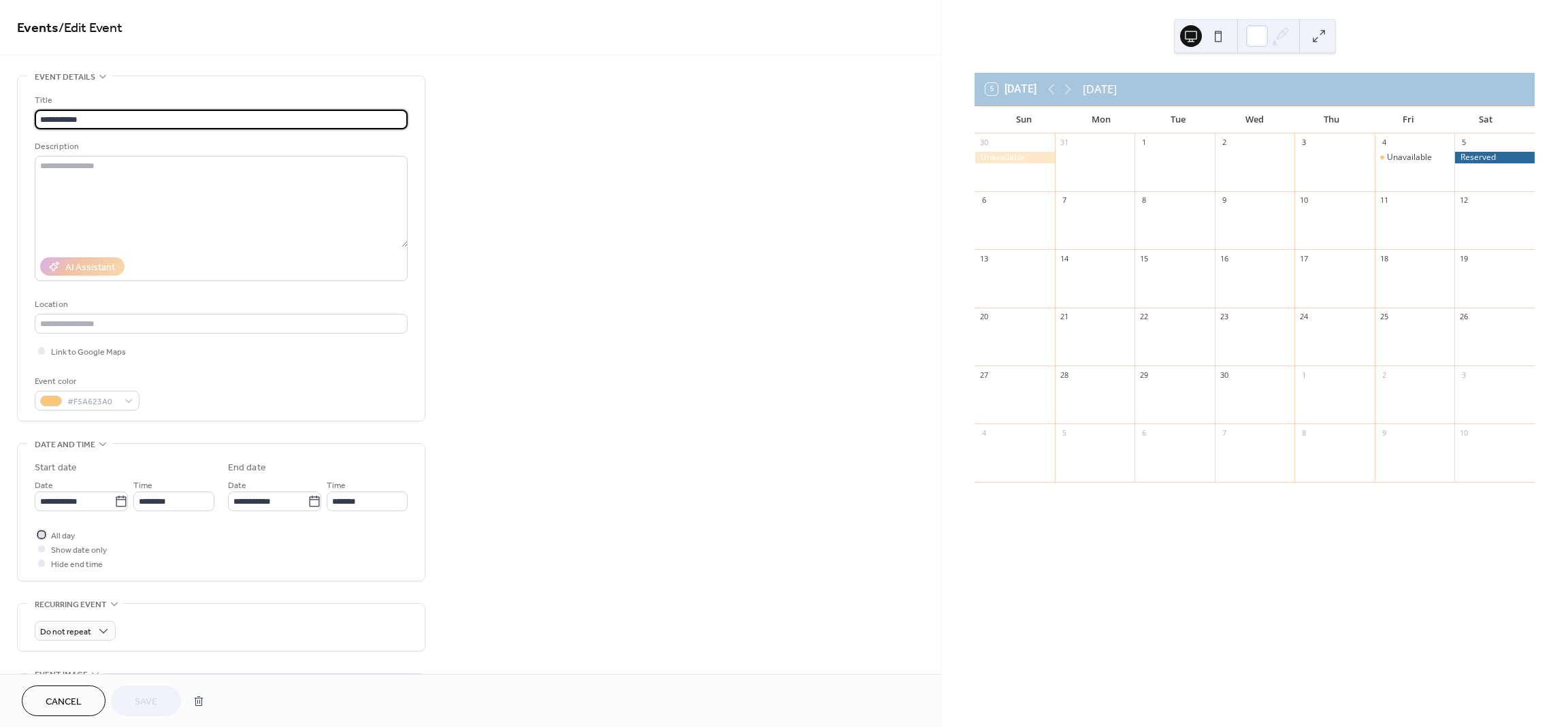
click at [63, 532] on span "All day" at bounding box center [63, 536] width 24 height 15
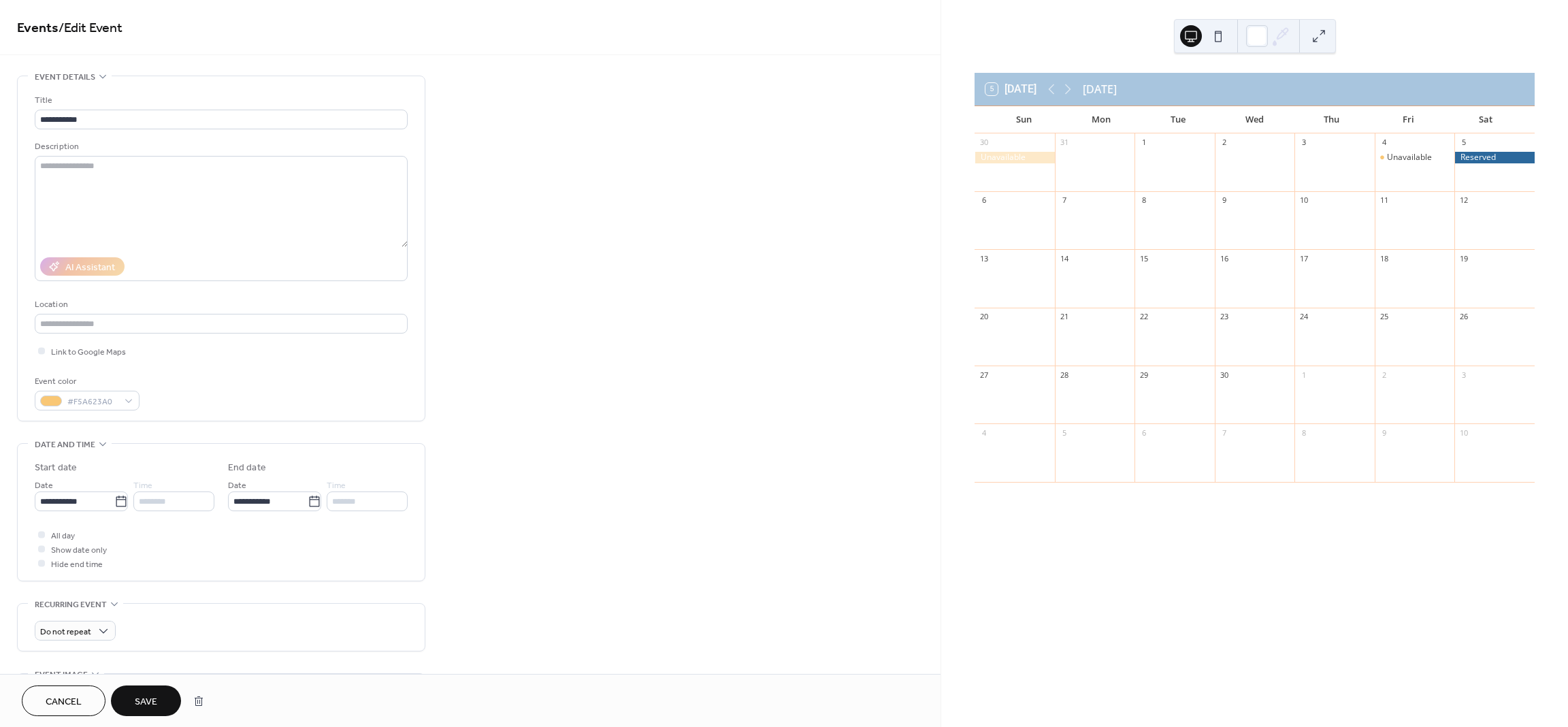
click at [140, 700] on span "Save" at bounding box center [146, 701] width 23 height 15
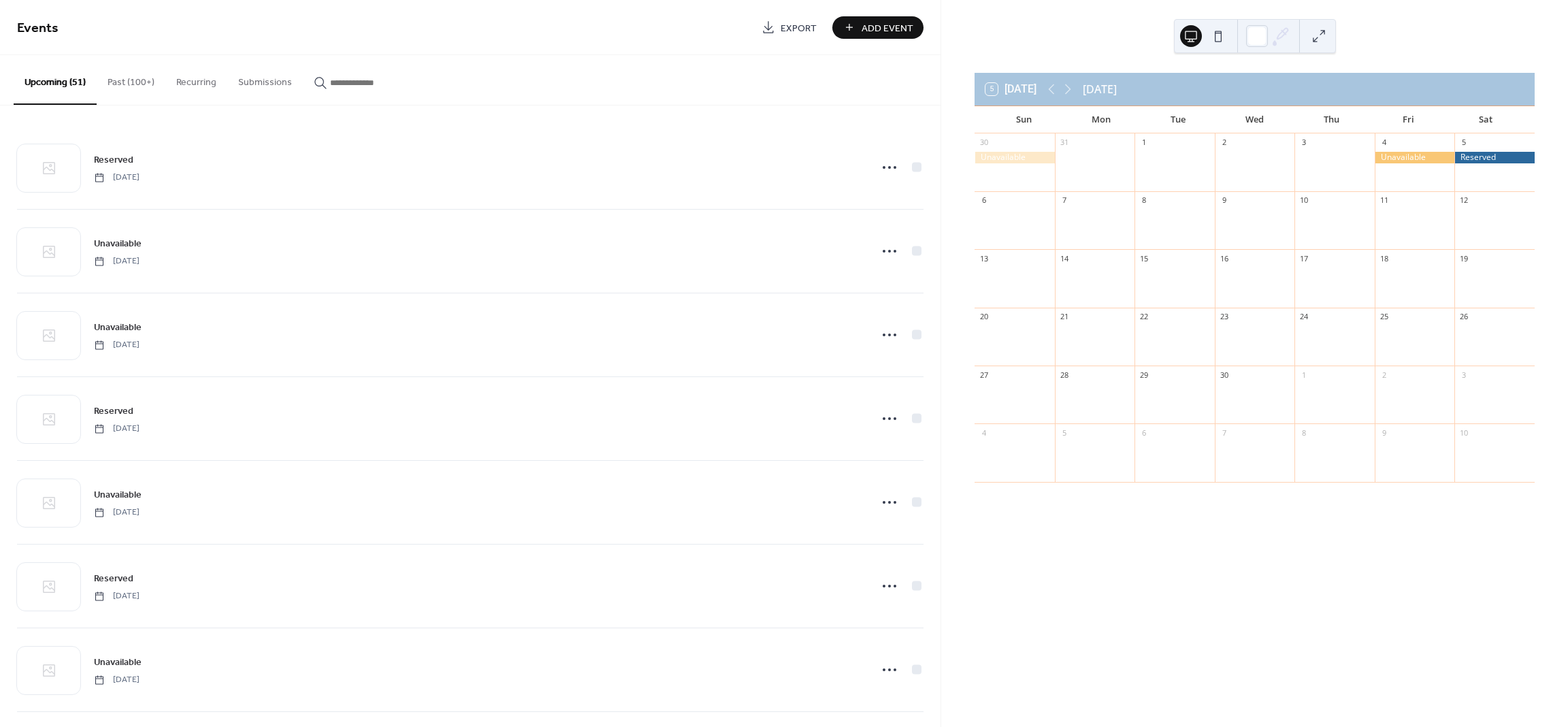
click at [888, 30] on span "Add Event" at bounding box center [887, 28] width 51 height 15
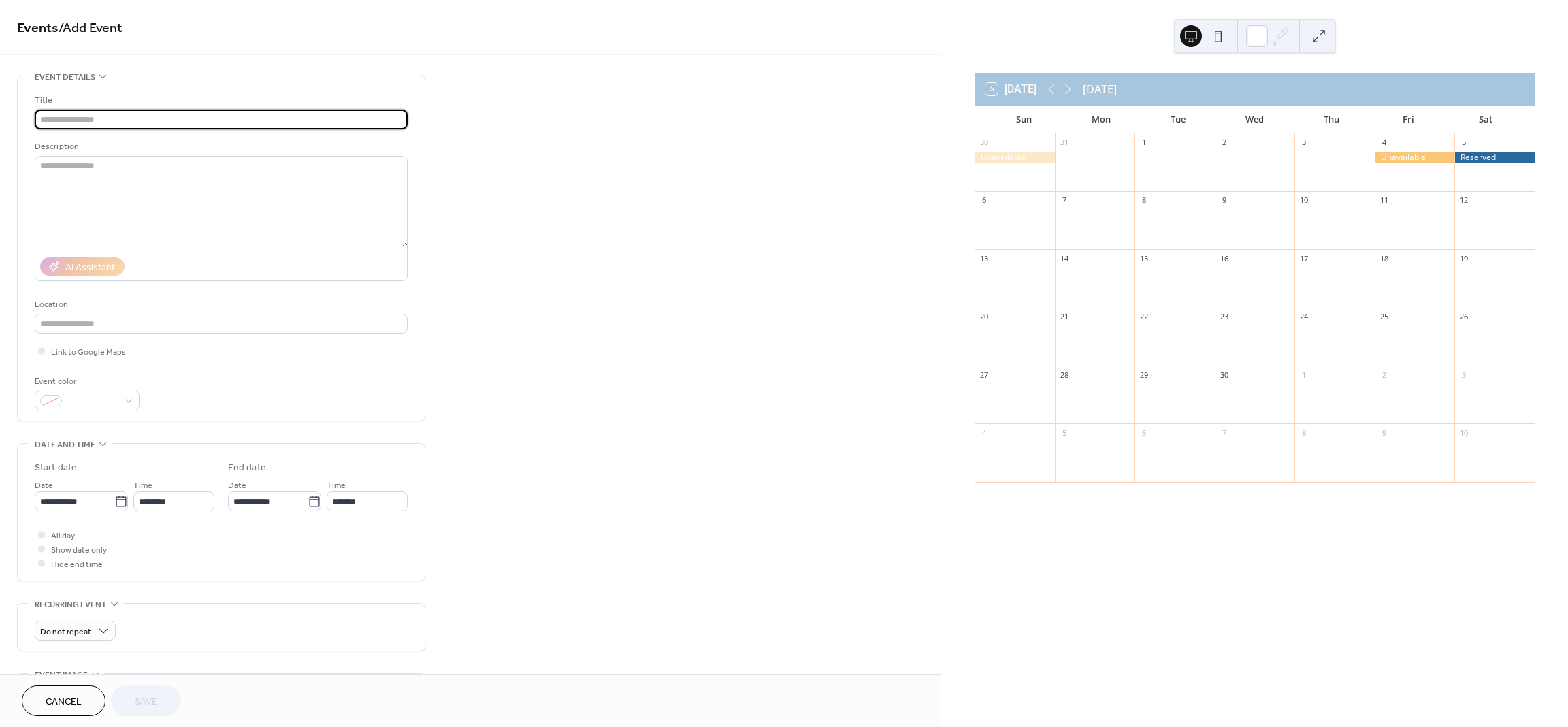
click at [290, 113] on input "text" at bounding box center [221, 119] width 373 height 20
type input "**********"
click at [120, 405] on div at bounding box center [87, 401] width 104 height 20
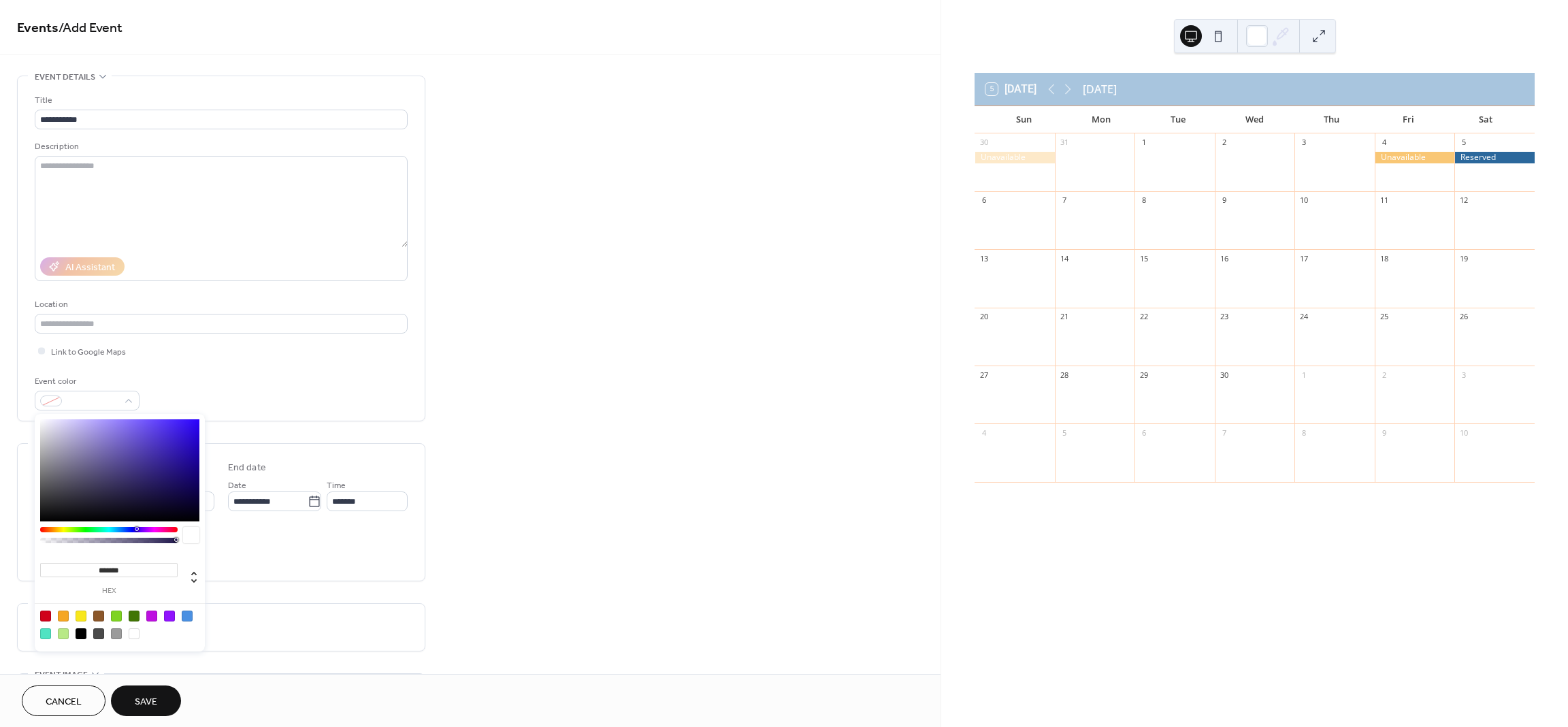
drag, startPoint x: 63, startPoint y: 612, endPoint x: 97, endPoint y: 569, distance: 54.8
click at [63, 613] on div at bounding box center [63, 616] width 11 height 11
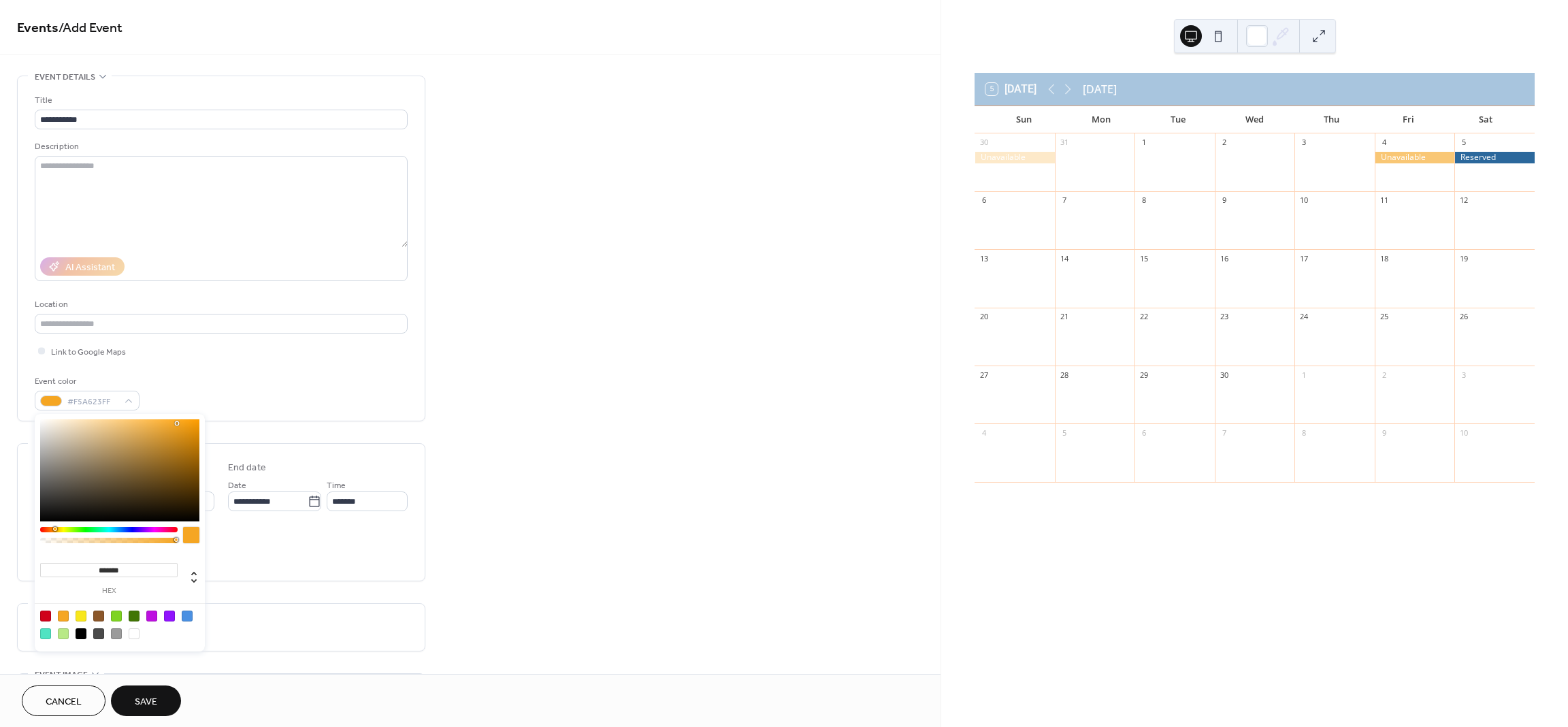
drag, startPoint x: 175, startPoint y: 543, endPoint x: 136, endPoint y: 540, distance: 39.1
click at [136, 540] on div at bounding box center [109, 541] width 138 height 6
type input "***"
type input "**********"
drag, startPoint x: 175, startPoint y: 538, endPoint x: 110, endPoint y: 543, distance: 65.2
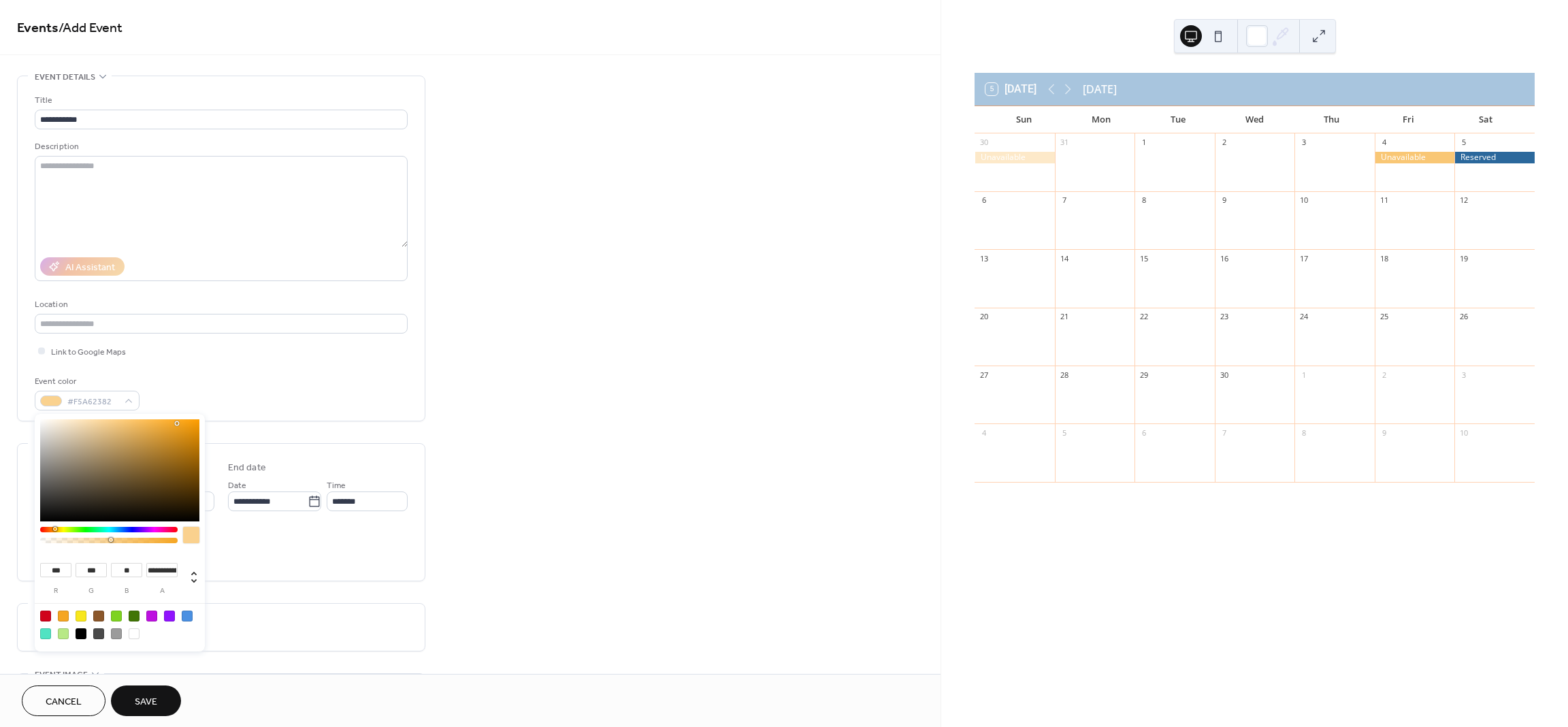
click at [110, 543] on div at bounding box center [109, 538] width 138 height 23
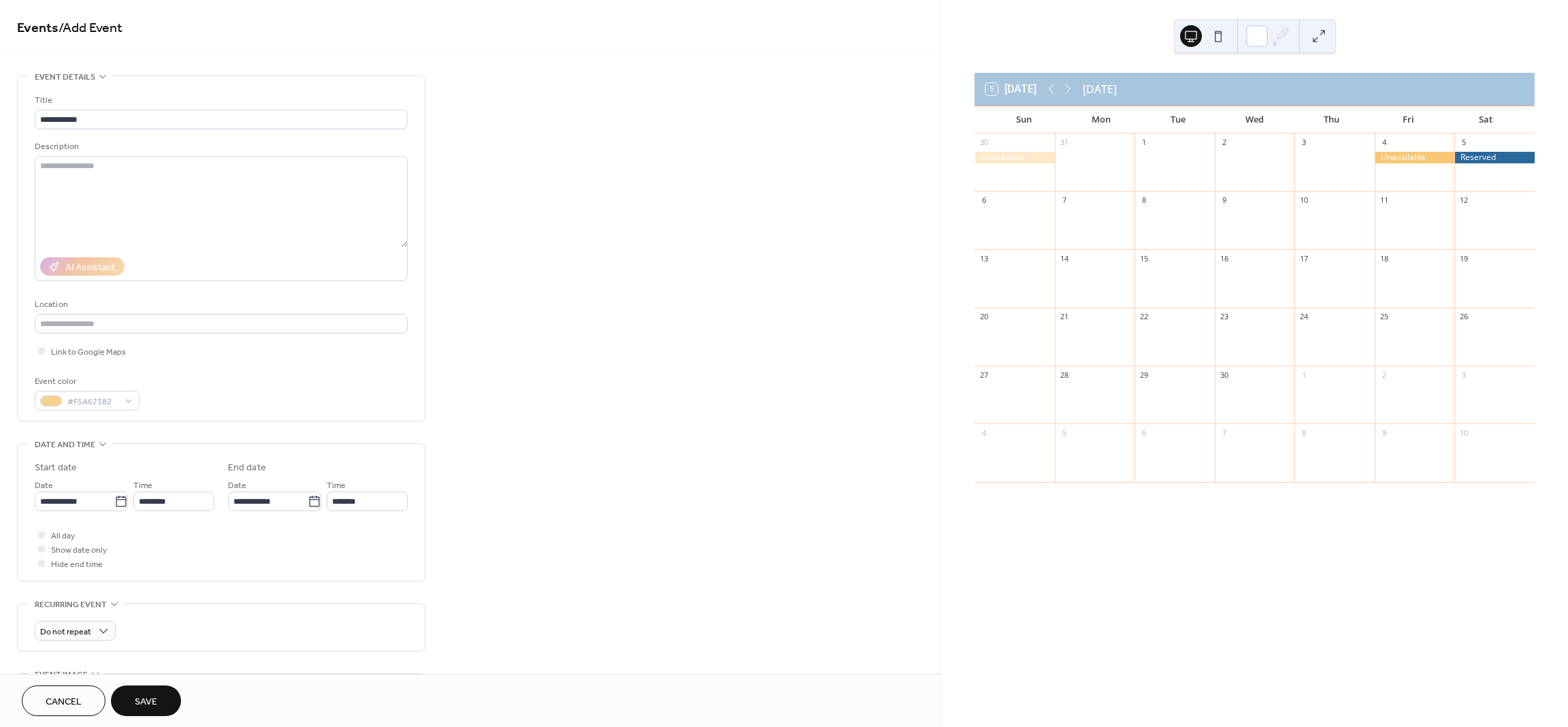
click at [281, 395] on div "Event color #F5A62382" at bounding box center [221, 392] width 373 height 36
click at [63, 530] on span "All day" at bounding box center [63, 536] width 24 height 15
click at [115, 502] on icon at bounding box center [121, 501] width 14 height 14
click at [114, 502] on input "**********" at bounding box center [74, 501] width 80 height 20
click at [186, 538] on span "›" at bounding box center [189, 534] width 21 height 28
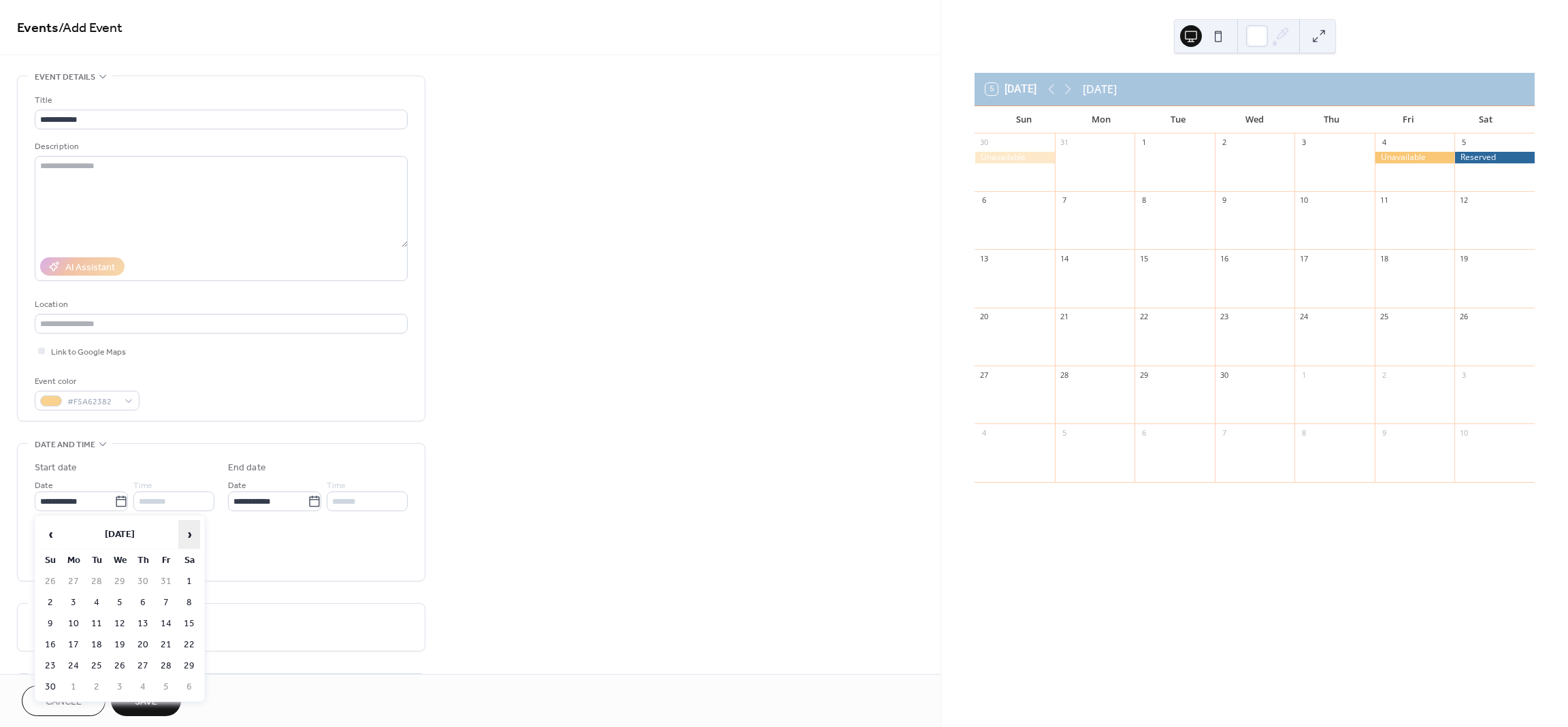
click at [186, 538] on span "›" at bounding box center [189, 534] width 21 height 28
click at [188, 538] on span "›" at bounding box center [189, 534] width 21 height 28
click at [190, 537] on span "›" at bounding box center [189, 534] width 21 height 28
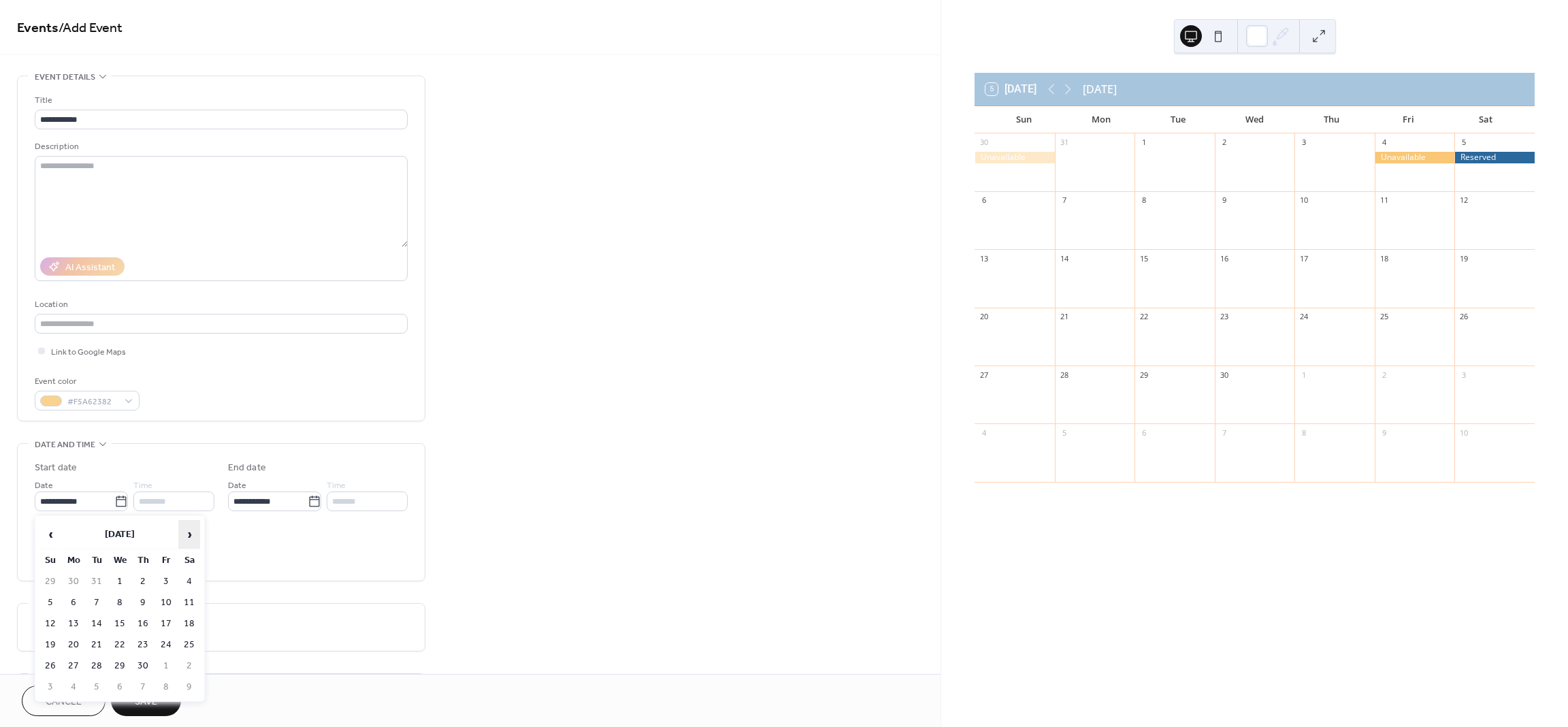
click at [190, 537] on span "›" at bounding box center [189, 534] width 21 height 28
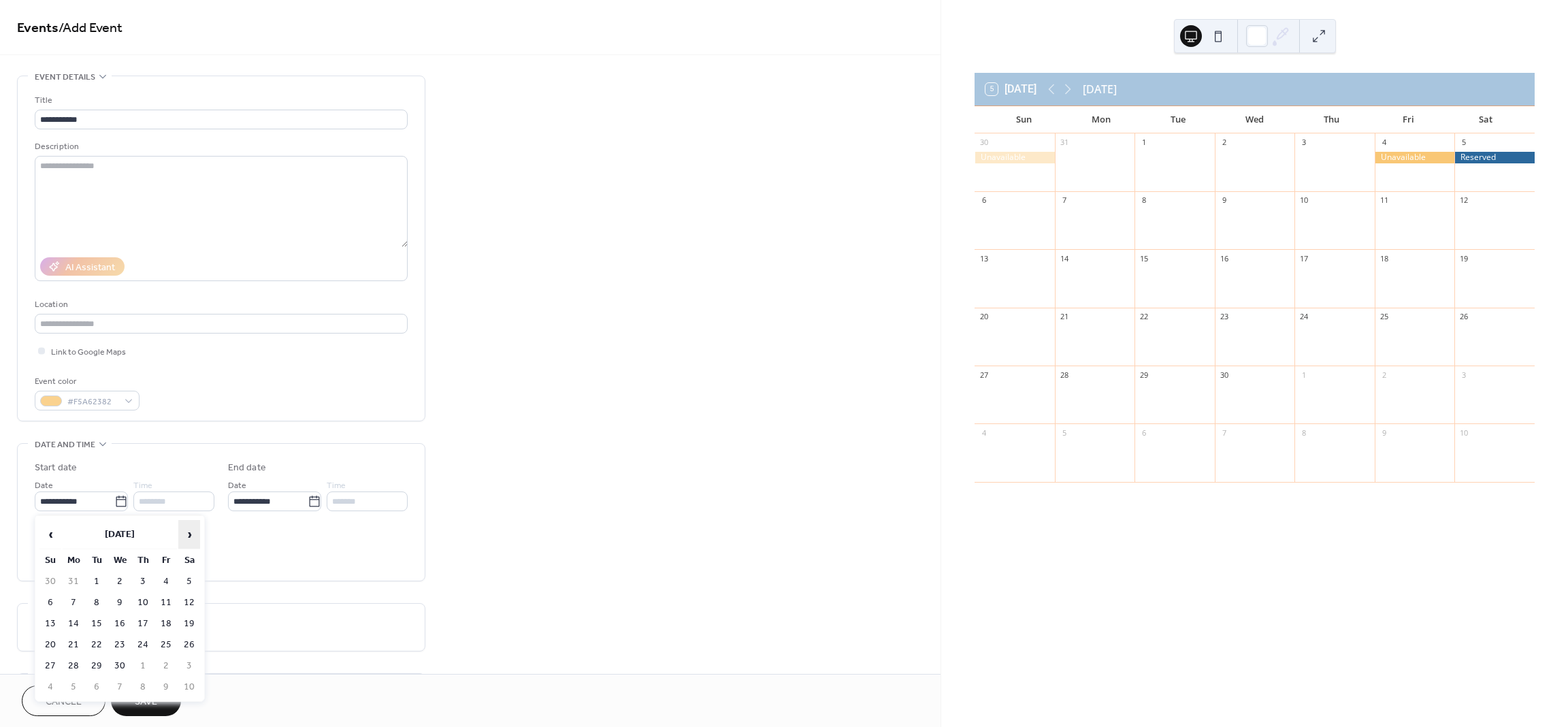
click at [190, 537] on span "›" at bounding box center [189, 534] width 21 height 28
click at [193, 537] on span "›" at bounding box center [189, 534] width 21 height 28
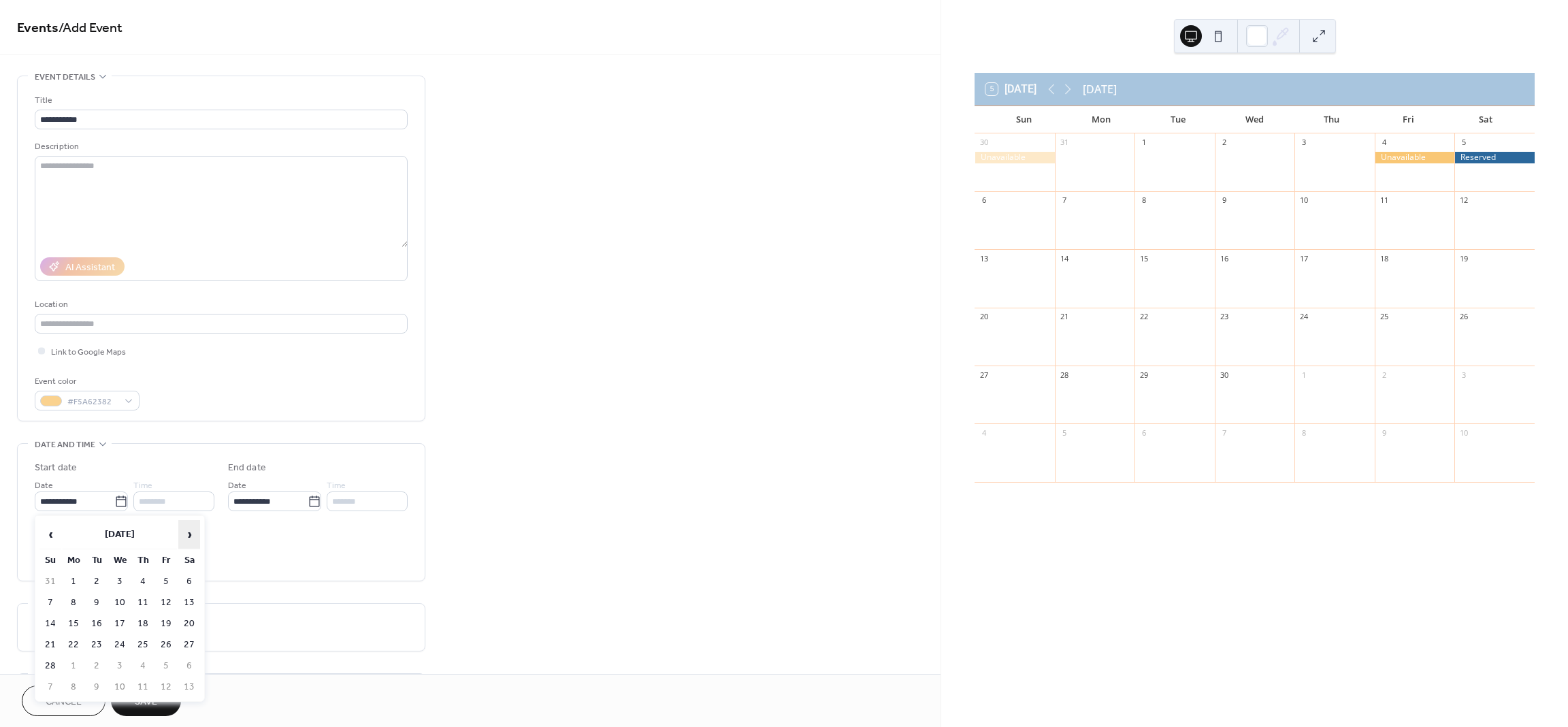
click at [193, 537] on span "›" at bounding box center [189, 534] width 21 height 28
click at [52, 600] on td "6" at bounding box center [50, 603] width 22 height 20
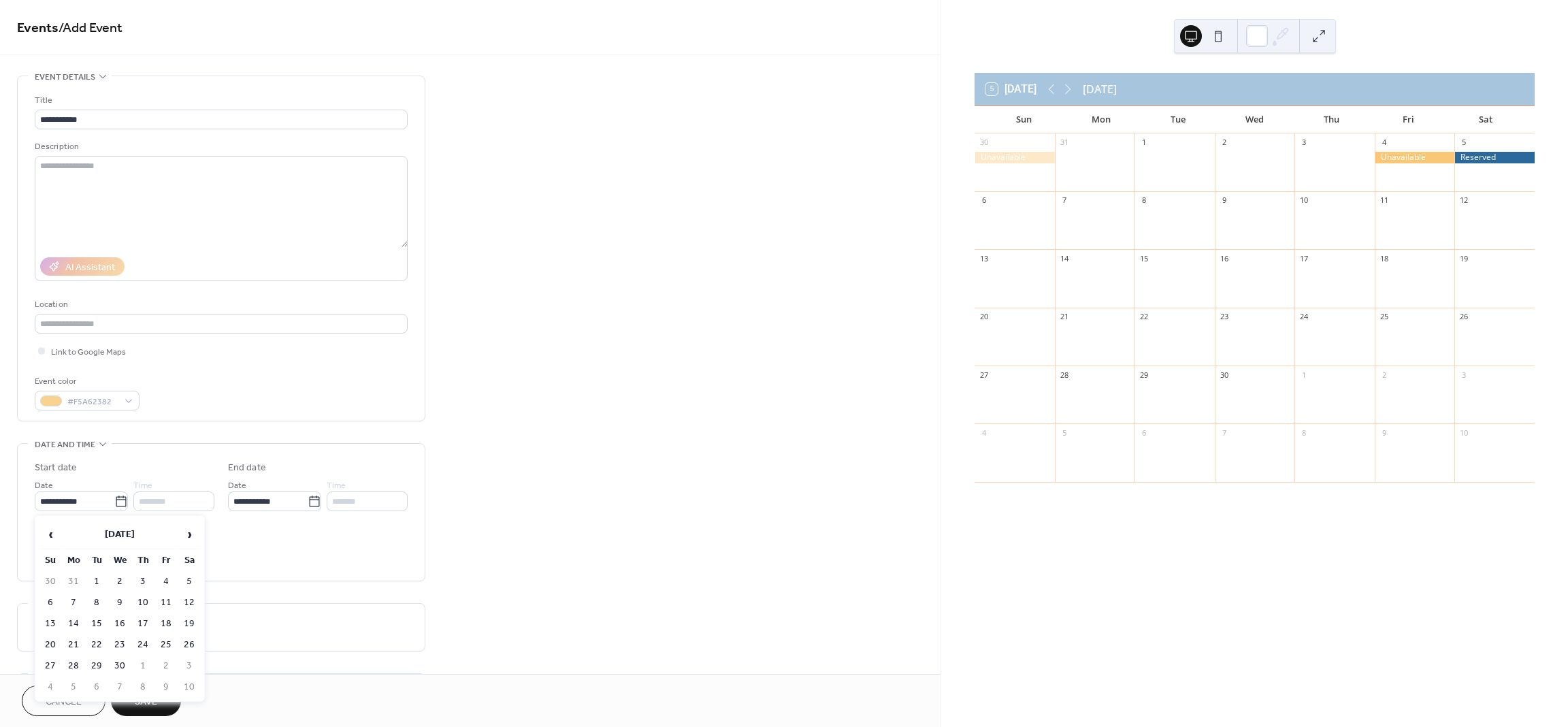
type input "**********"
click at [139, 698] on span "Save" at bounding box center [146, 701] width 23 height 15
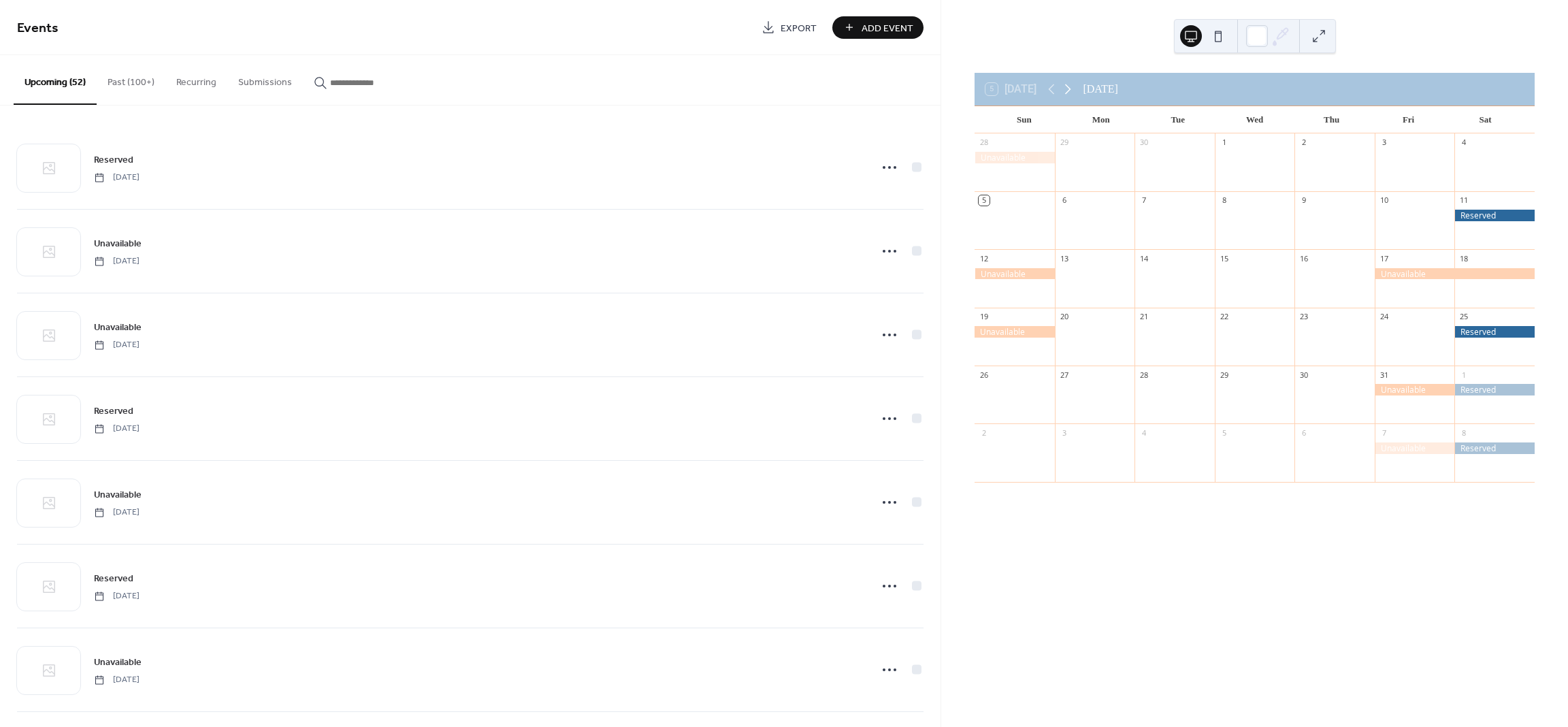
click at [1069, 83] on icon at bounding box center [1068, 89] width 17 height 17
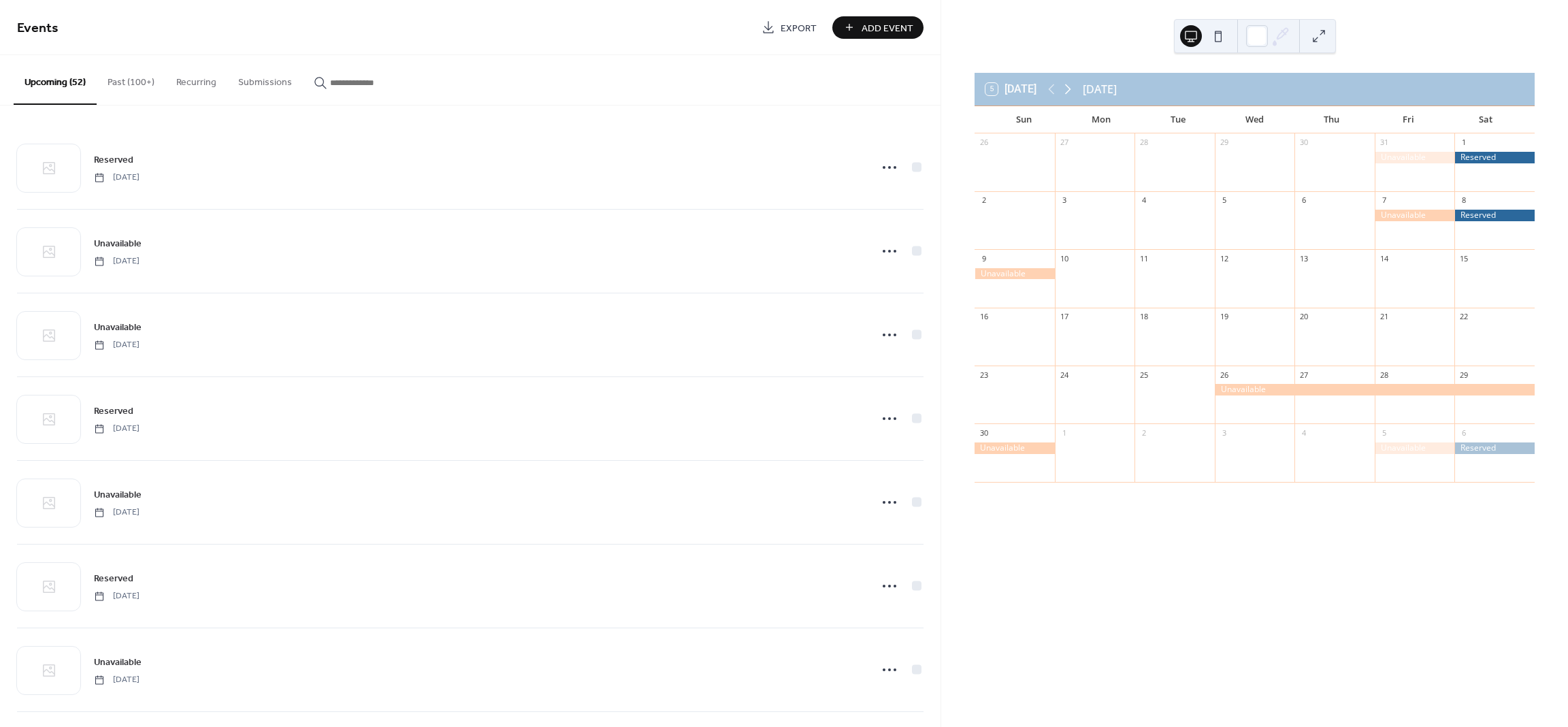
click at [1070, 83] on icon at bounding box center [1068, 89] width 17 height 17
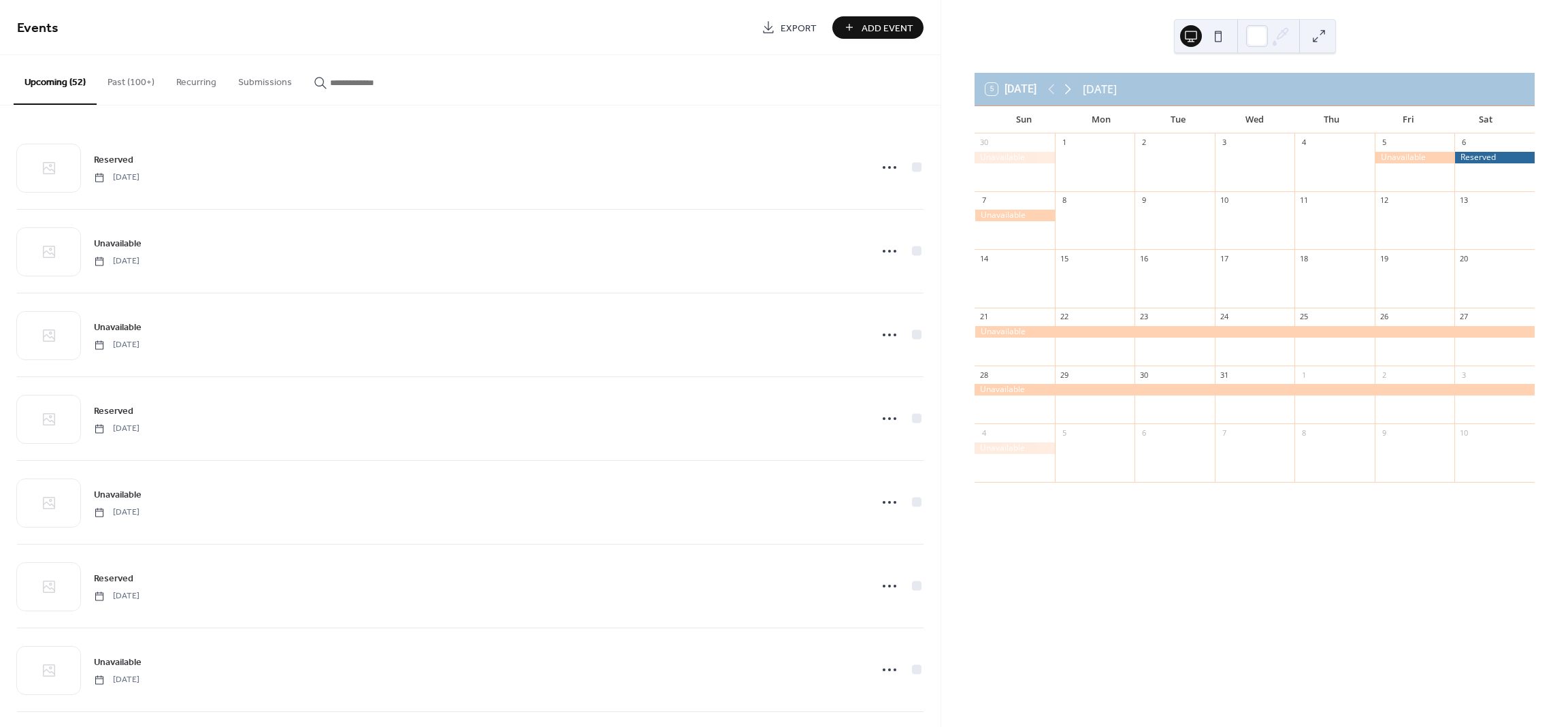
click at [1070, 83] on icon at bounding box center [1068, 89] width 17 height 17
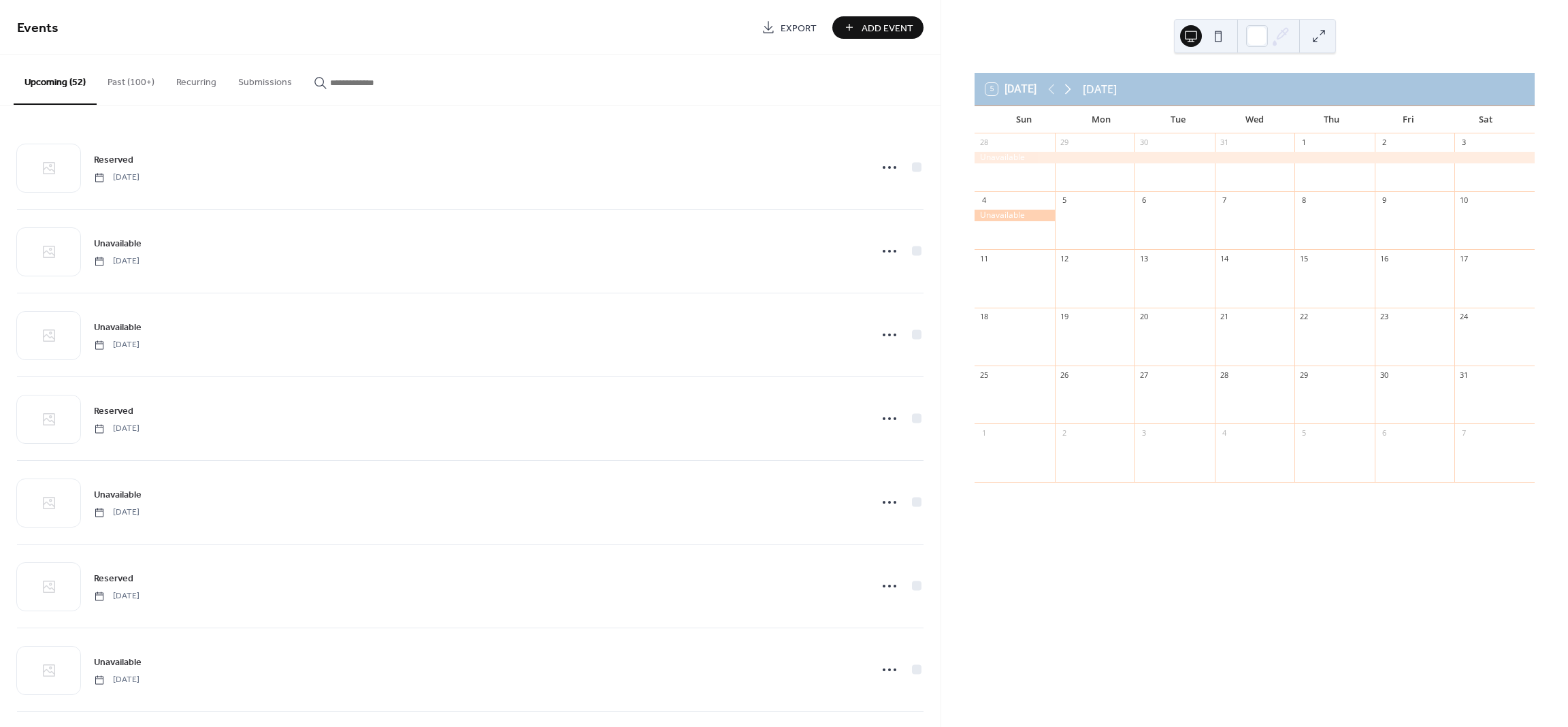
click at [1070, 83] on icon at bounding box center [1068, 89] width 17 height 17
click at [1071, 84] on icon at bounding box center [1068, 89] width 17 height 17
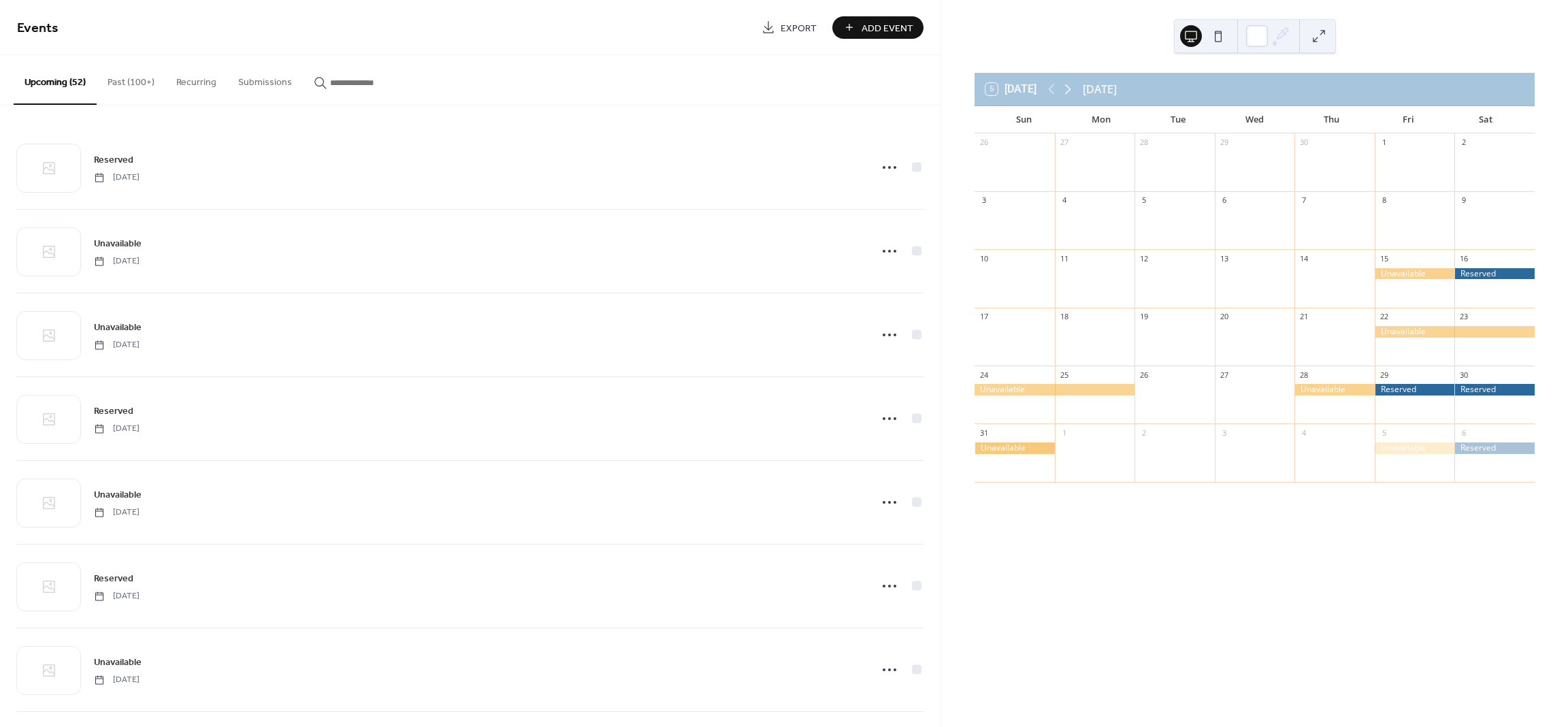
click at [1071, 84] on icon at bounding box center [1068, 89] width 17 height 17
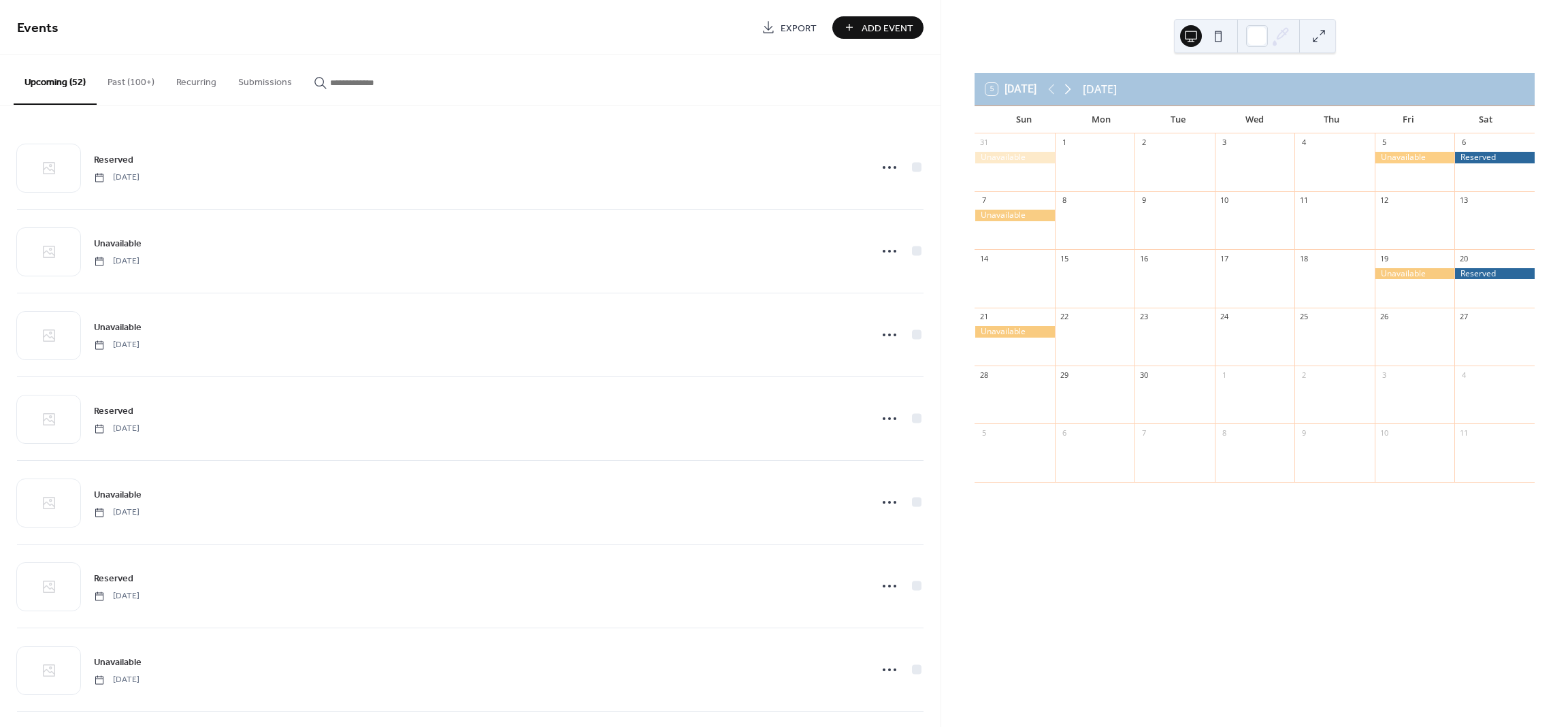
click at [1071, 84] on icon at bounding box center [1068, 89] width 17 height 17
click at [1071, 85] on icon at bounding box center [1068, 89] width 17 height 17
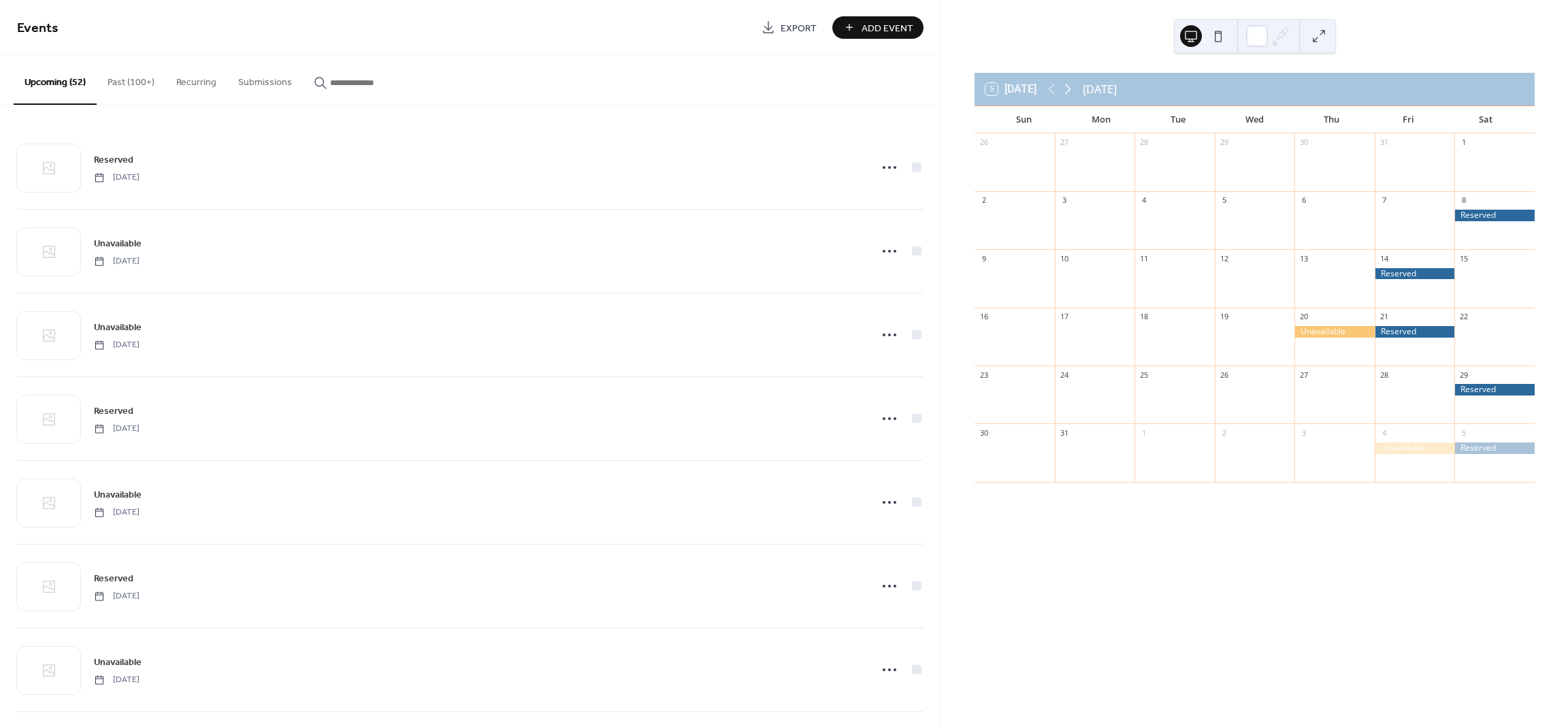
click at [1070, 86] on icon at bounding box center [1068, 90] width 6 height 10
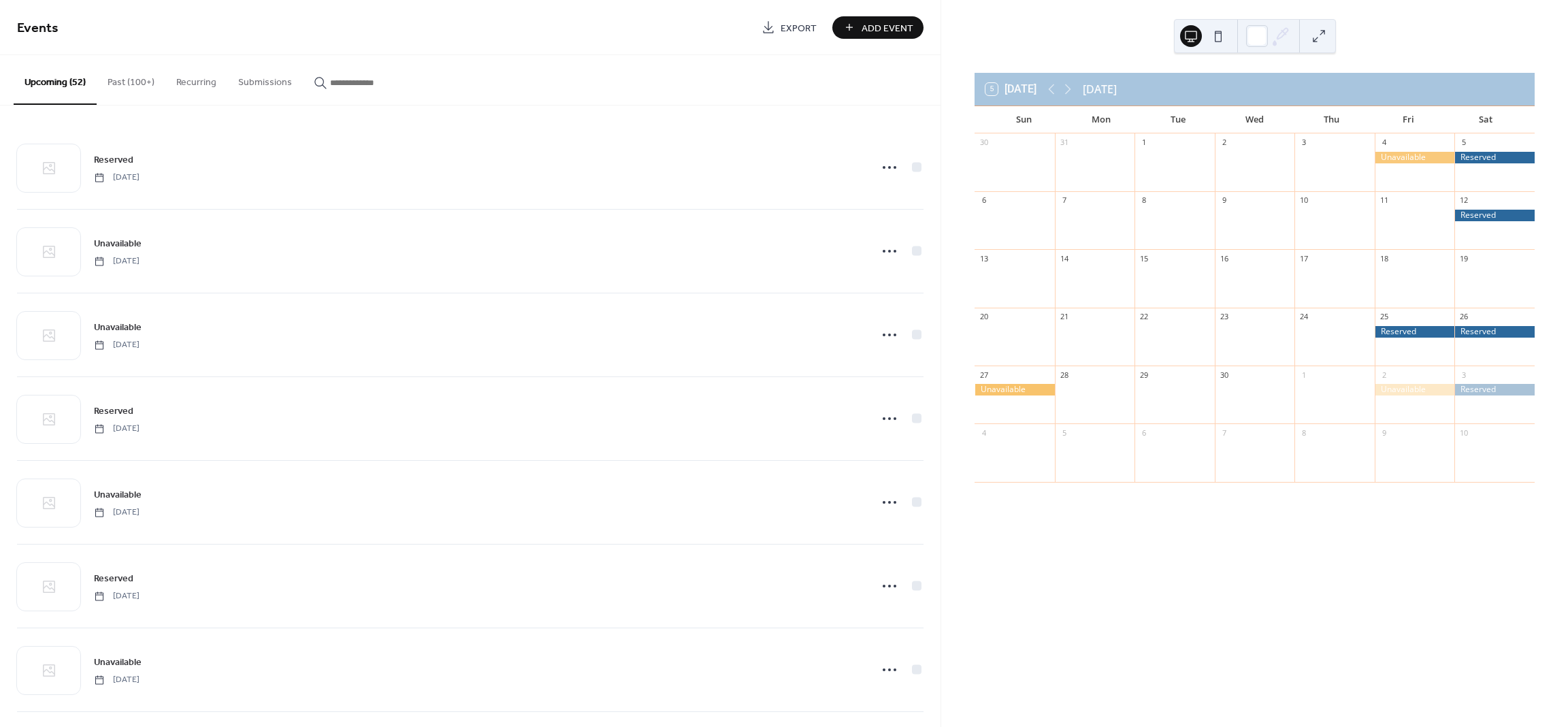
click at [1044, 89] on div "5 Today September 2026" at bounding box center [1254, 89] width 560 height 33
click at [1053, 83] on icon at bounding box center [1051, 89] width 17 height 17
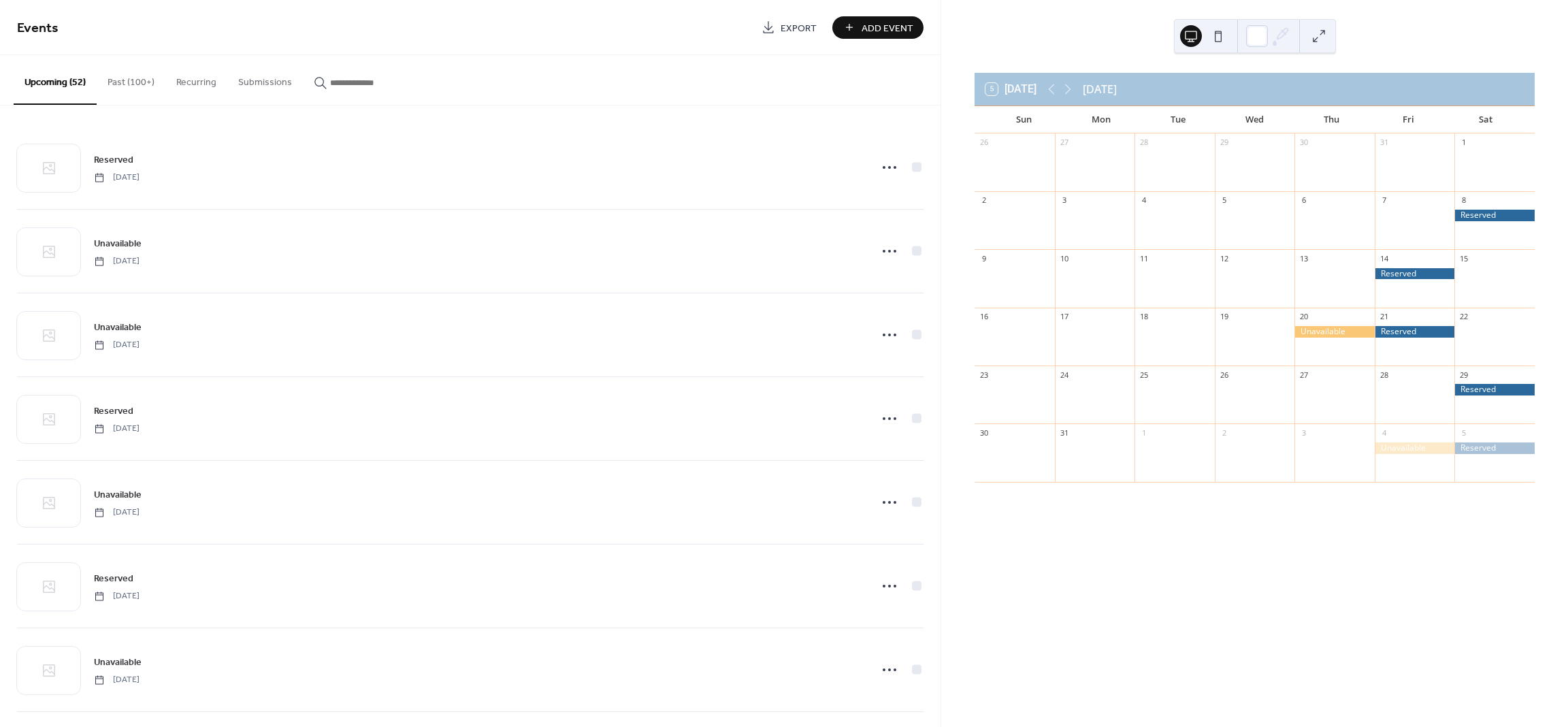
click at [861, 21] on button "Add Event" at bounding box center [878, 28] width 92 height 23
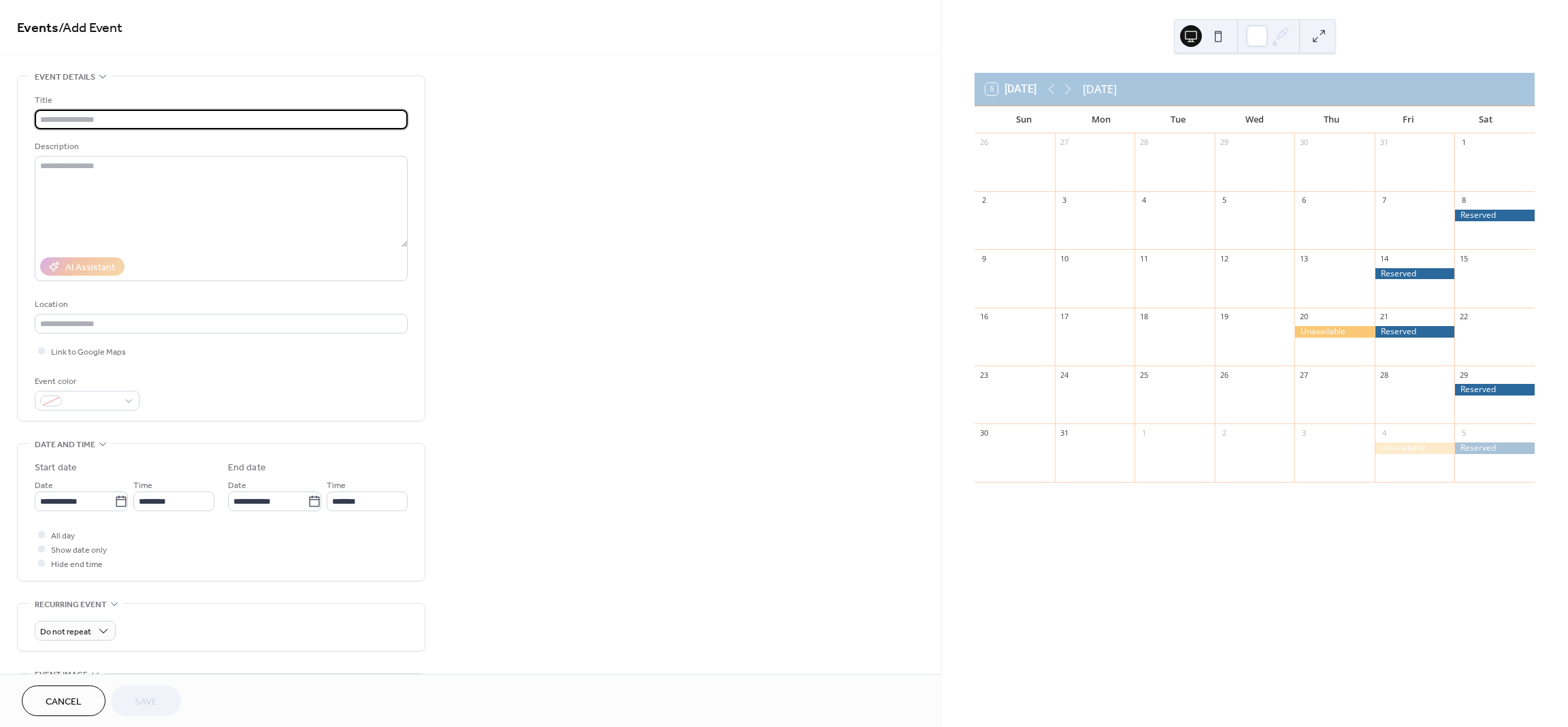
click at [285, 120] on input "text" at bounding box center [221, 119] width 373 height 20
type input "**********"
click at [85, 401] on span at bounding box center [92, 402] width 50 height 15
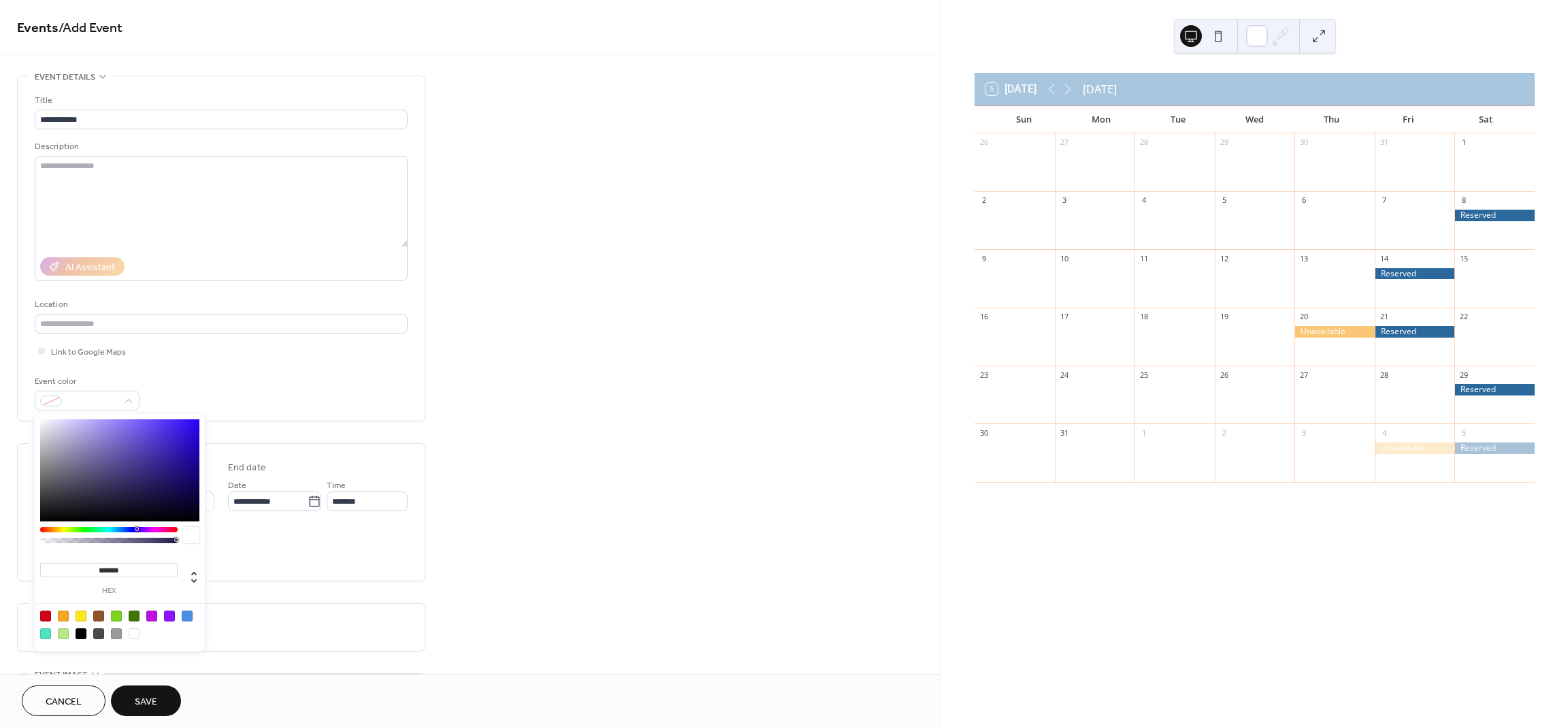
click at [56, 619] on div at bounding box center [119, 625] width 172 height 43
click at [66, 615] on div at bounding box center [63, 616] width 11 height 11
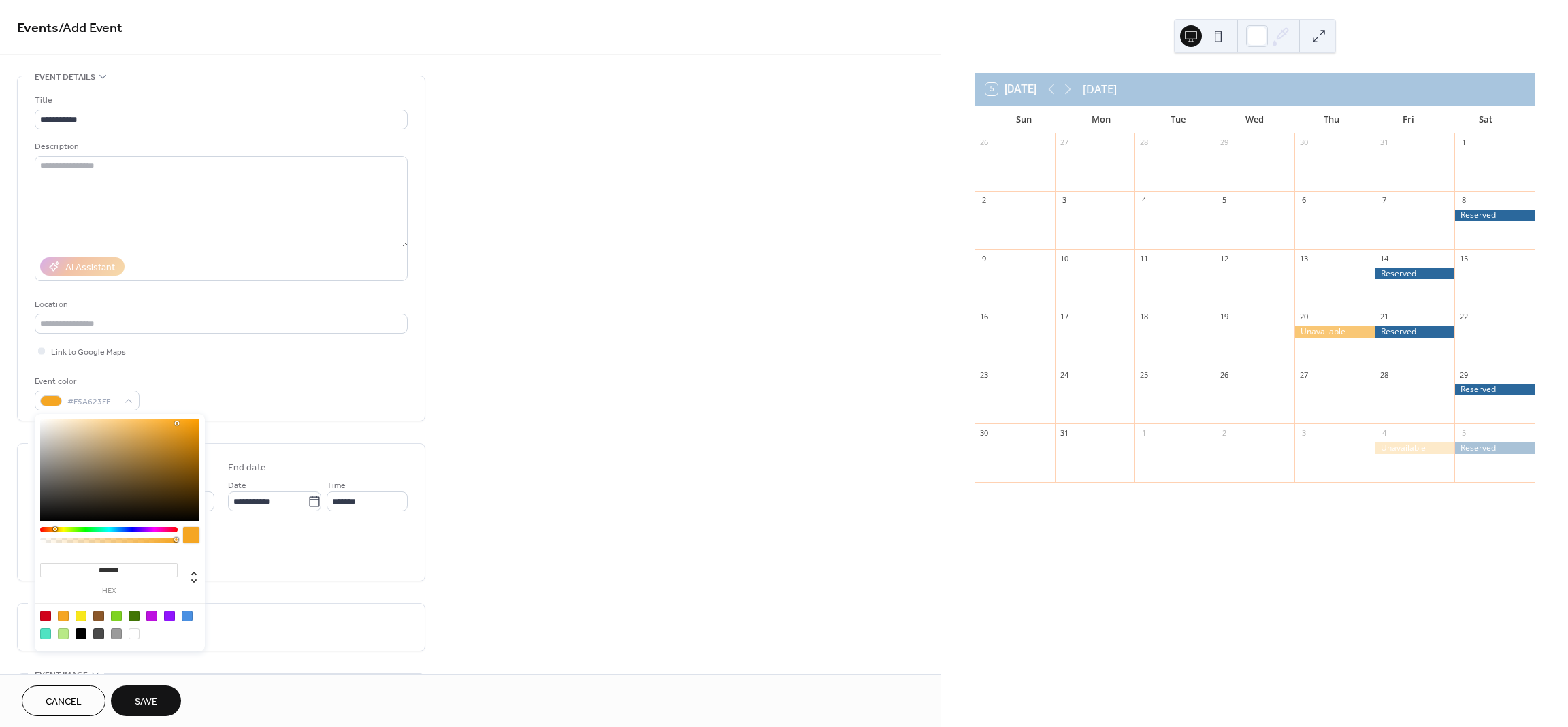
drag, startPoint x: 171, startPoint y: 544, endPoint x: 142, endPoint y: 545, distance: 29.0
click at [143, 545] on div at bounding box center [109, 538] width 138 height 23
type input "***"
type input "**********"
drag, startPoint x: 177, startPoint y: 540, endPoint x: 125, endPoint y: 543, distance: 52.1
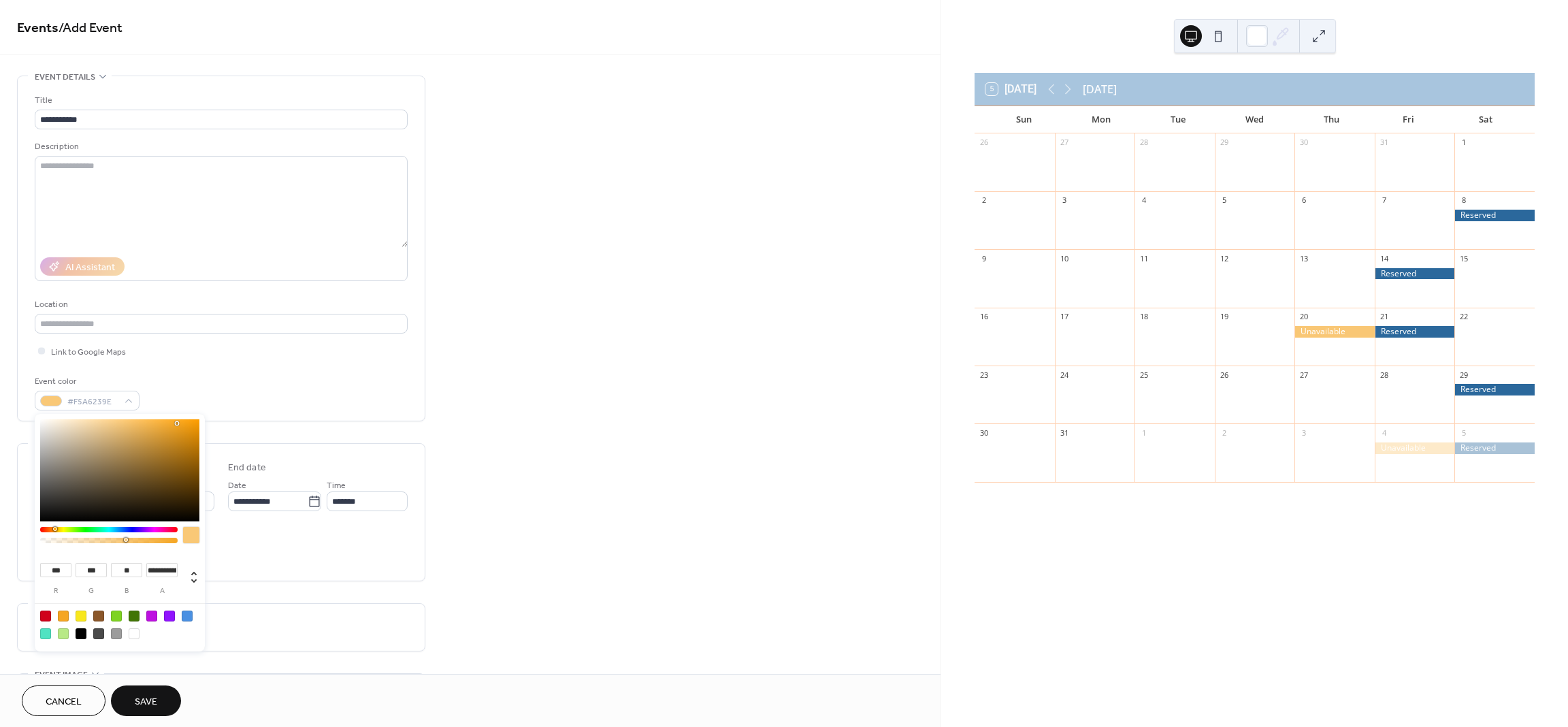
click at [125, 543] on div at bounding box center [109, 538] width 138 height 23
click at [246, 417] on div "**********" at bounding box center [221, 248] width 373 height 345
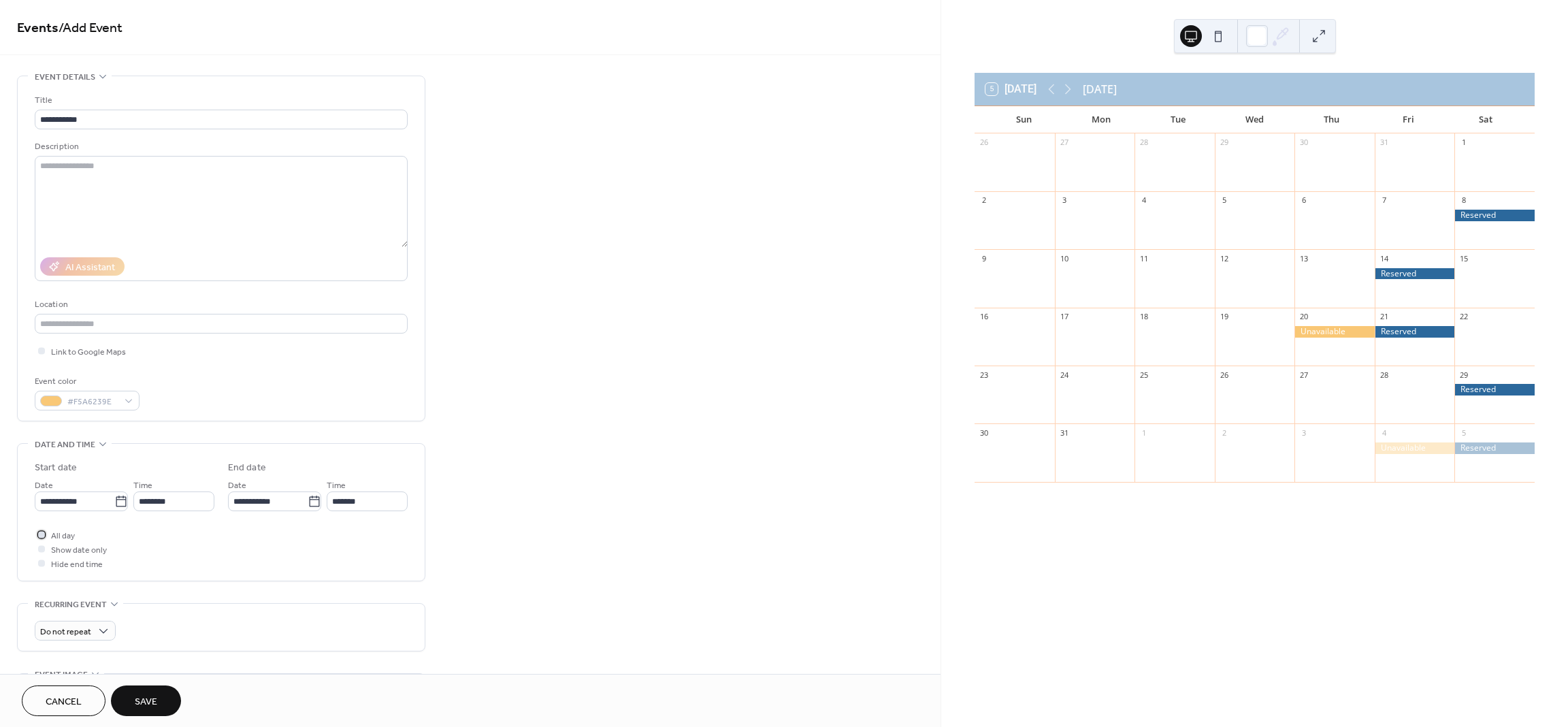
click at [67, 536] on span "All day" at bounding box center [63, 536] width 24 height 15
click at [115, 500] on icon at bounding box center [121, 501] width 14 height 14
click at [114, 500] on input "**********" at bounding box center [74, 501] width 80 height 20
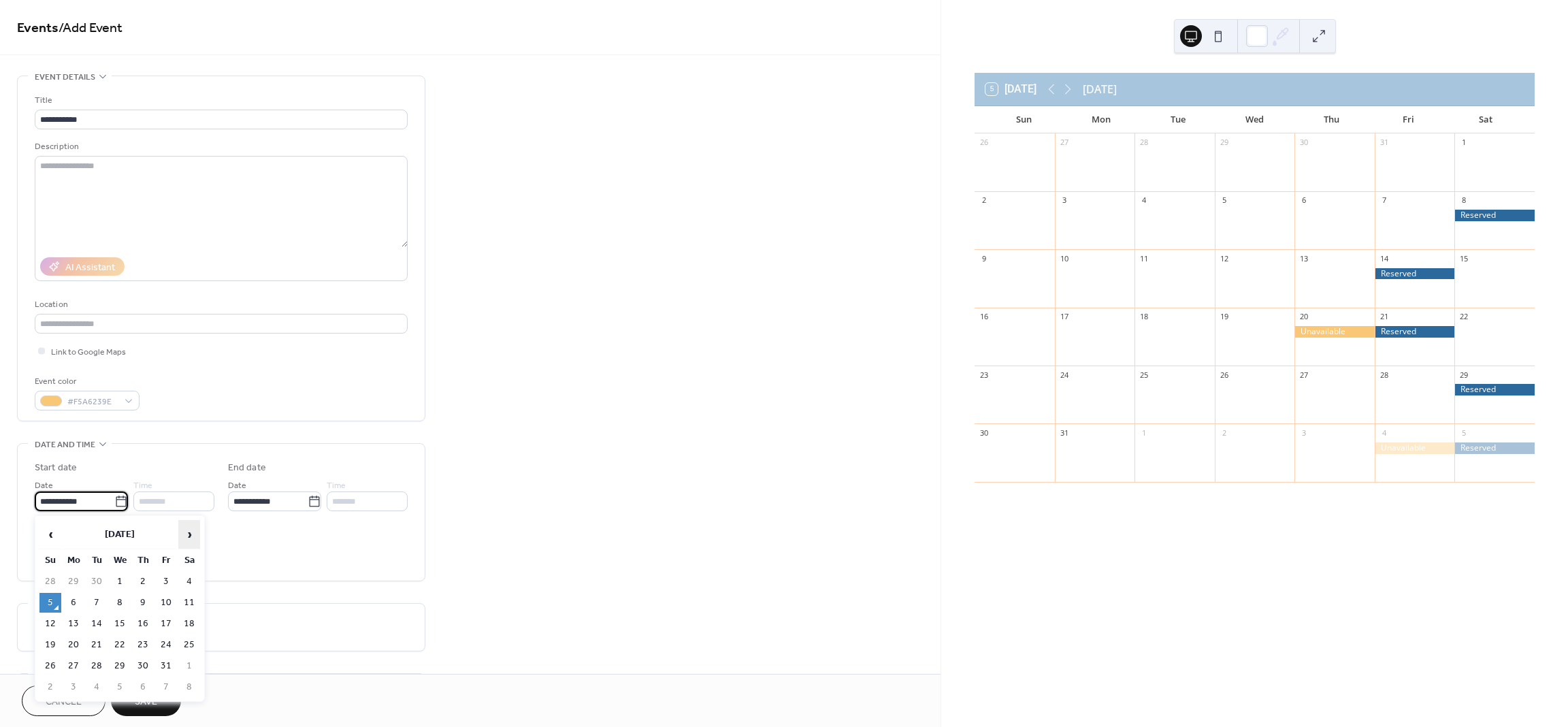
click at [191, 531] on span "›" at bounding box center [189, 534] width 21 height 28
click at [190, 533] on span "›" at bounding box center [189, 534] width 21 height 28
click at [189, 534] on span "›" at bounding box center [189, 534] width 21 height 28
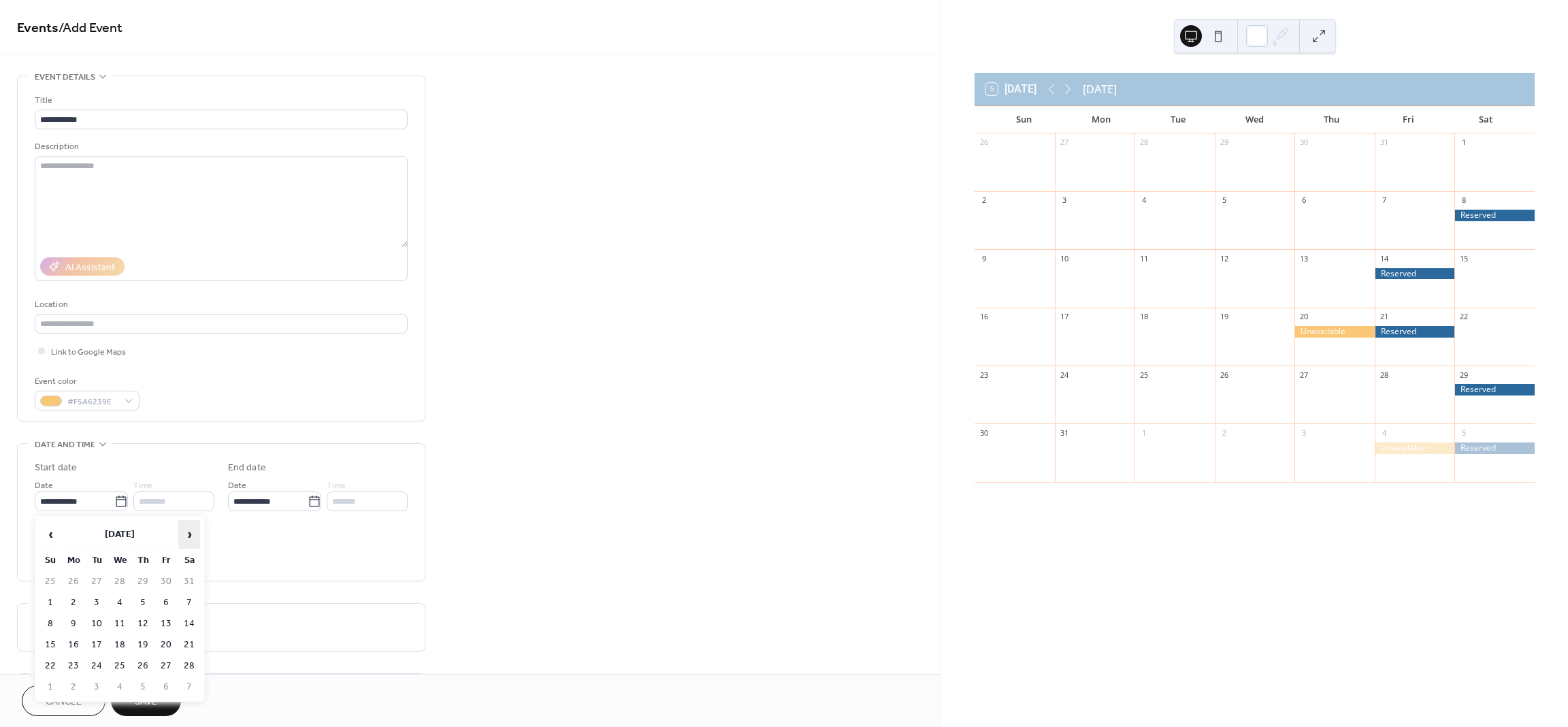
click at [188, 534] on span "›" at bounding box center [189, 534] width 21 height 28
click at [188, 535] on span "›" at bounding box center [189, 534] width 21 height 28
click at [188, 536] on span "›" at bounding box center [189, 534] width 21 height 28
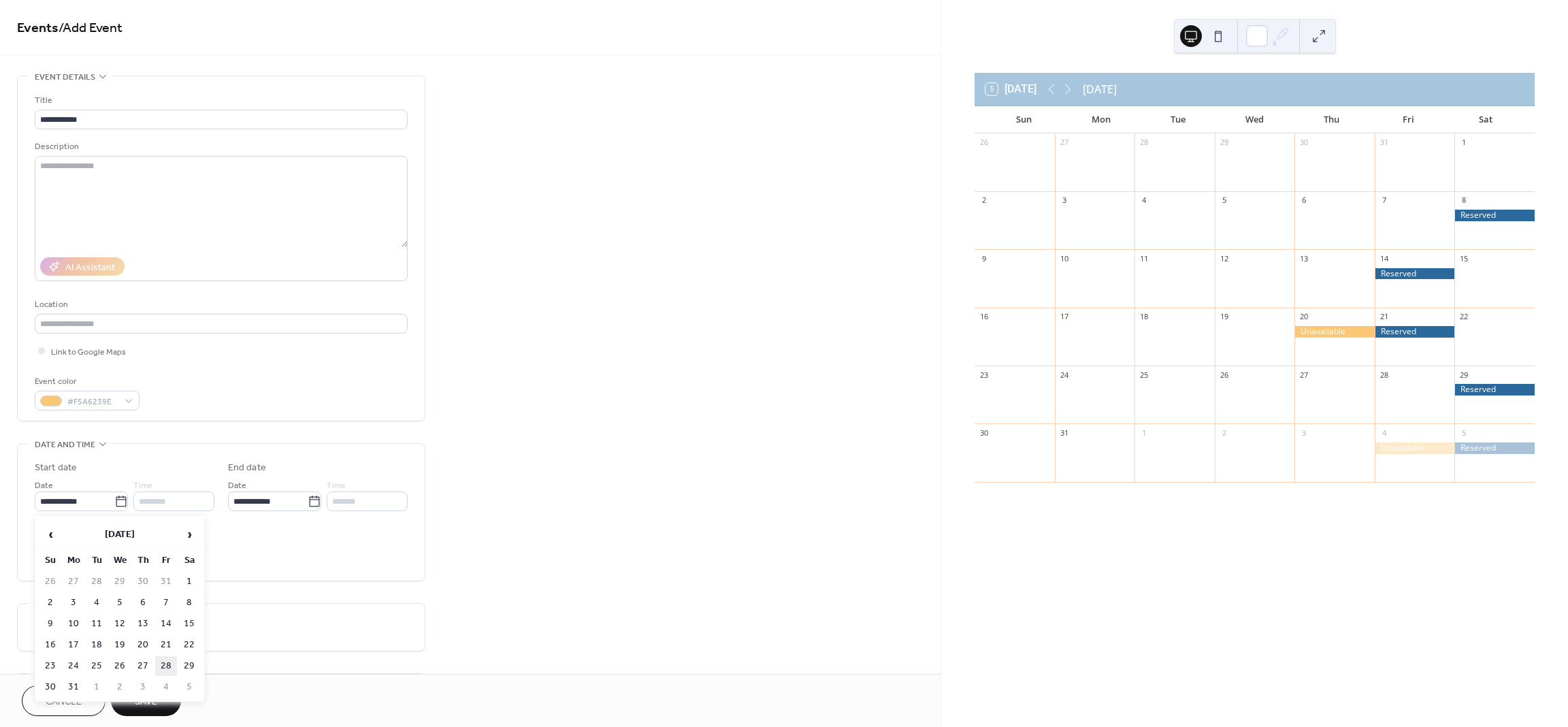
click at [164, 661] on td "28" at bounding box center [165, 666] width 22 height 20
type input "**********"
click at [290, 557] on div "All day Show date only Hide end time" at bounding box center [221, 549] width 373 height 43
click at [142, 698] on span "Save" at bounding box center [146, 701] width 23 height 15
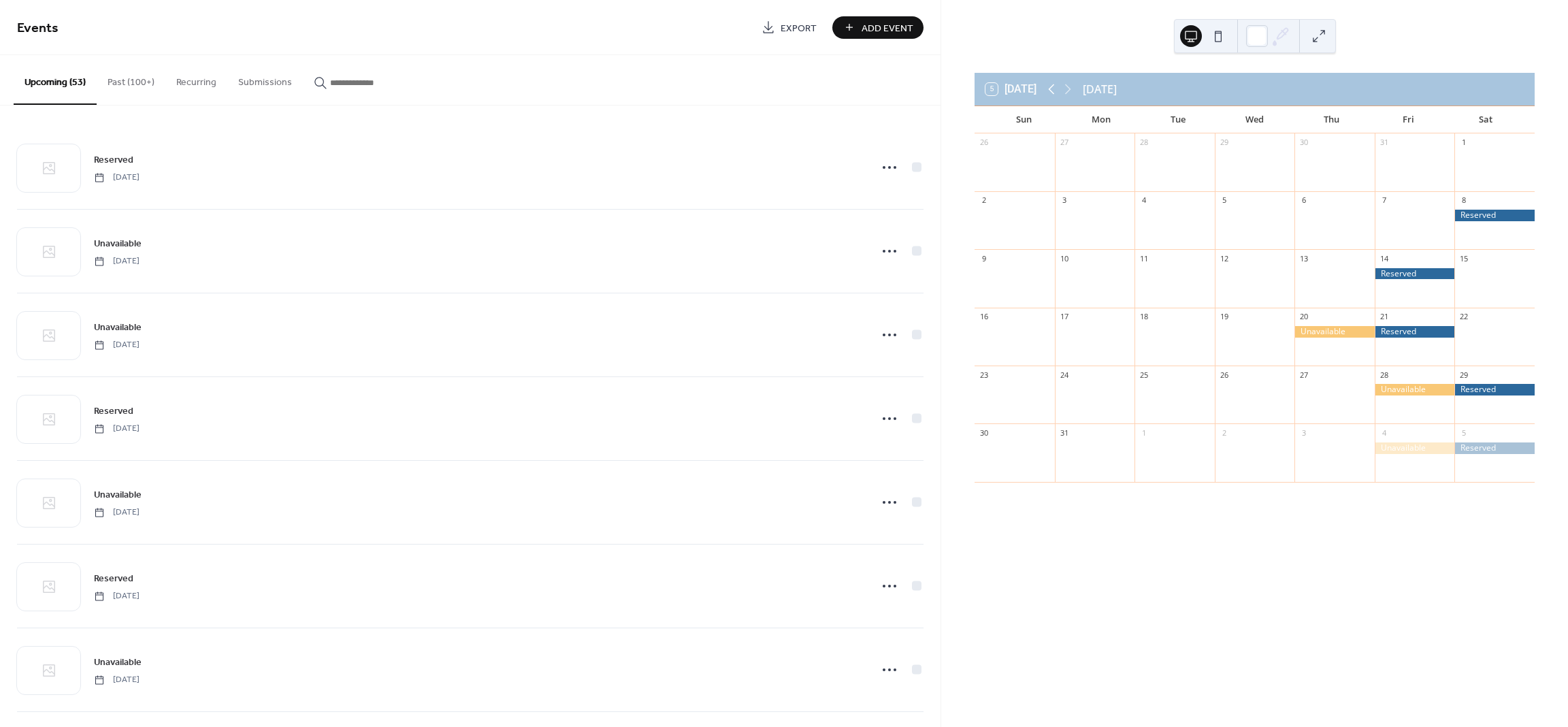
click at [1052, 85] on icon at bounding box center [1051, 89] width 17 height 17
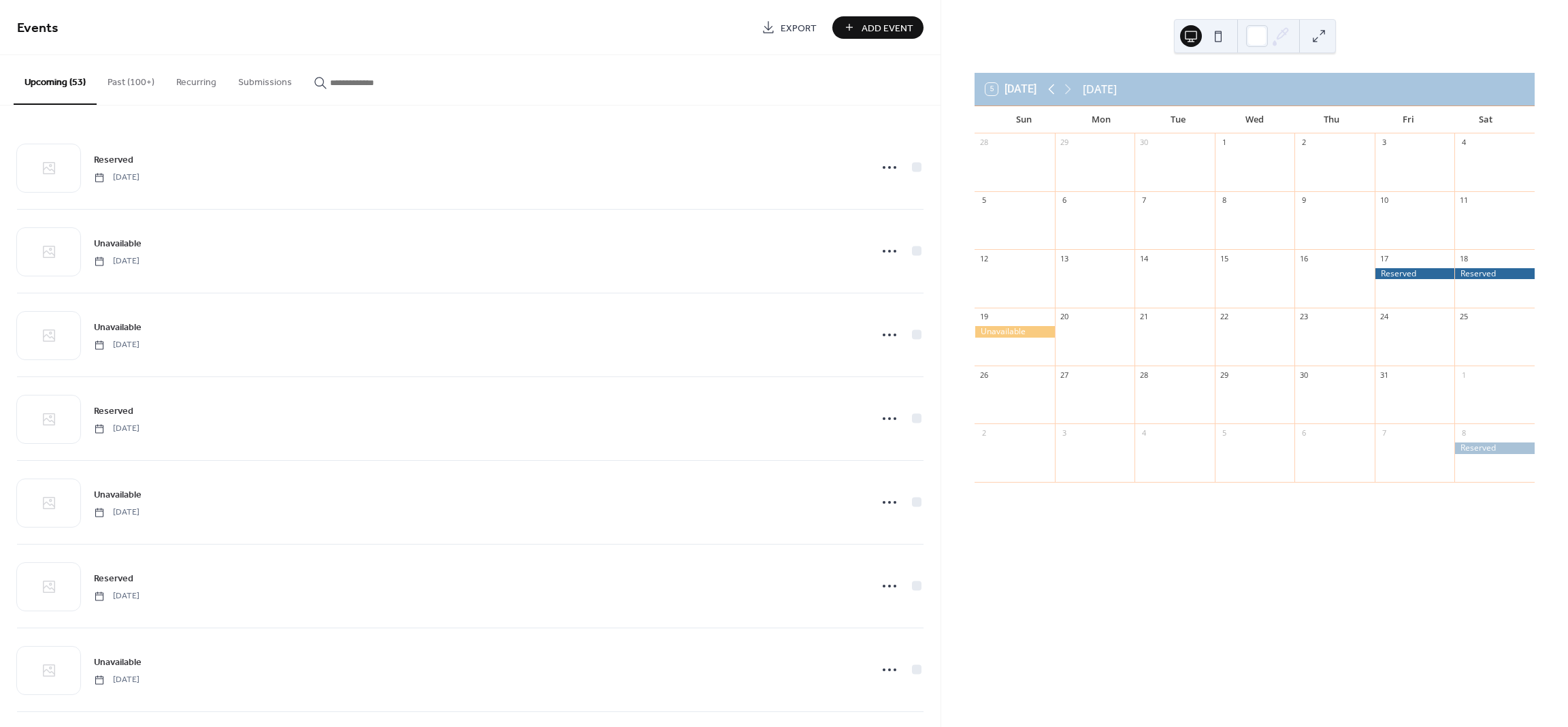
click at [1052, 85] on icon at bounding box center [1051, 89] width 17 height 17
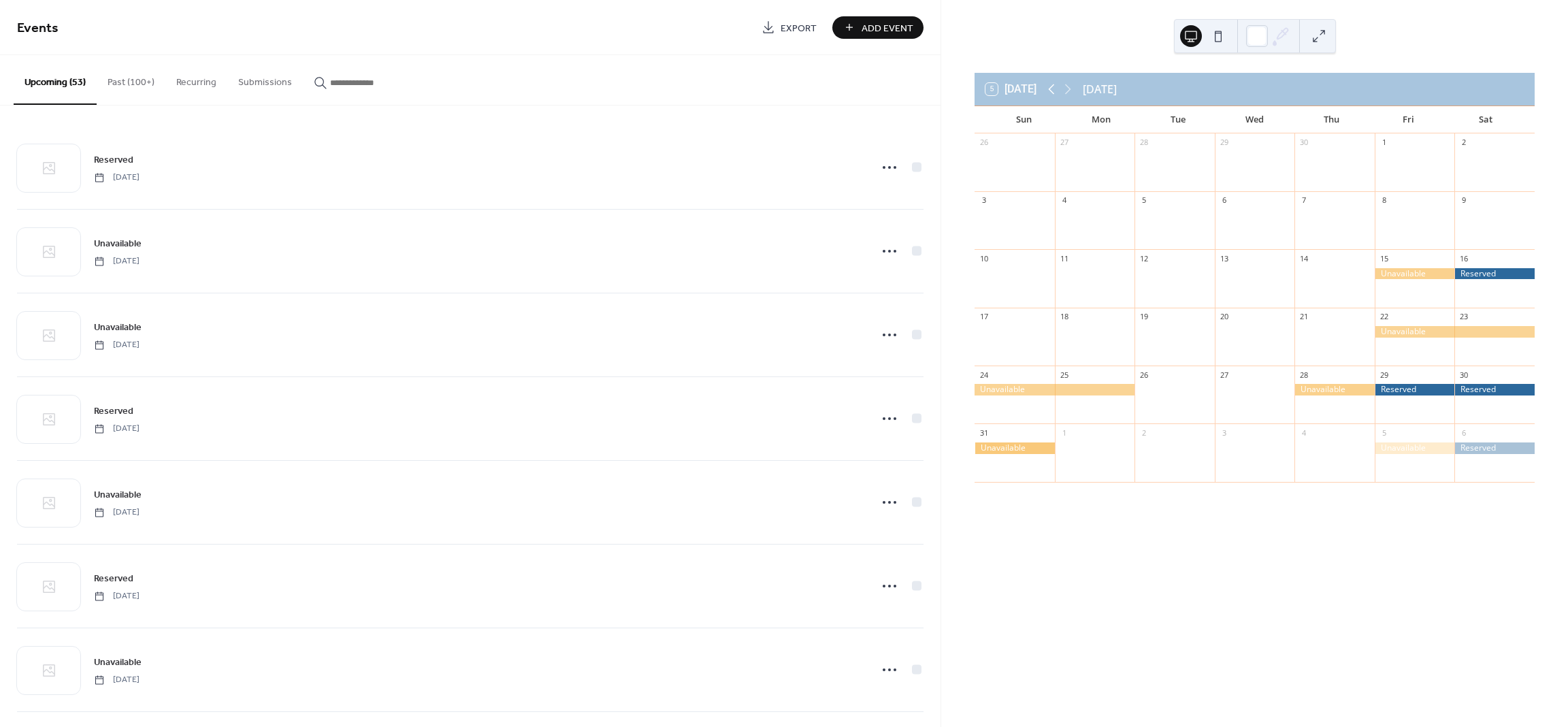
click at [1052, 85] on icon at bounding box center [1051, 89] width 17 height 17
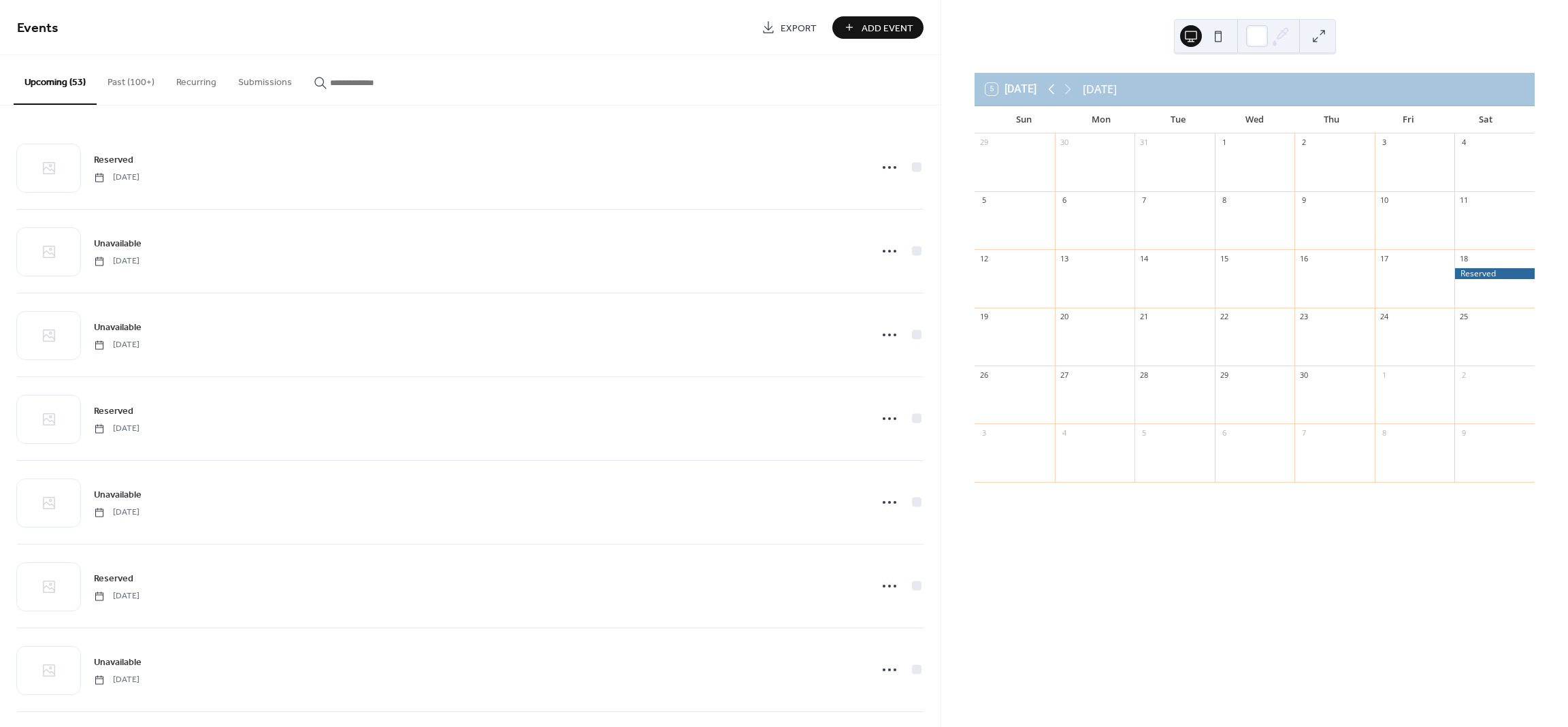
click at [1060, 89] on icon at bounding box center [1051, 89] width 17 height 17
click at [1069, 89] on icon at bounding box center [1068, 89] width 17 height 17
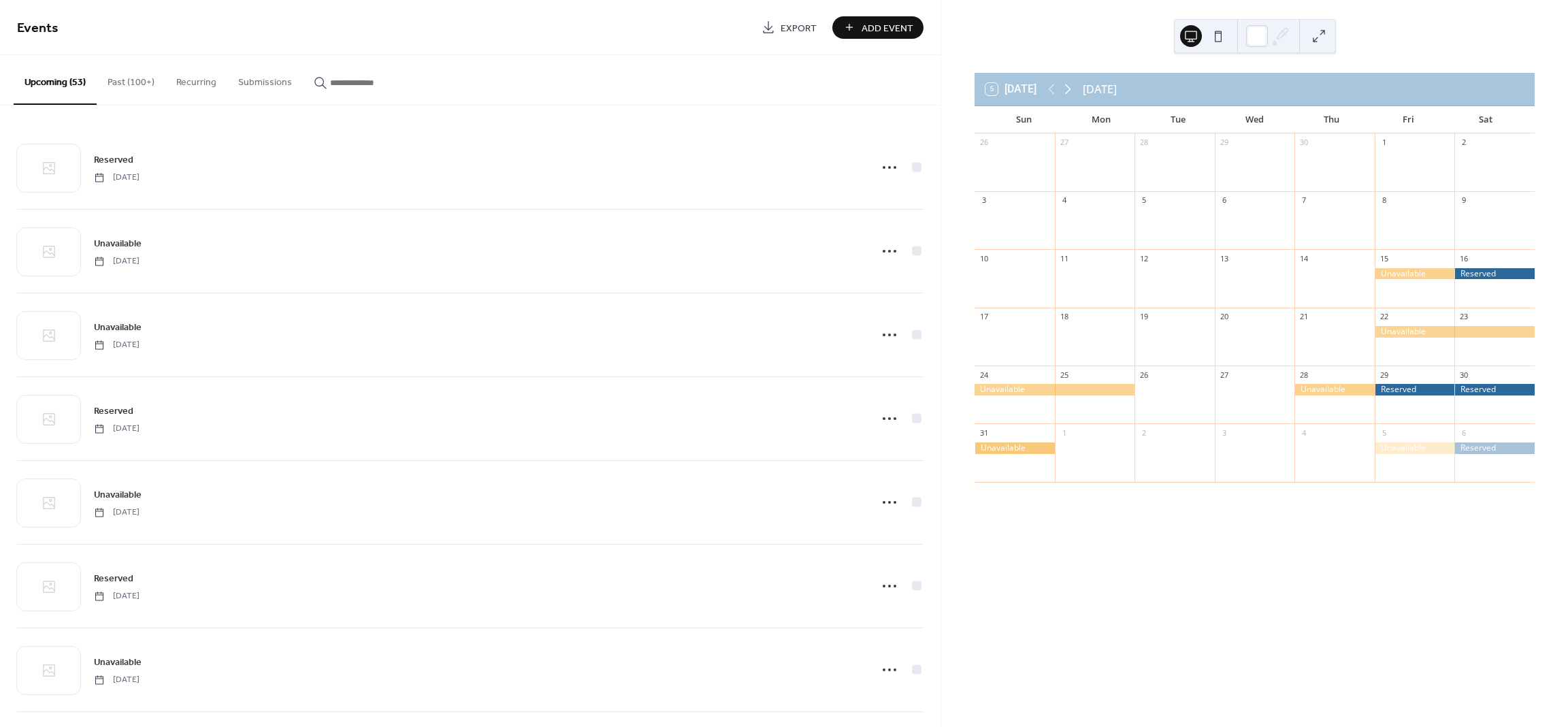
click at [1069, 89] on icon at bounding box center [1068, 89] width 17 height 17
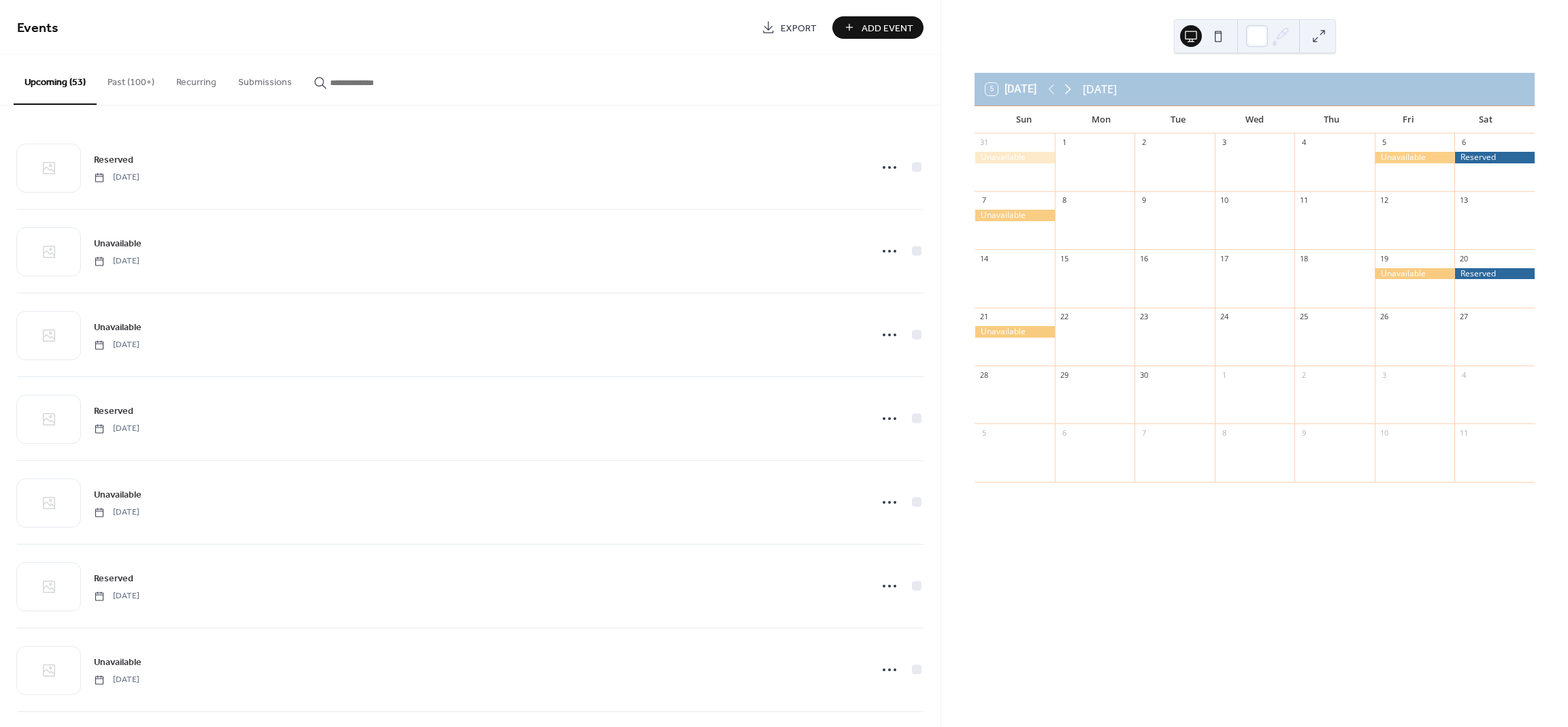
click at [1071, 89] on icon at bounding box center [1068, 89] width 17 height 17
click at [1071, 92] on icon at bounding box center [1068, 89] width 17 height 17
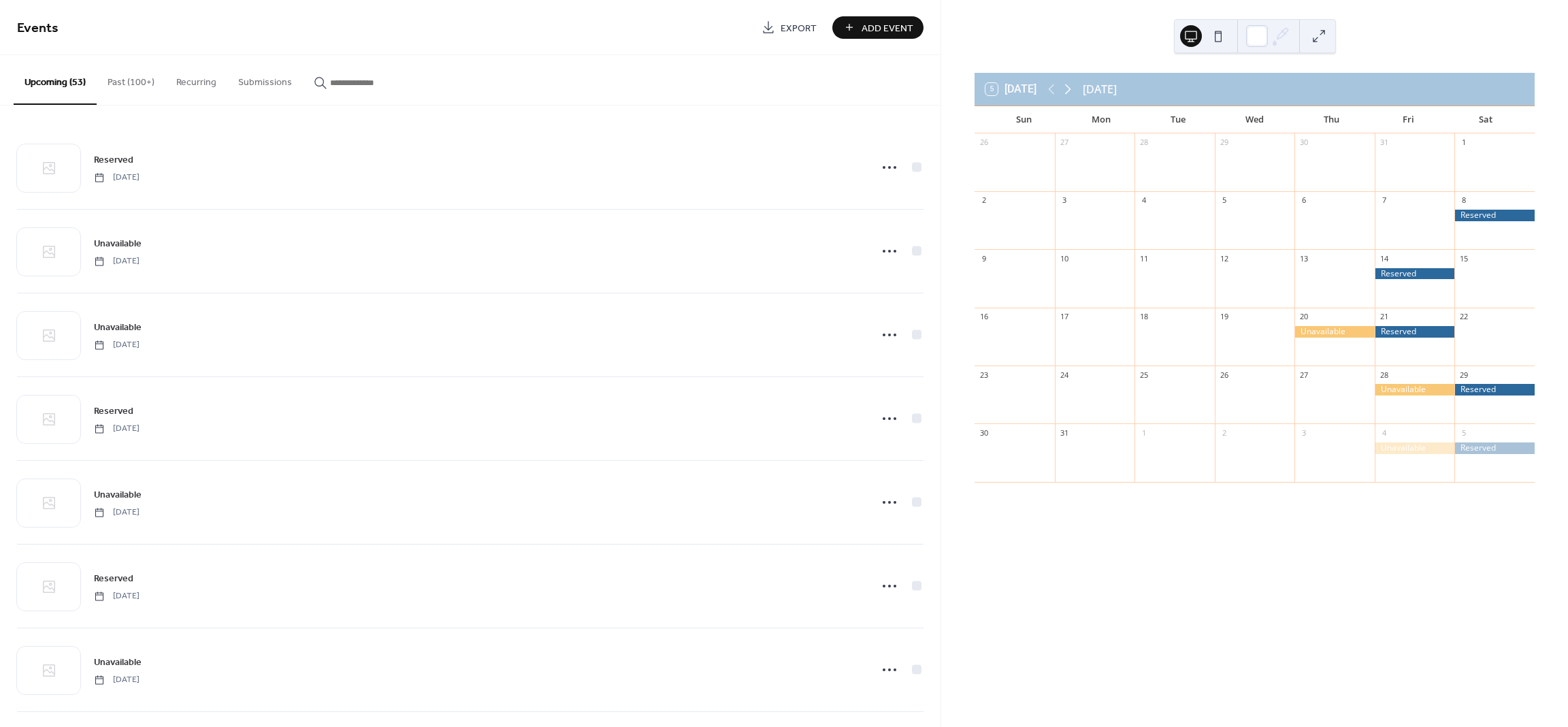
click at [1070, 90] on icon at bounding box center [1068, 89] width 17 height 17
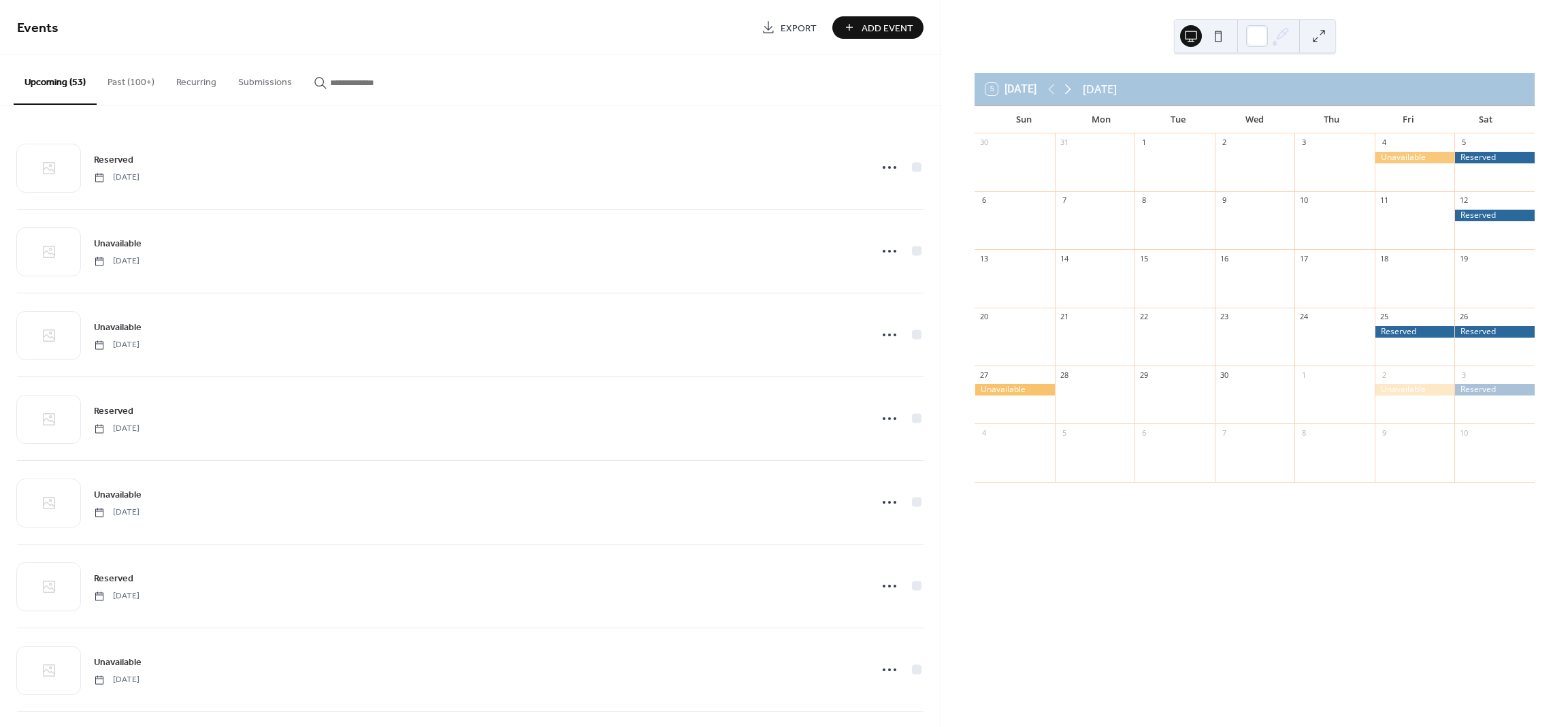
click at [1074, 88] on icon at bounding box center [1068, 89] width 17 height 17
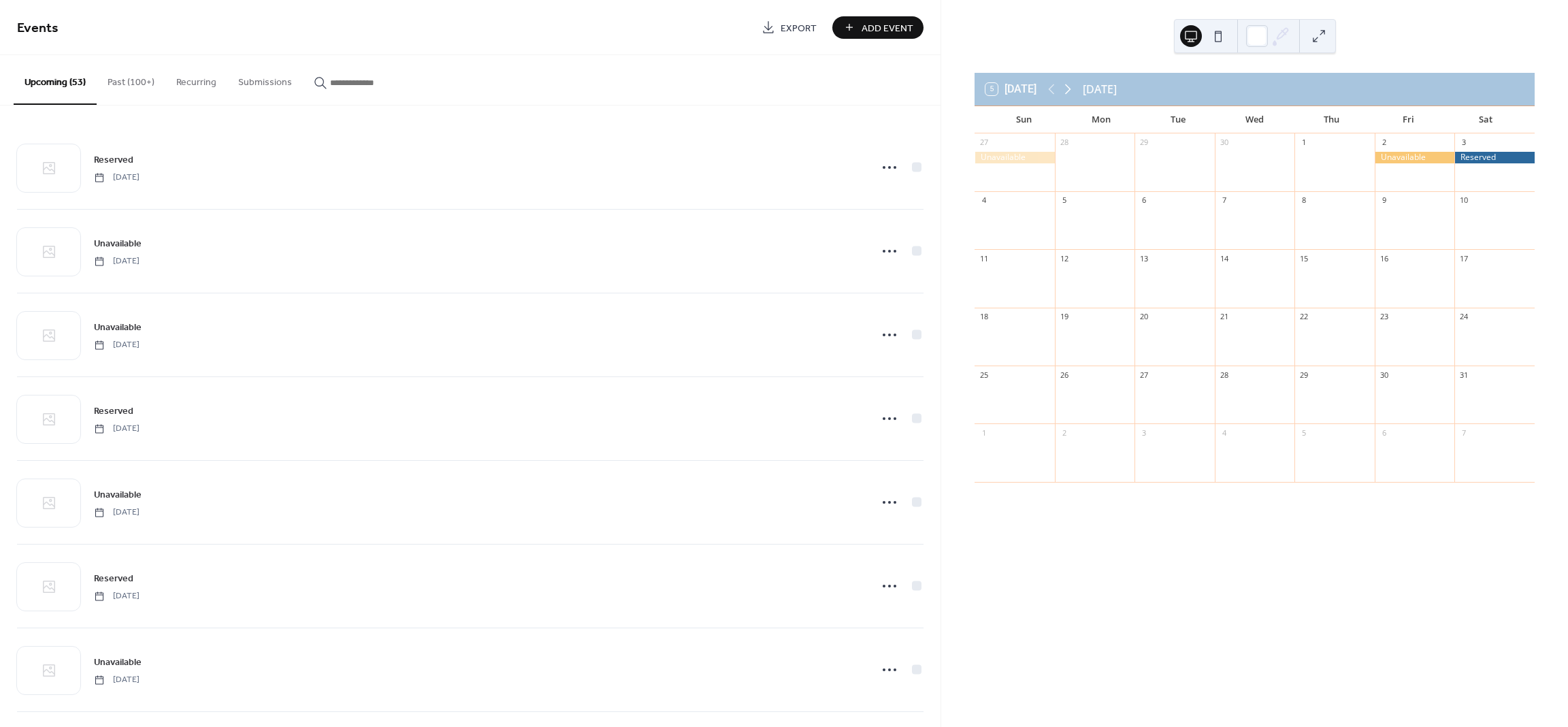
click at [1074, 88] on icon at bounding box center [1068, 89] width 17 height 17
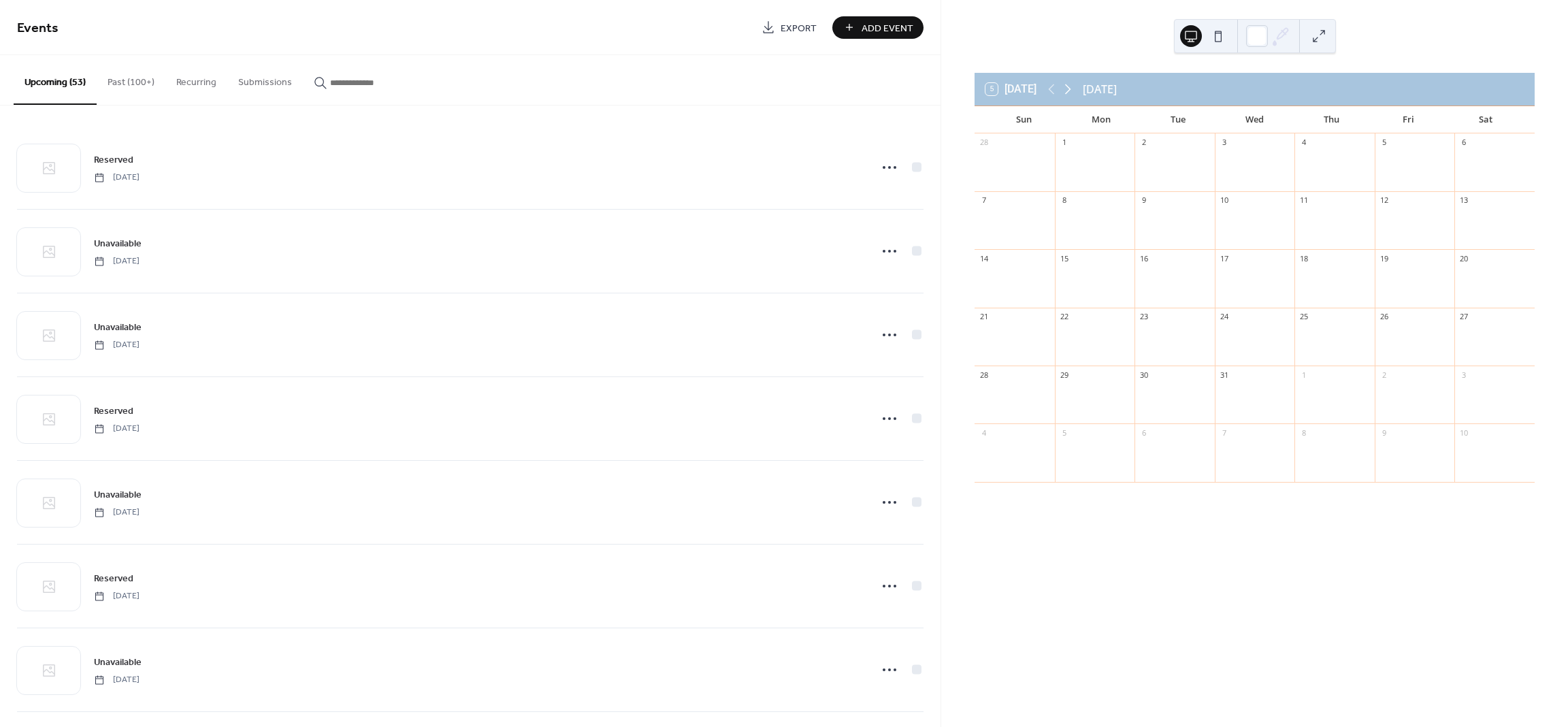
click at [1074, 88] on icon at bounding box center [1068, 89] width 17 height 17
